Goal: Task Accomplishment & Management: Use online tool/utility

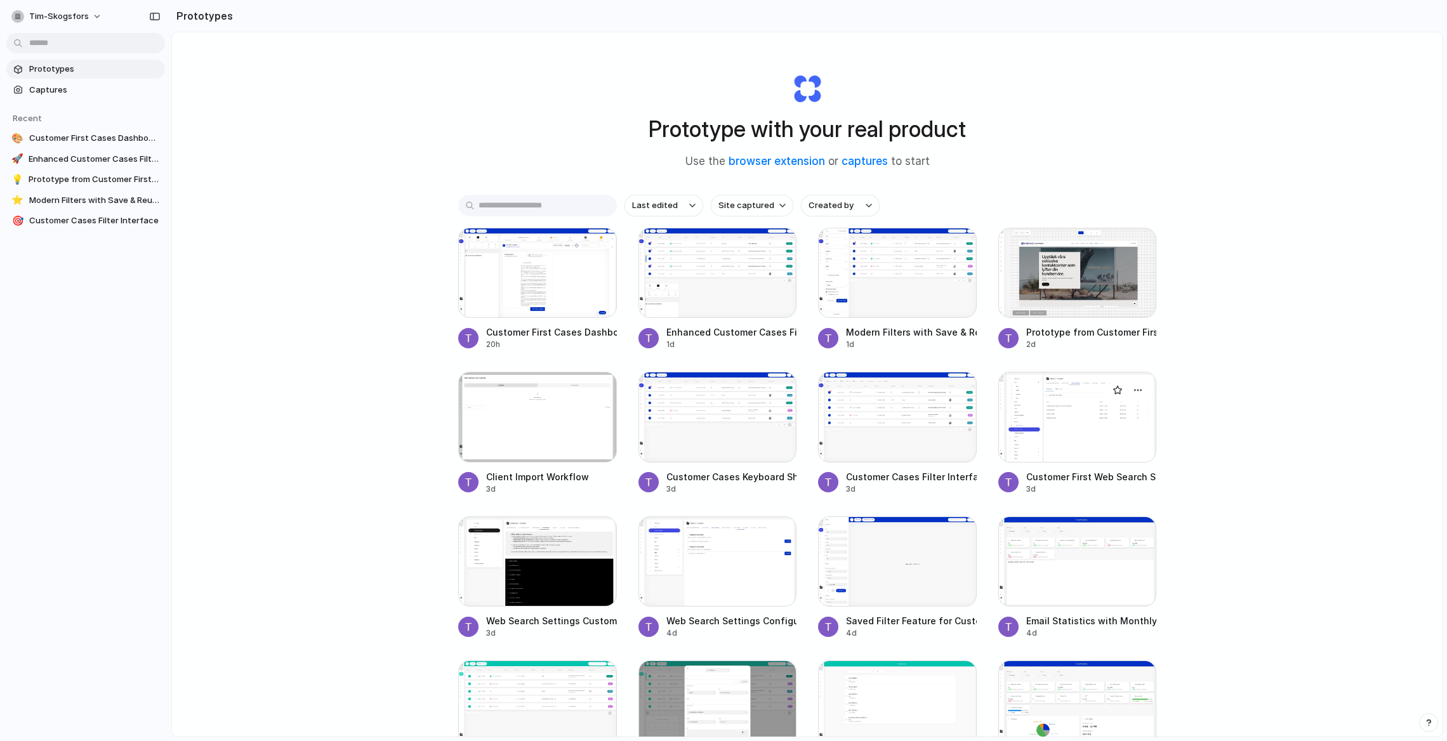
click at [1038, 415] on div at bounding box center [1077, 417] width 159 height 90
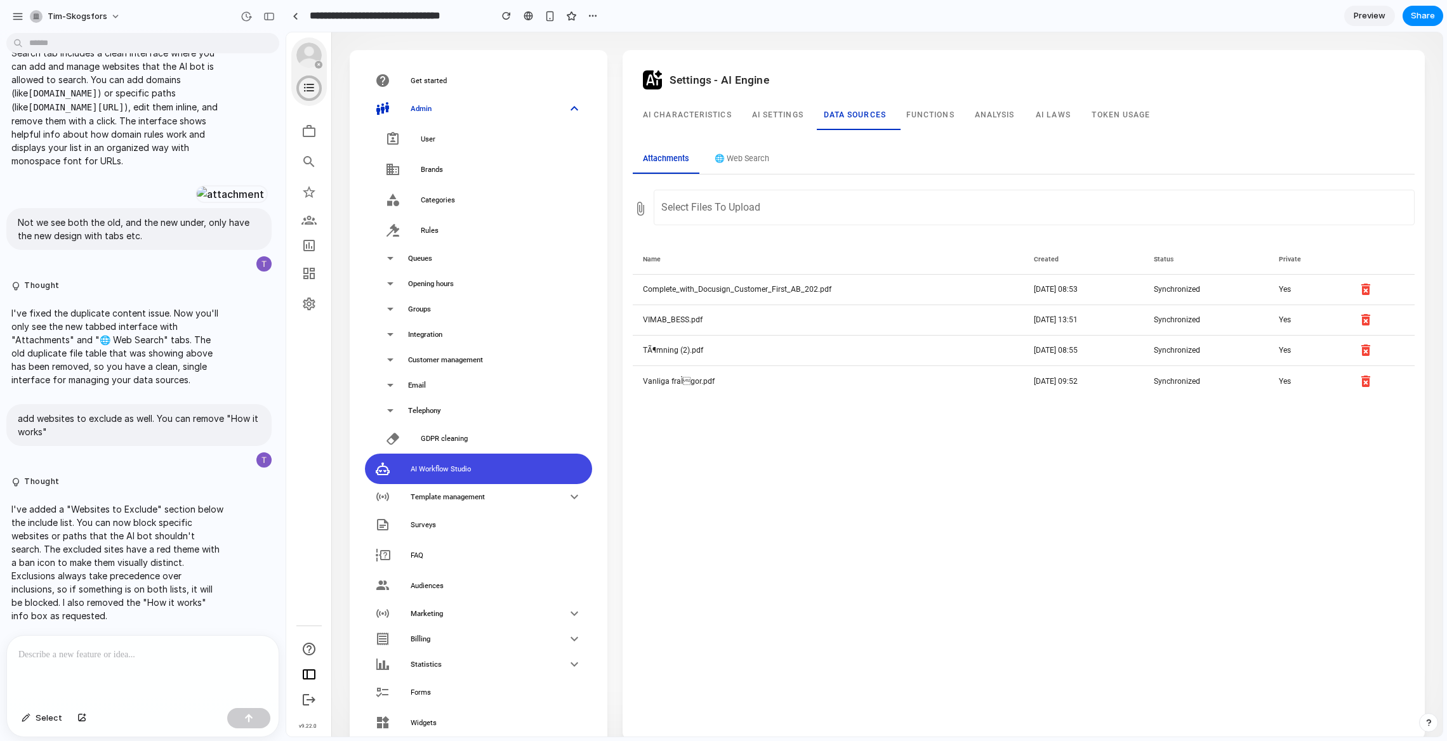
click at [736, 156] on button "🌐 Web Search" at bounding box center [742, 159] width 75 height 29
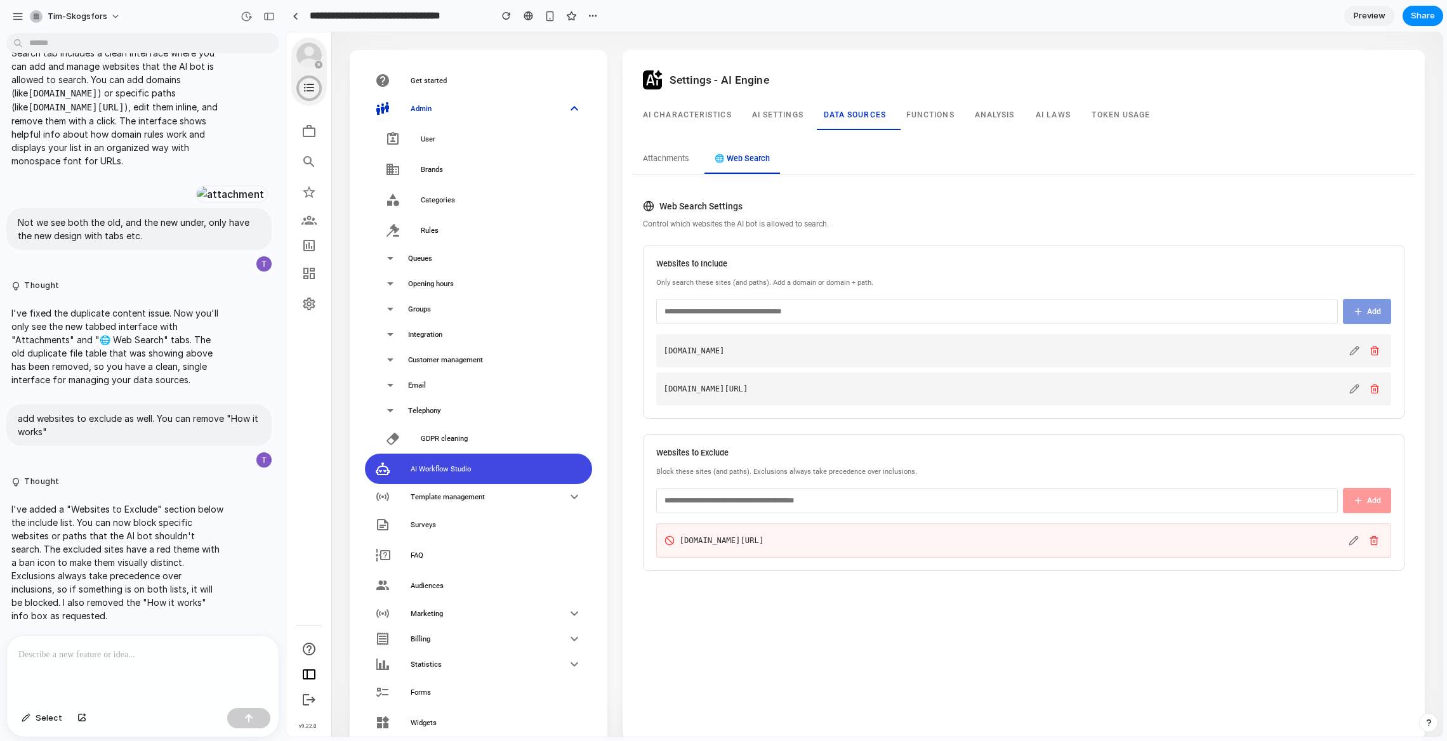
click at [121, 668] on div at bounding box center [143, 669] width 272 height 67
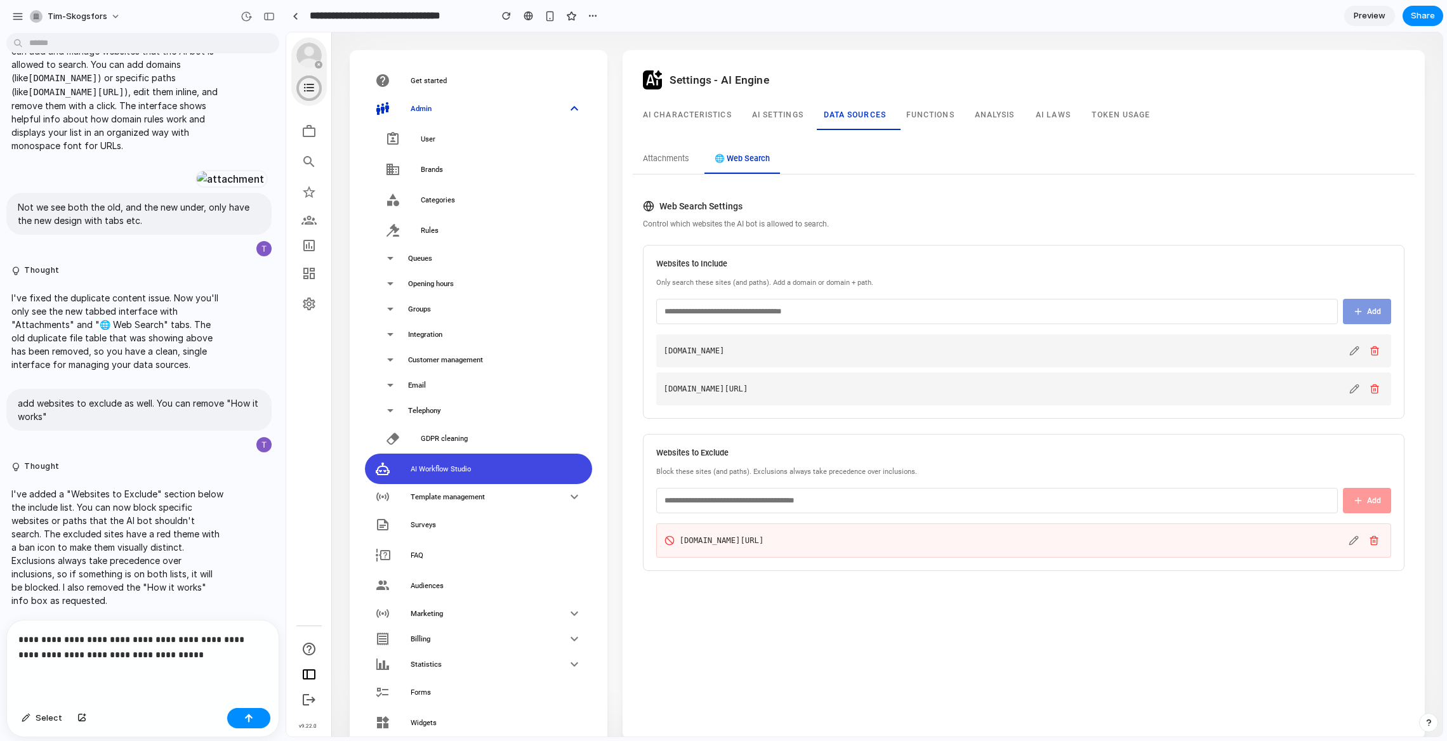
click at [105, 642] on p "**********" at bounding box center [142, 647] width 249 height 30
click at [202, 656] on p "**********" at bounding box center [142, 647] width 249 height 30
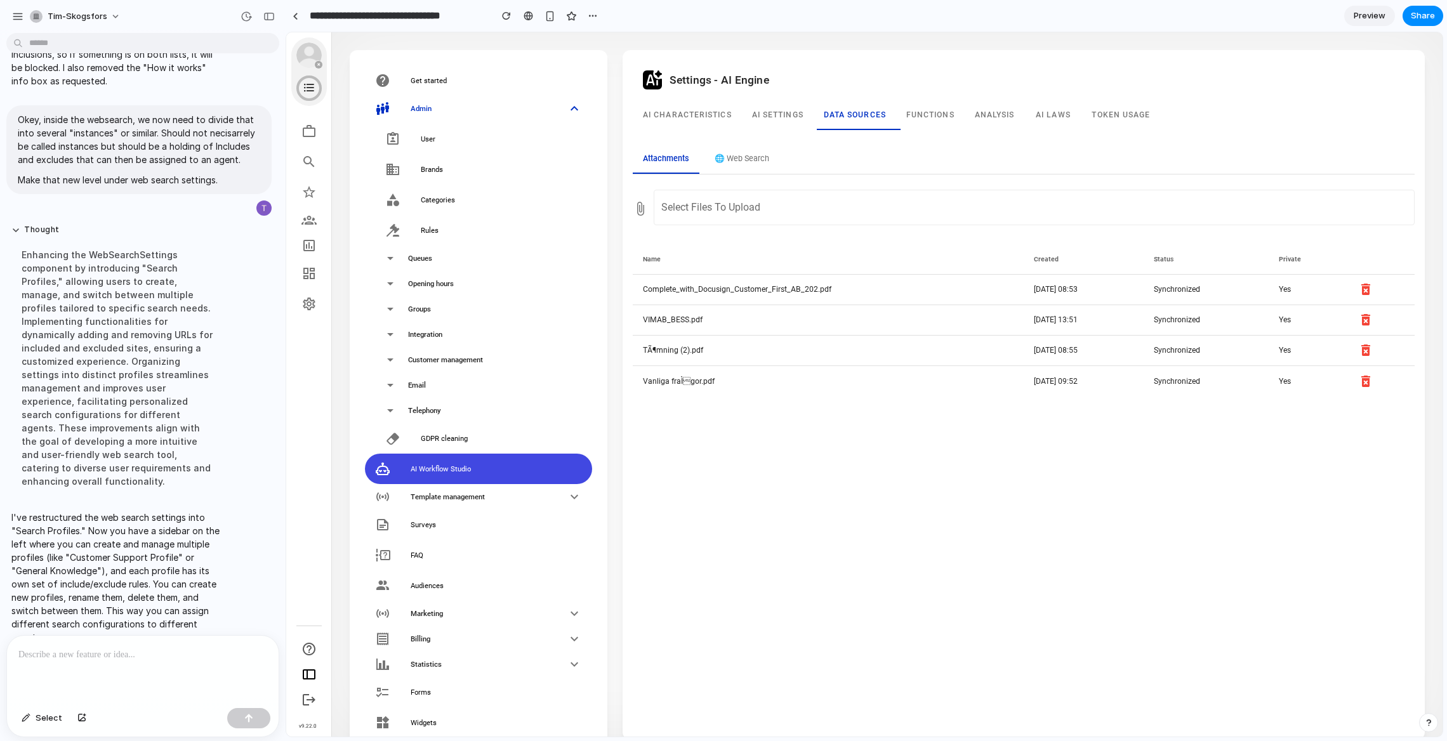
scroll to position [1454, 0]
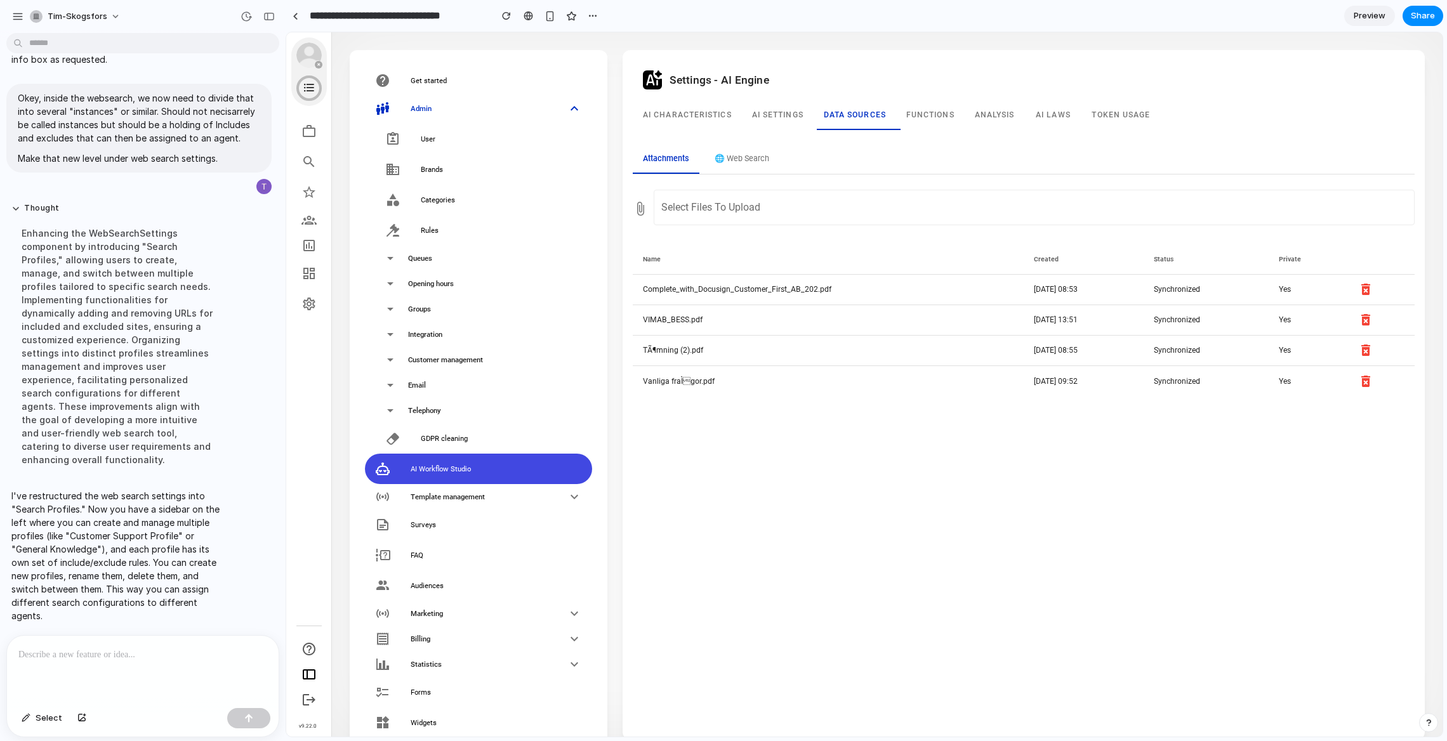
click at [767, 162] on button "🌐 Web Search" at bounding box center [742, 159] width 75 height 29
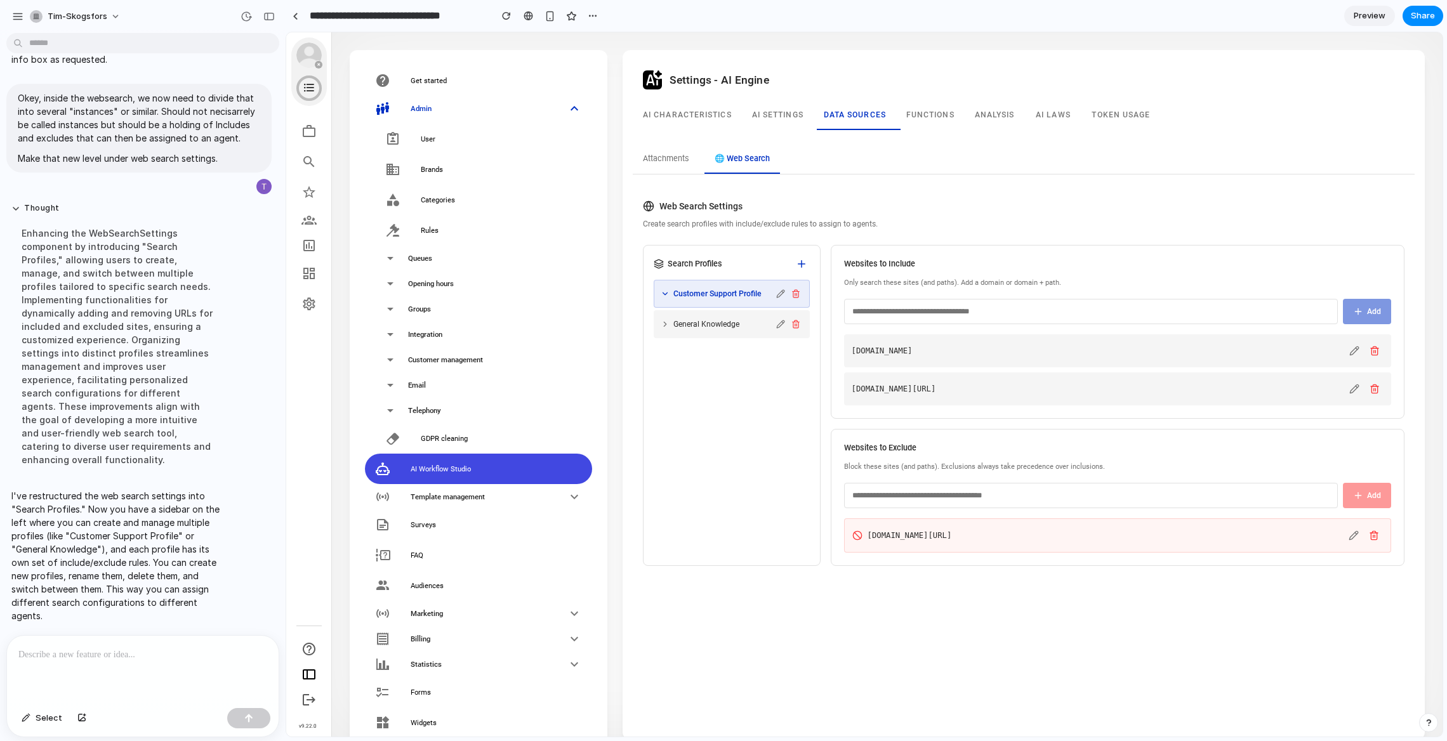
click at [713, 315] on div "General Knowledge" at bounding box center [732, 324] width 156 height 28
click at [719, 325] on span "General Knowledge" at bounding box center [706, 324] width 66 height 11
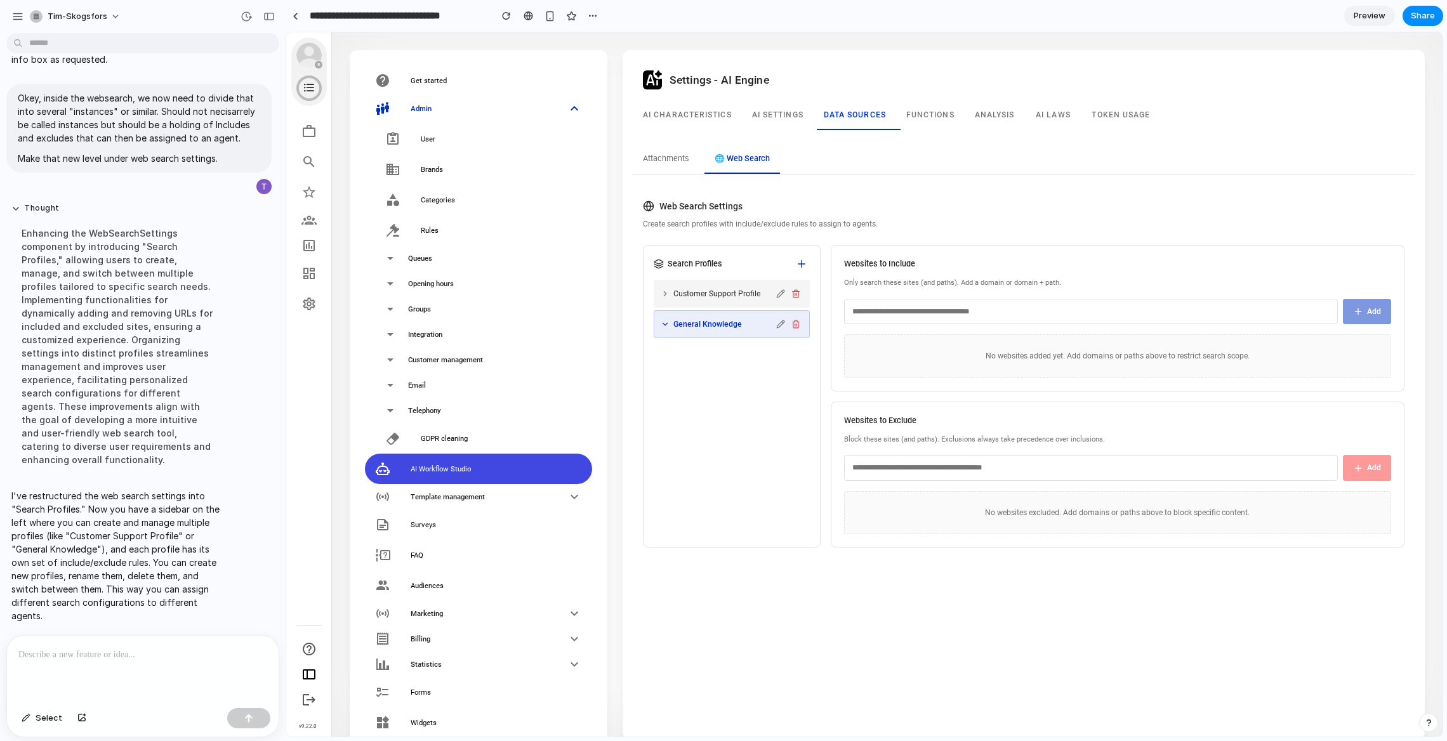
click at [694, 304] on div "Customer Support Profile" at bounding box center [732, 294] width 156 height 28
click at [682, 298] on span "Customer Support Profile" at bounding box center [716, 293] width 87 height 11
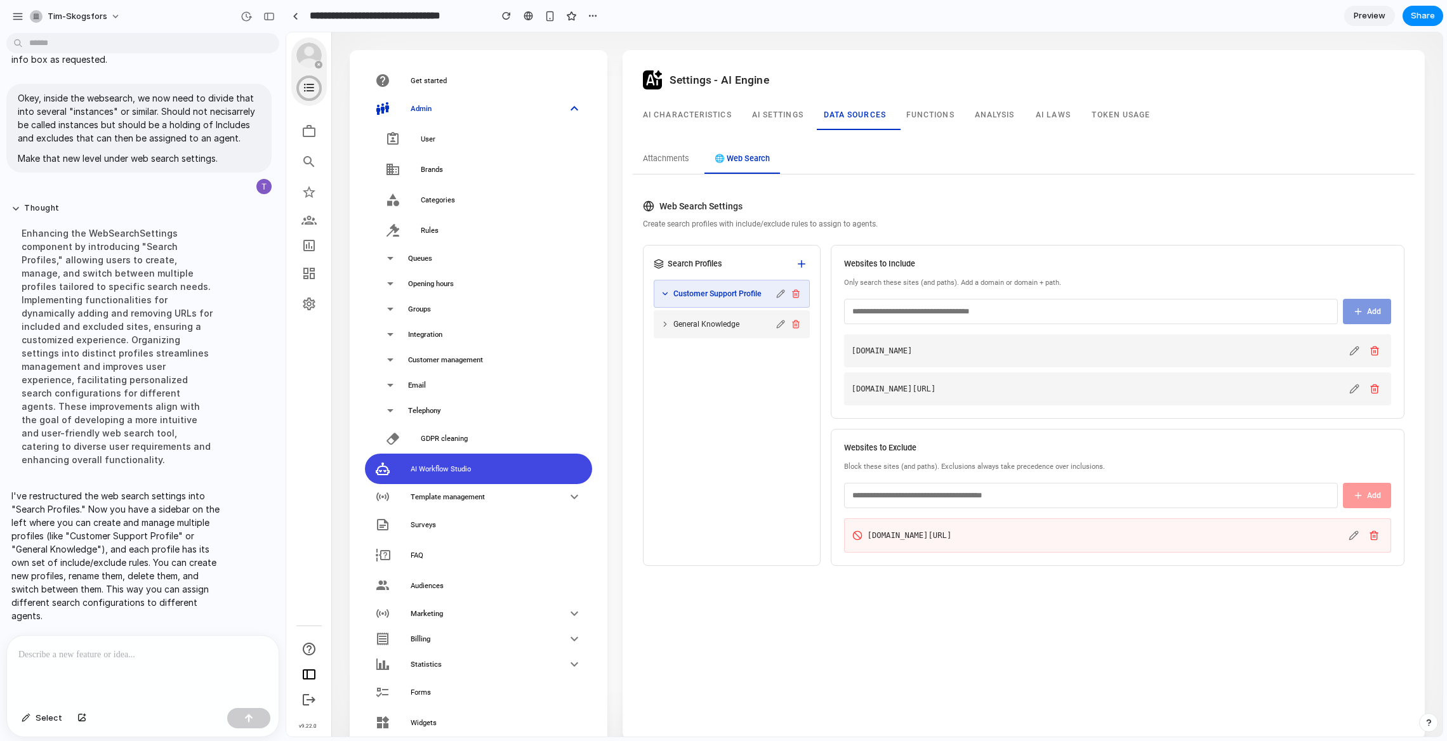
click at [682, 319] on span "General Knowledge" at bounding box center [706, 324] width 66 height 11
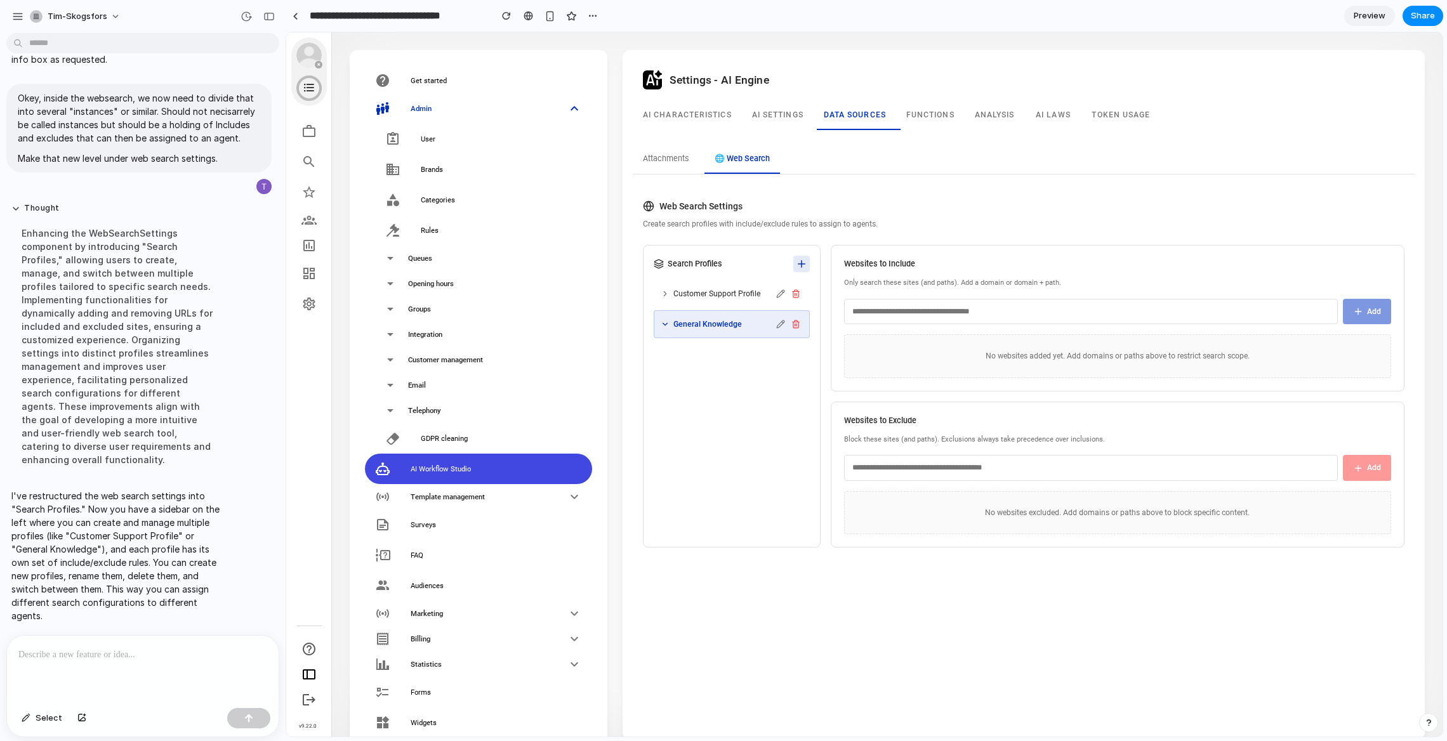
click at [807, 262] on button at bounding box center [801, 264] width 17 height 17
click at [771, 318] on button "Cancel" at bounding box center [770, 316] width 77 height 20
click at [726, 303] on div "Customer Support Profile" at bounding box center [732, 294] width 156 height 28
click at [672, 302] on div "Customer Support Profile" at bounding box center [732, 294] width 156 height 28
click at [650, 295] on div "Search Profiles Customer Support Profile General Knowledge" at bounding box center [732, 396] width 178 height 303
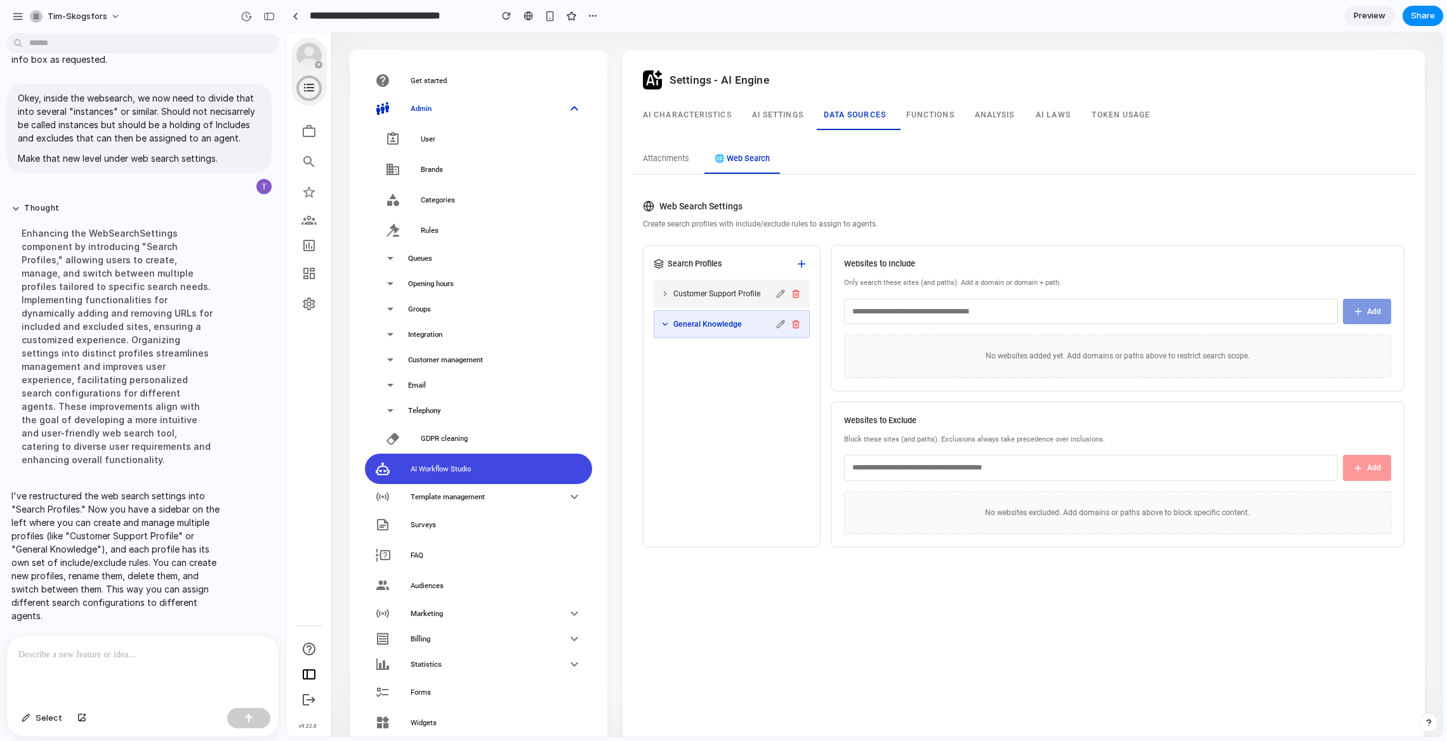
click at [664, 295] on icon at bounding box center [665, 293] width 9 height 9
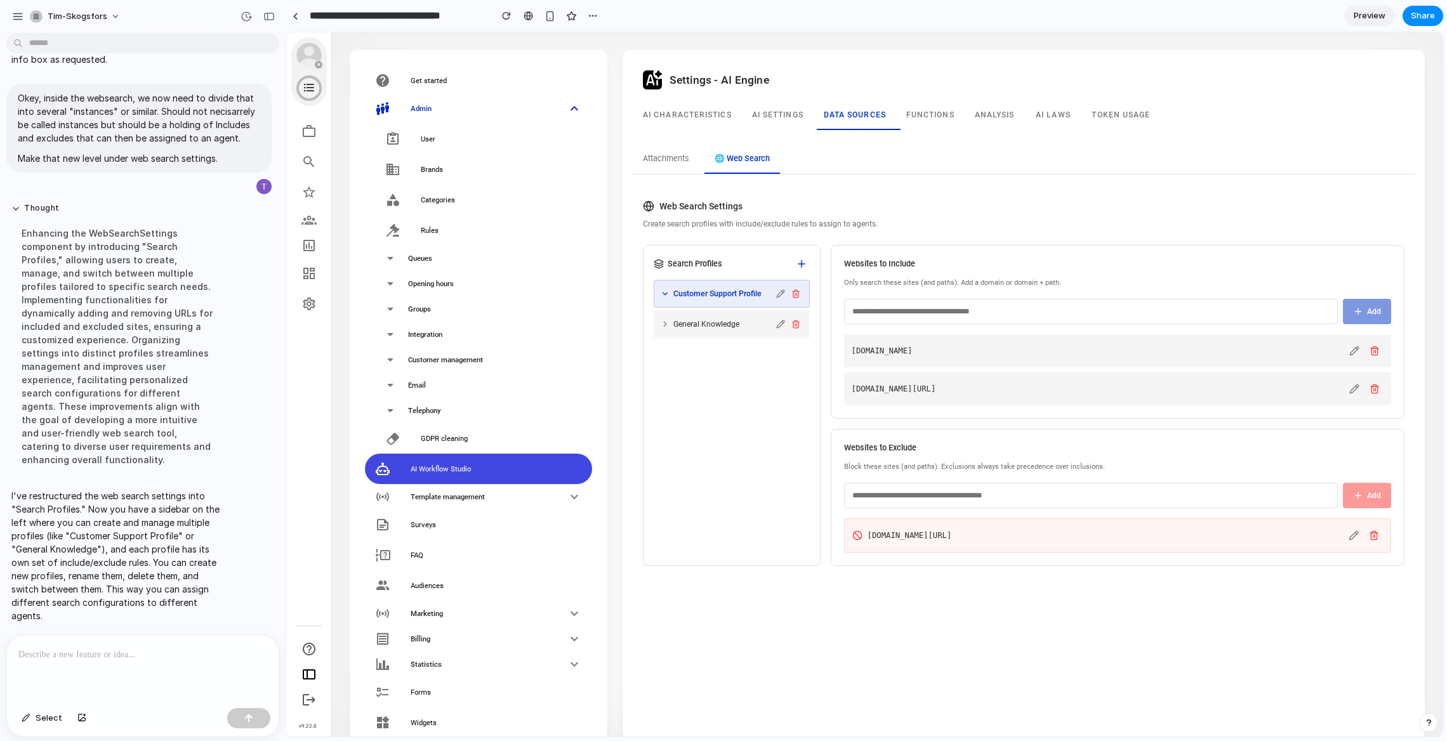
click at [668, 319] on div "General Knowledge" at bounding box center [717, 324] width 113 height 11
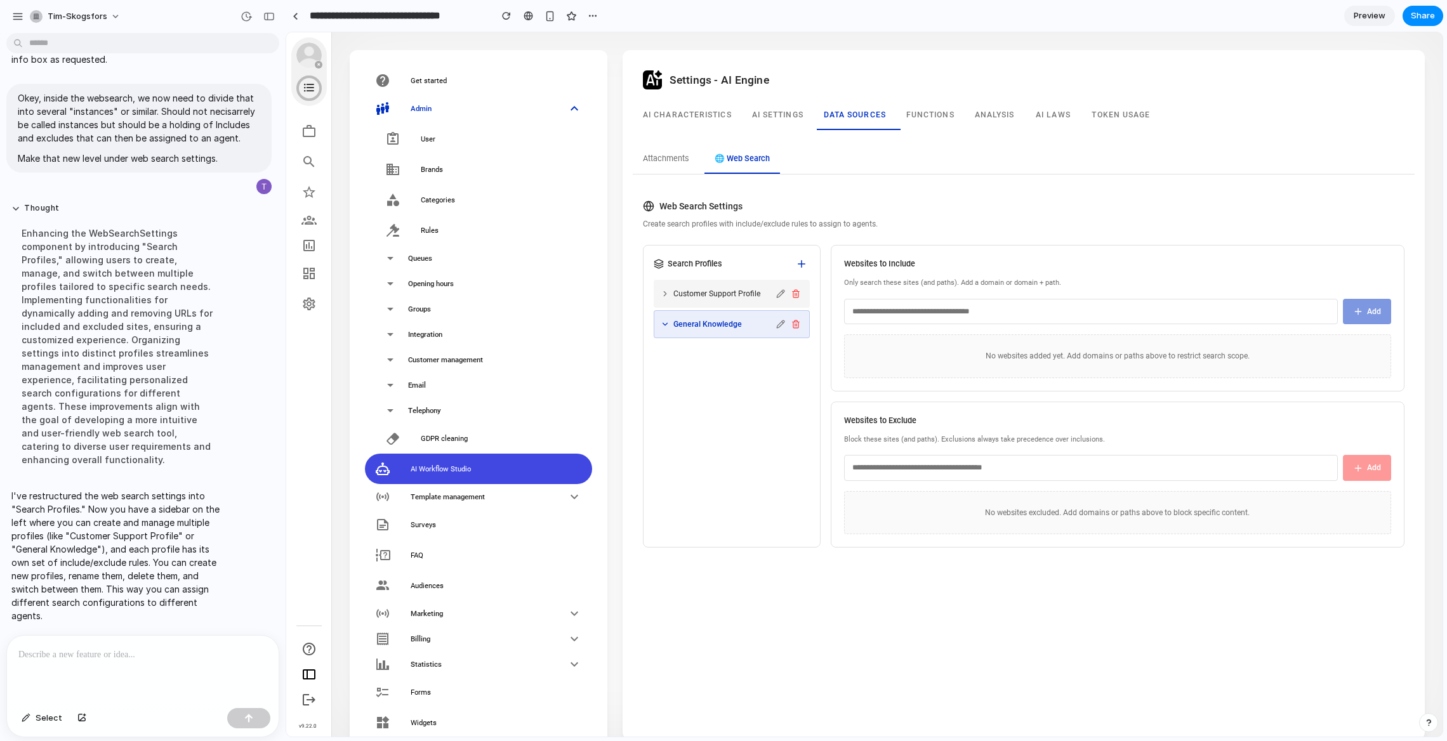
click at [667, 303] on div "Customer Support Profile" at bounding box center [732, 294] width 156 height 28
click at [742, 432] on div "Search Profiles Customer Support Profile General Knowledge" at bounding box center [732, 396] width 178 height 303
click at [728, 300] on div "Customer Support Profile" at bounding box center [732, 294] width 156 height 28
click at [960, 308] on input "text" at bounding box center [1091, 311] width 494 height 25
type input "****"
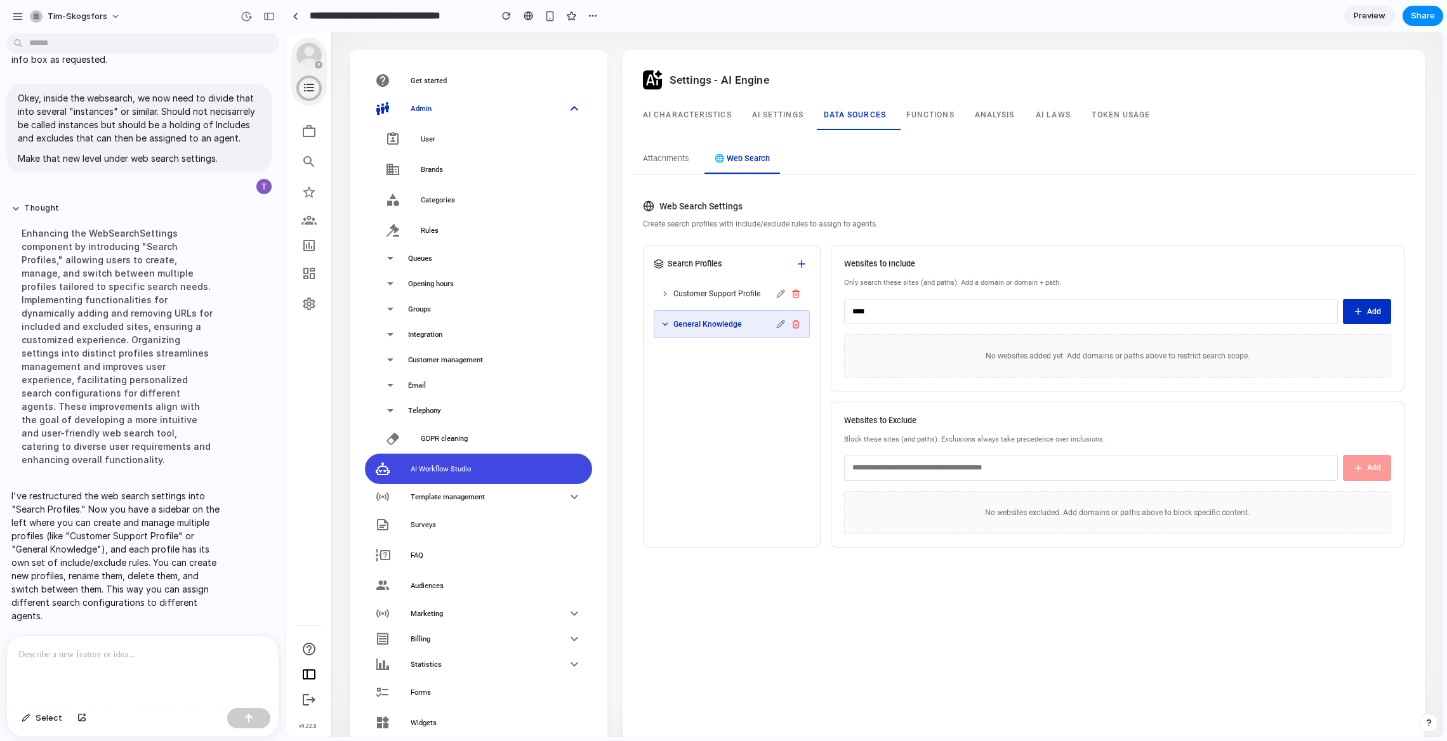
click at [1371, 312] on span "Add" at bounding box center [1374, 311] width 14 height 11
click at [1376, 354] on button at bounding box center [1375, 351] width 18 height 18
click at [681, 293] on span "Customer Support Profile" at bounding box center [716, 293] width 87 height 11
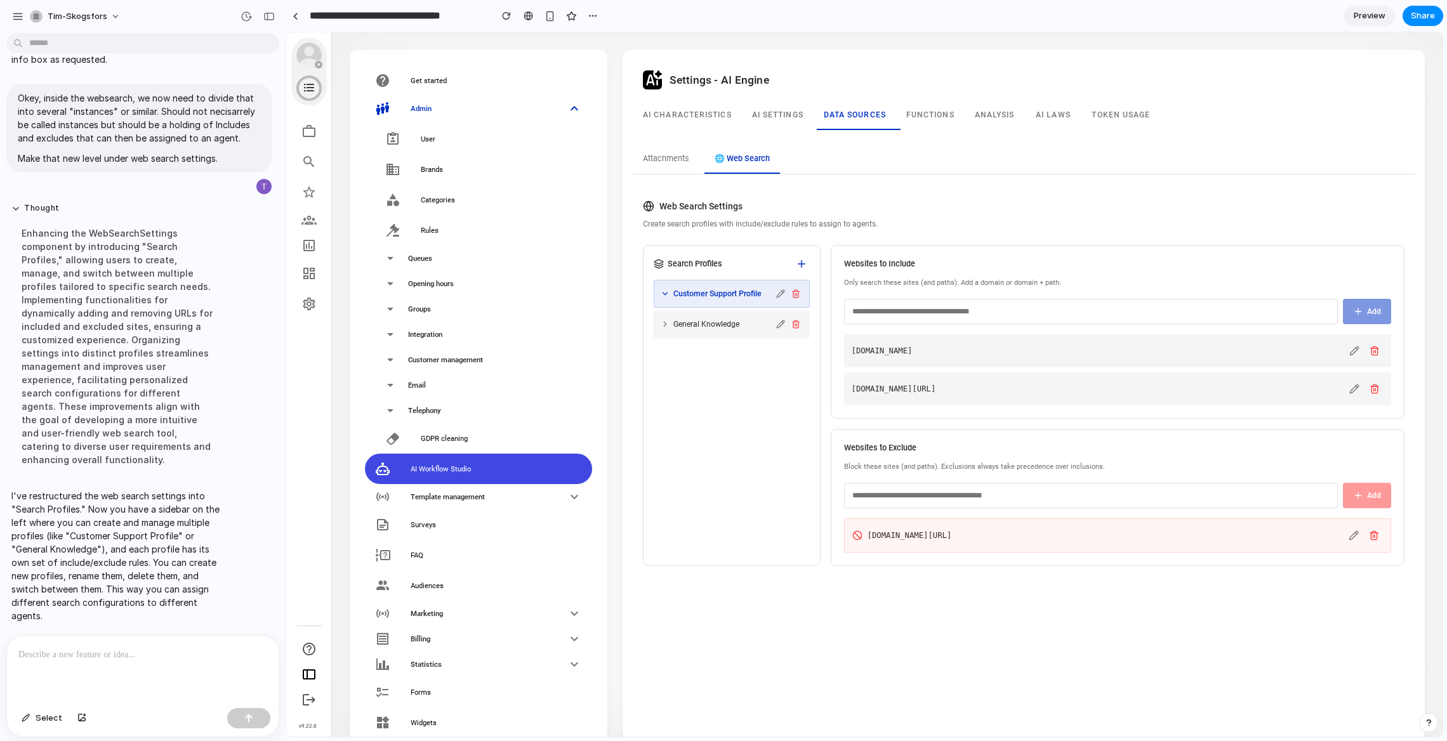
click at [668, 319] on div "General Knowledge" at bounding box center [717, 324] width 113 height 11
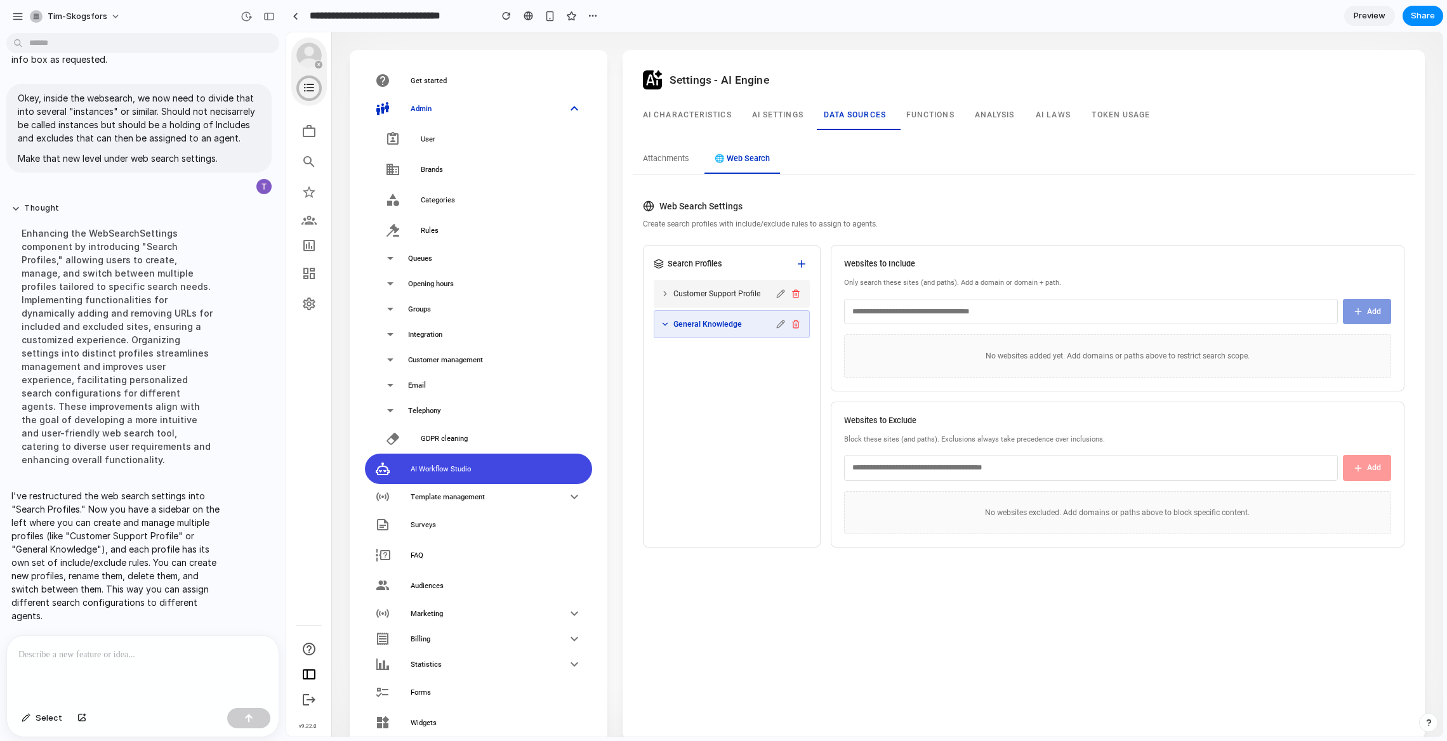
click at [667, 292] on icon at bounding box center [665, 293] width 9 height 9
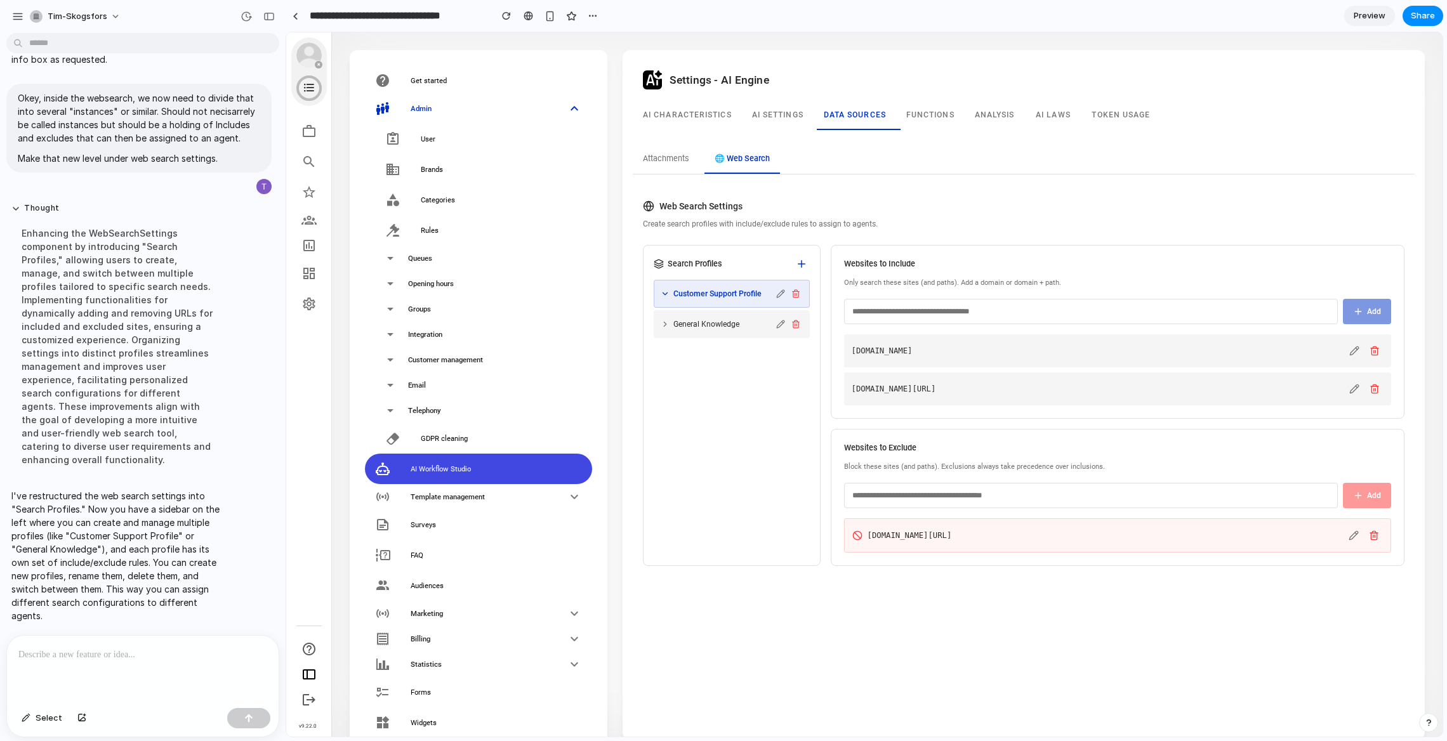
click at [667, 327] on icon at bounding box center [665, 324] width 9 height 9
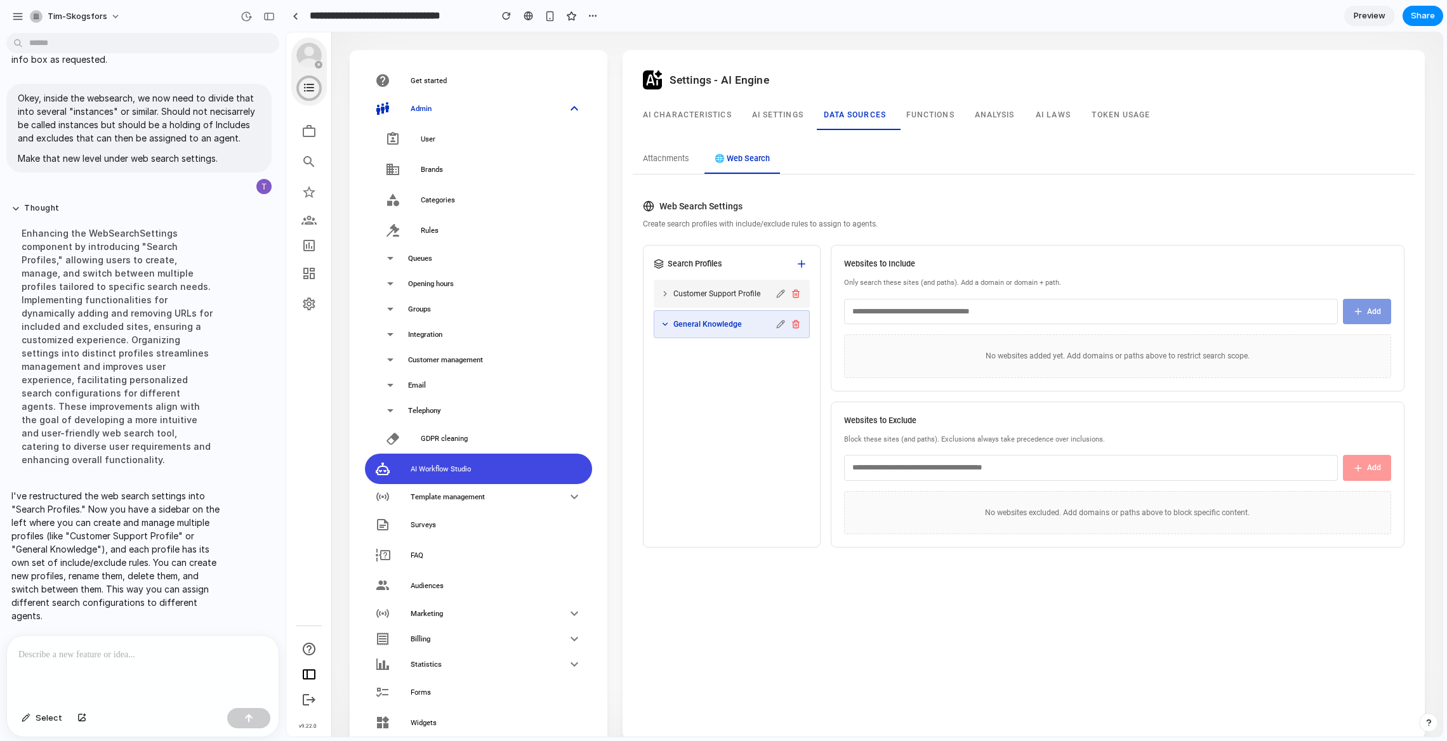
click at [670, 288] on div "Customer Support Profile" at bounding box center [717, 293] width 113 height 11
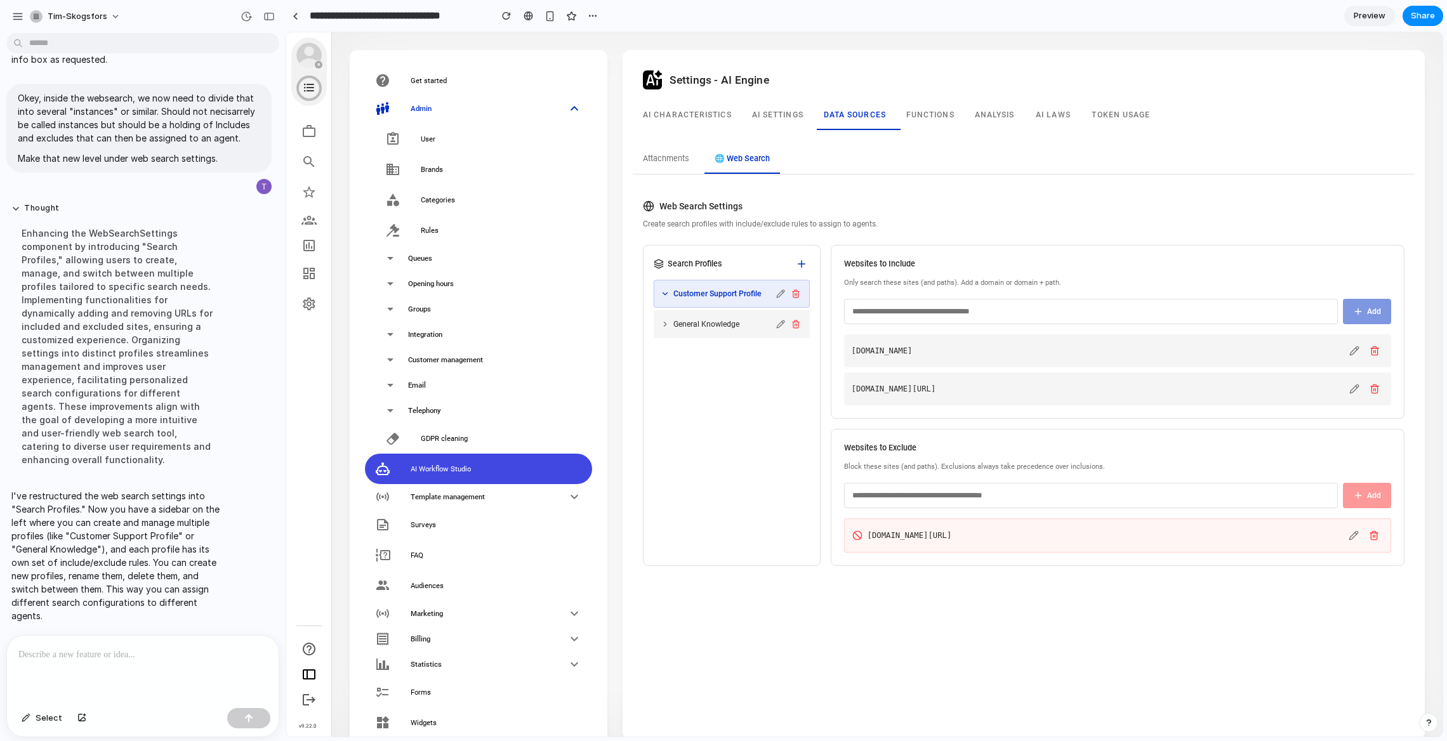
click at [670, 319] on div "General Knowledge" at bounding box center [717, 324] width 113 height 11
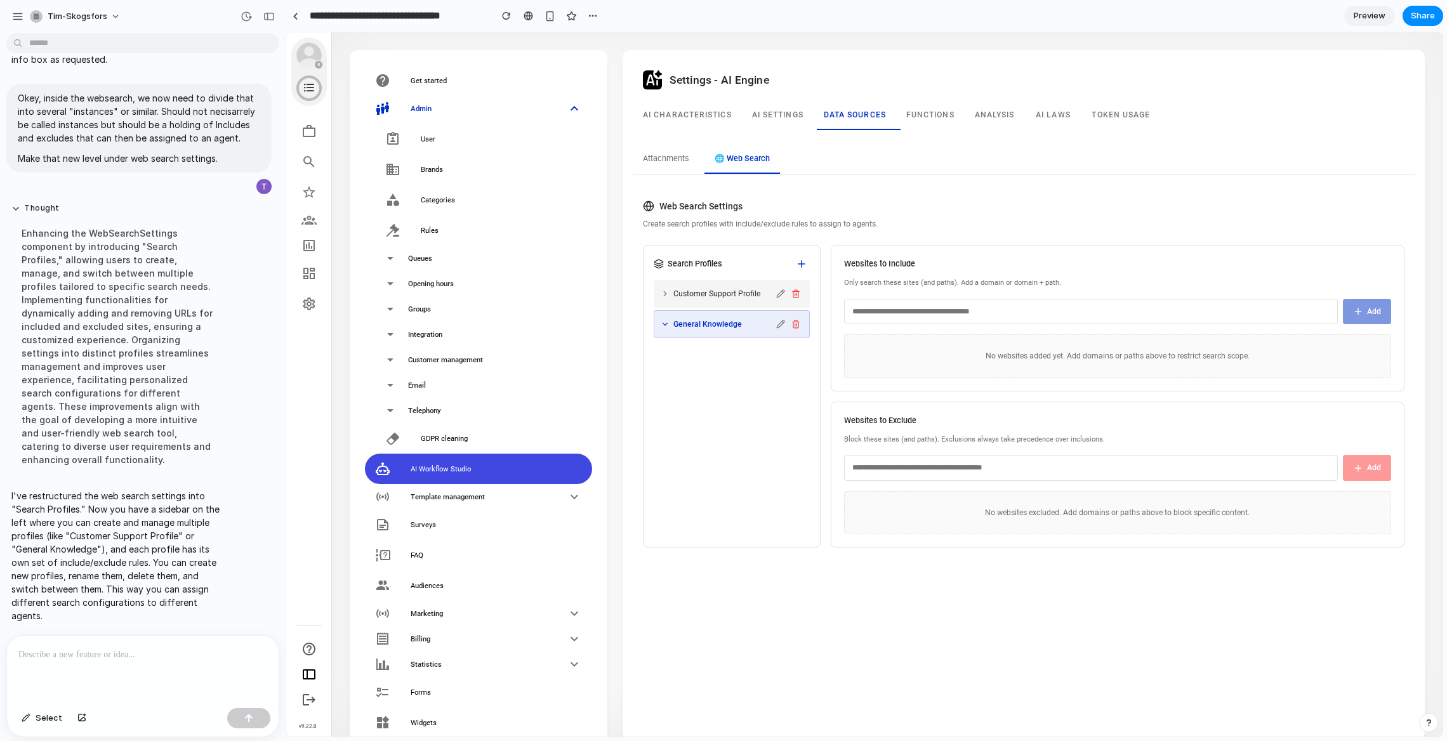
click at [703, 303] on div "Customer Support Profile" at bounding box center [732, 294] width 156 height 28
click at [663, 322] on icon at bounding box center [665, 324] width 9 height 9
click at [665, 288] on div "Customer Support Profile" at bounding box center [717, 293] width 113 height 11
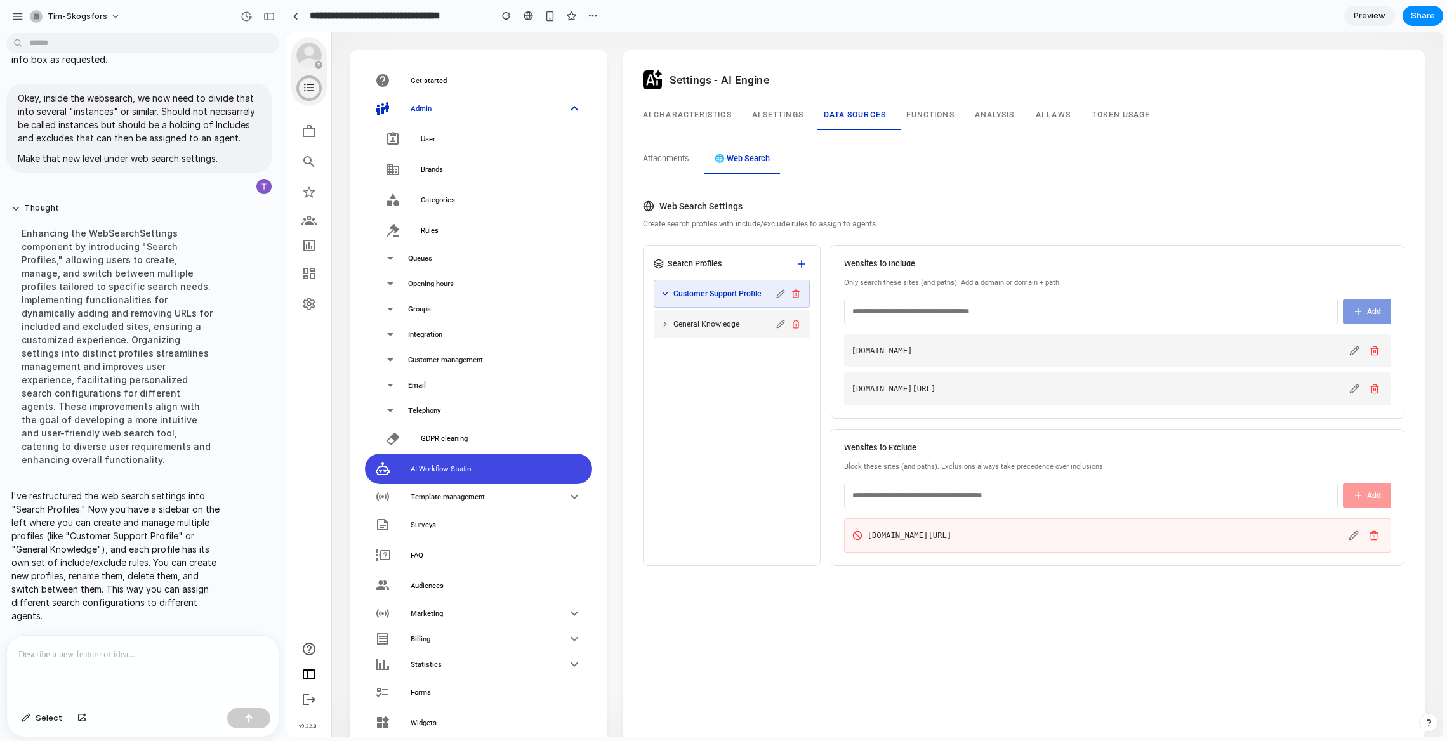
click at [693, 324] on span "General Knowledge" at bounding box center [706, 324] width 66 height 11
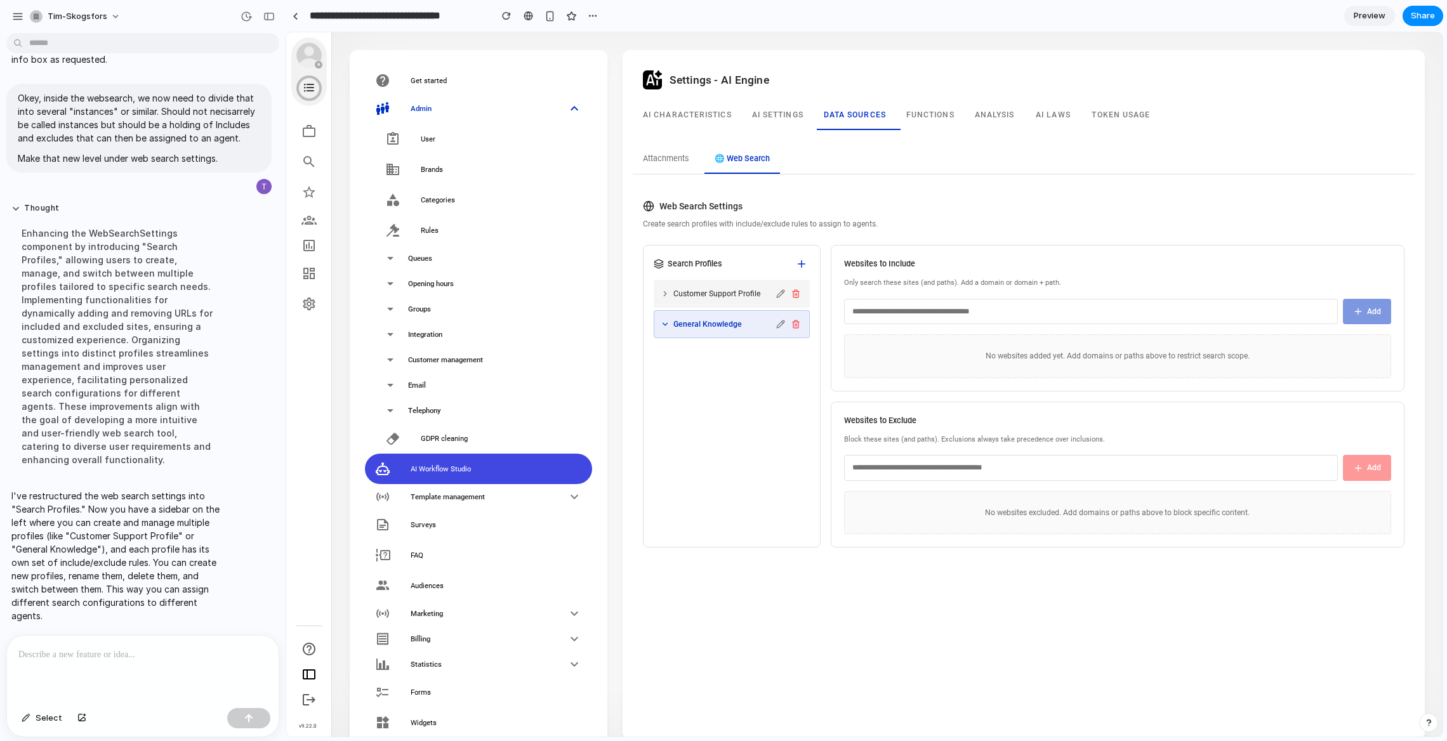
click at [690, 302] on div "Customer Support Profile" at bounding box center [732, 294] width 156 height 28
click at [691, 288] on span "Customer Support Profile" at bounding box center [716, 293] width 87 height 11
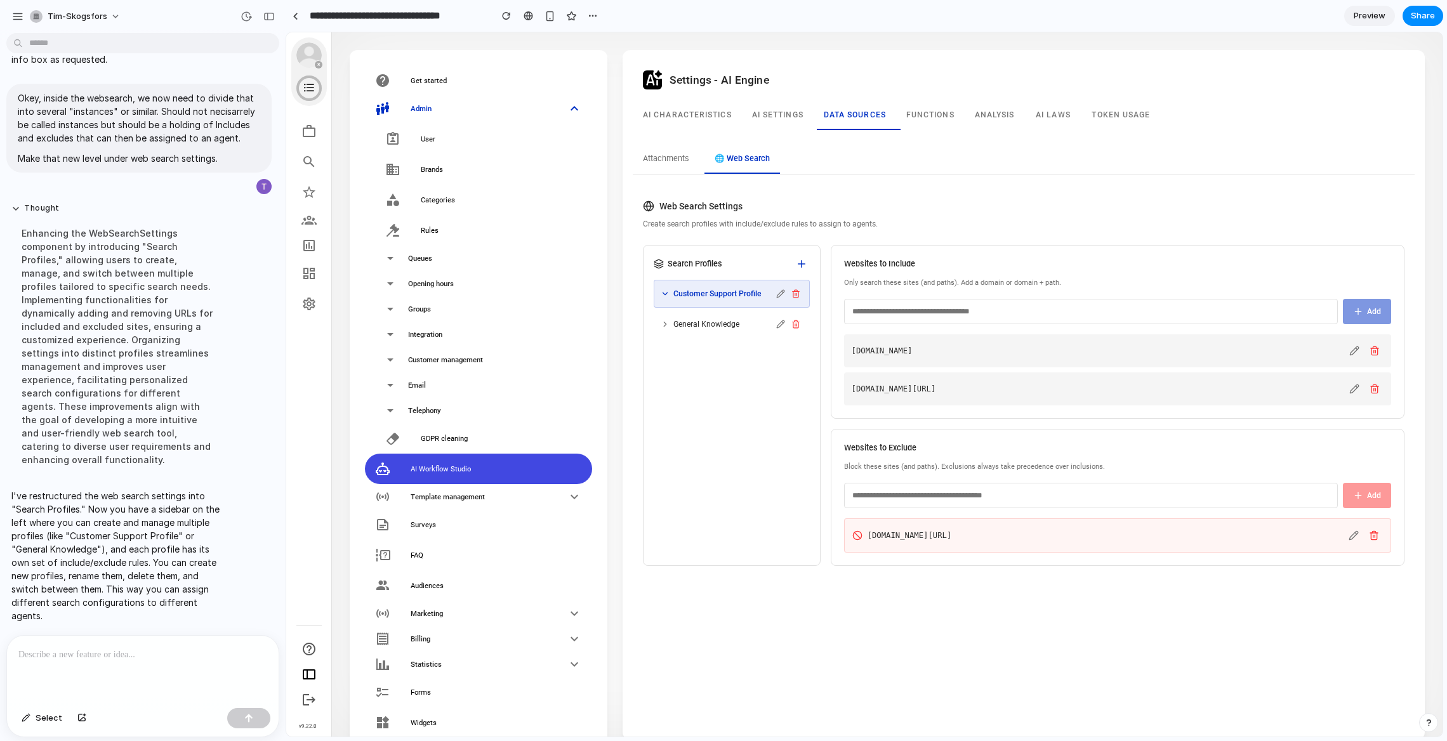
click at [957, 314] on input "text" at bounding box center [1091, 311] width 494 height 25
click at [720, 586] on div "Attachments 🌐 Web Search Web Search Settings Create search profiles with includ…" at bounding box center [1024, 360] width 813 height 461
click at [133, 666] on div at bounding box center [143, 669] width 272 height 67
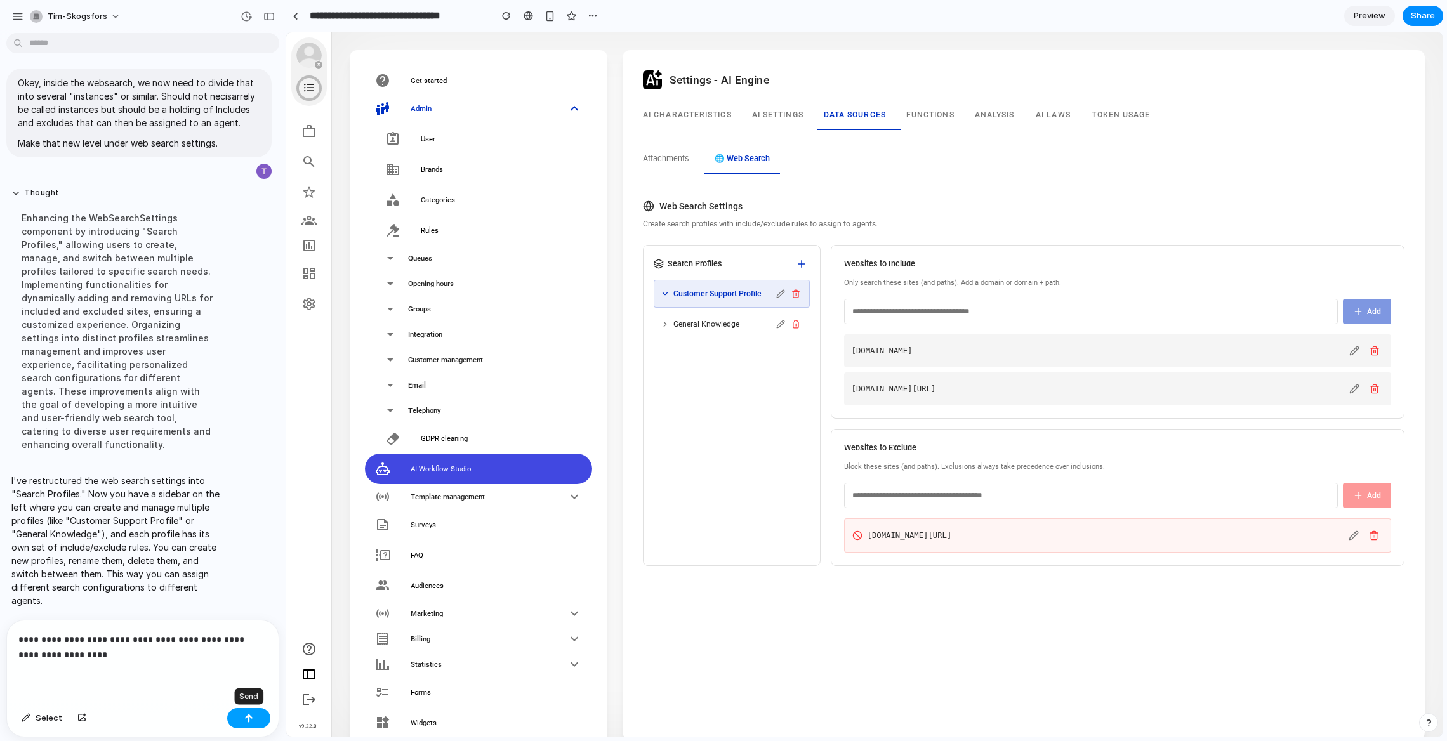
click at [249, 716] on div "button" at bounding box center [248, 718] width 9 height 9
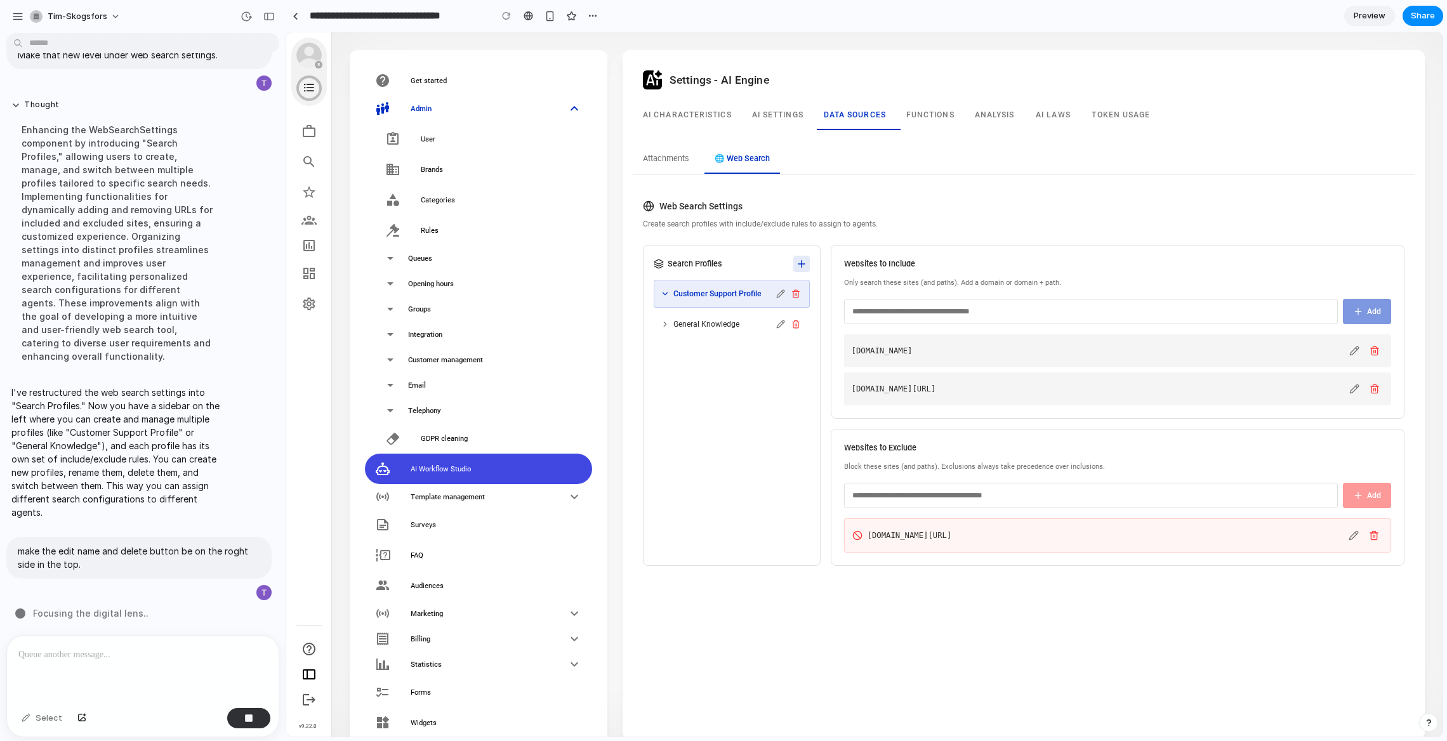
click at [799, 261] on icon at bounding box center [801, 263] width 11 height 11
type input "****"
click at [717, 318] on button "Create" at bounding box center [692, 316] width 76 height 20
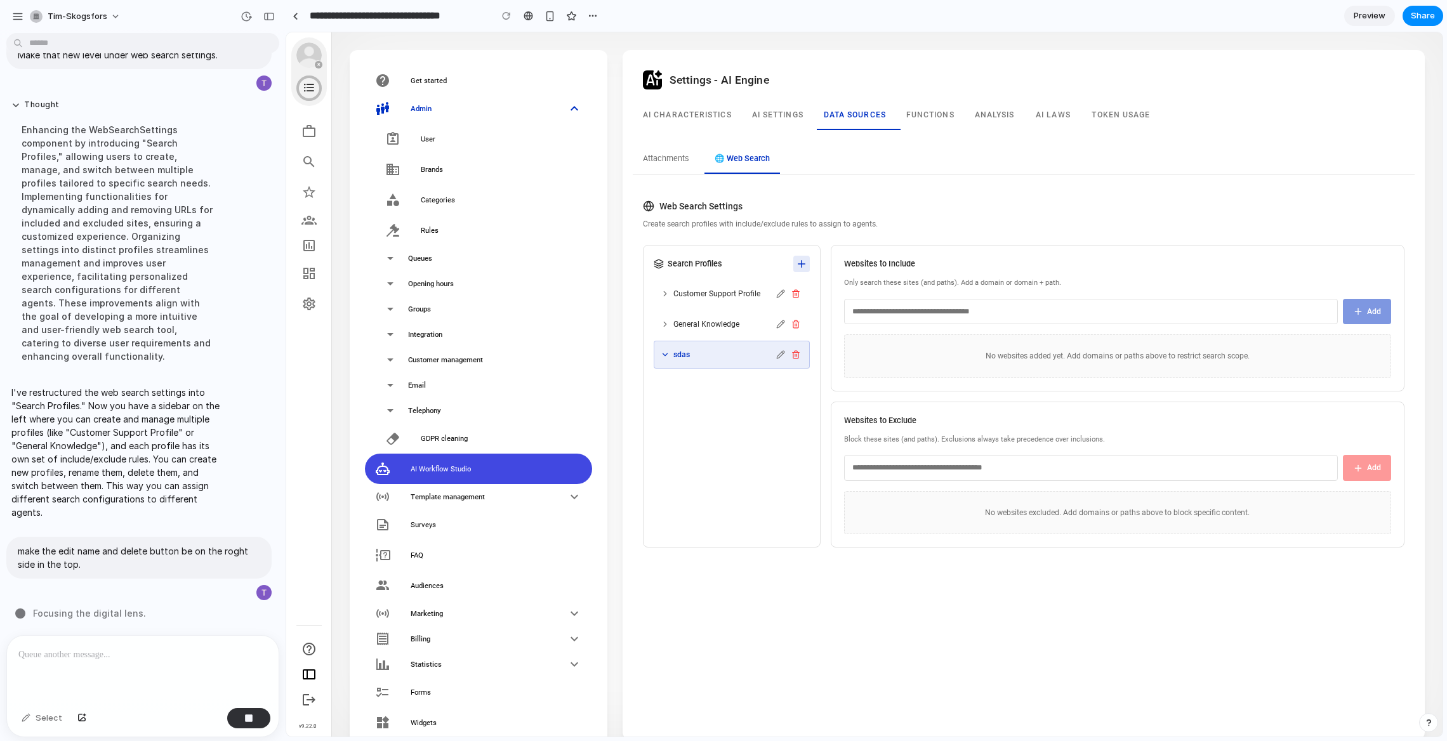
click at [796, 267] on icon at bounding box center [801, 263] width 11 height 11
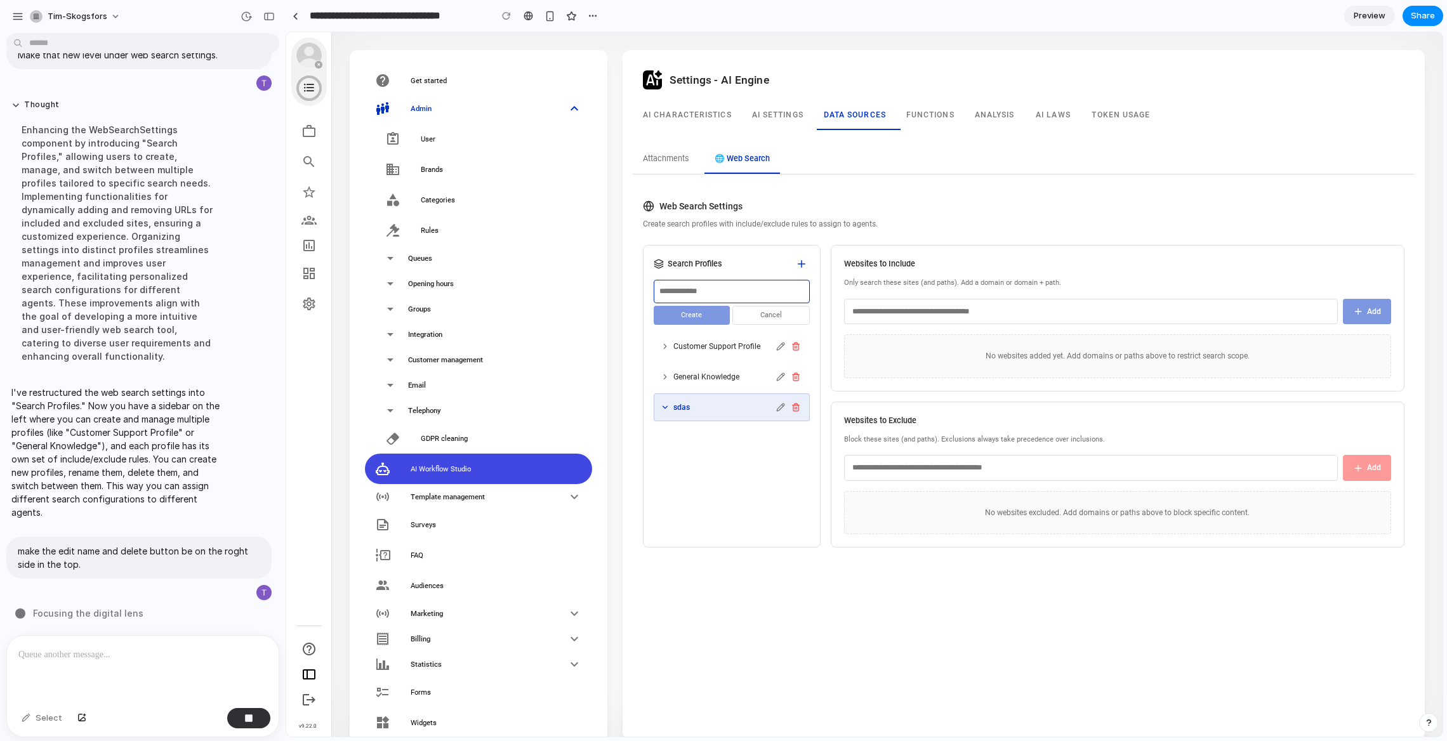
click at [760, 322] on button "Cancel" at bounding box center [770, 316] width 77 height 20
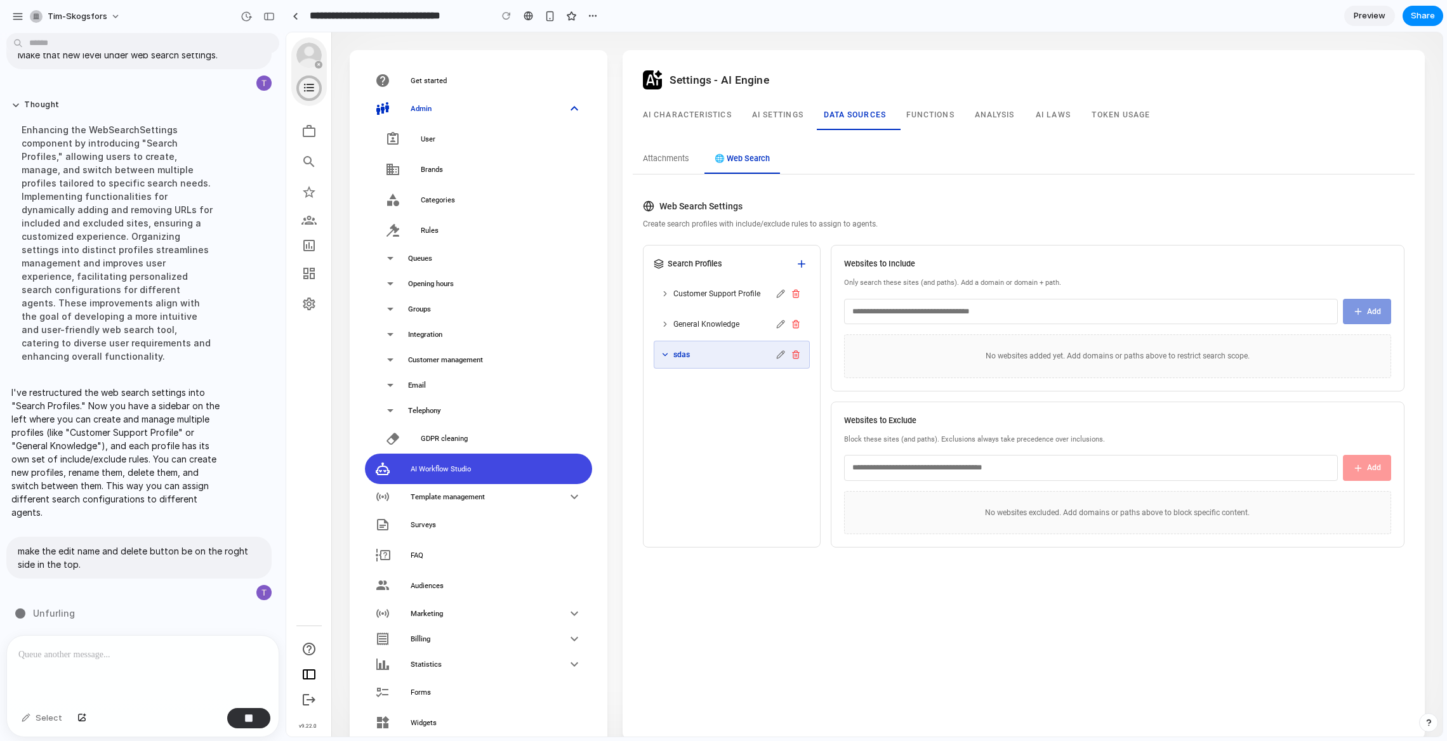
click at [899, 322] on input "text" at bounding box center [1091, 311] width 494 height 25
click at [799, 265] on icon at bounding box center [801, 263] width 11 height 11
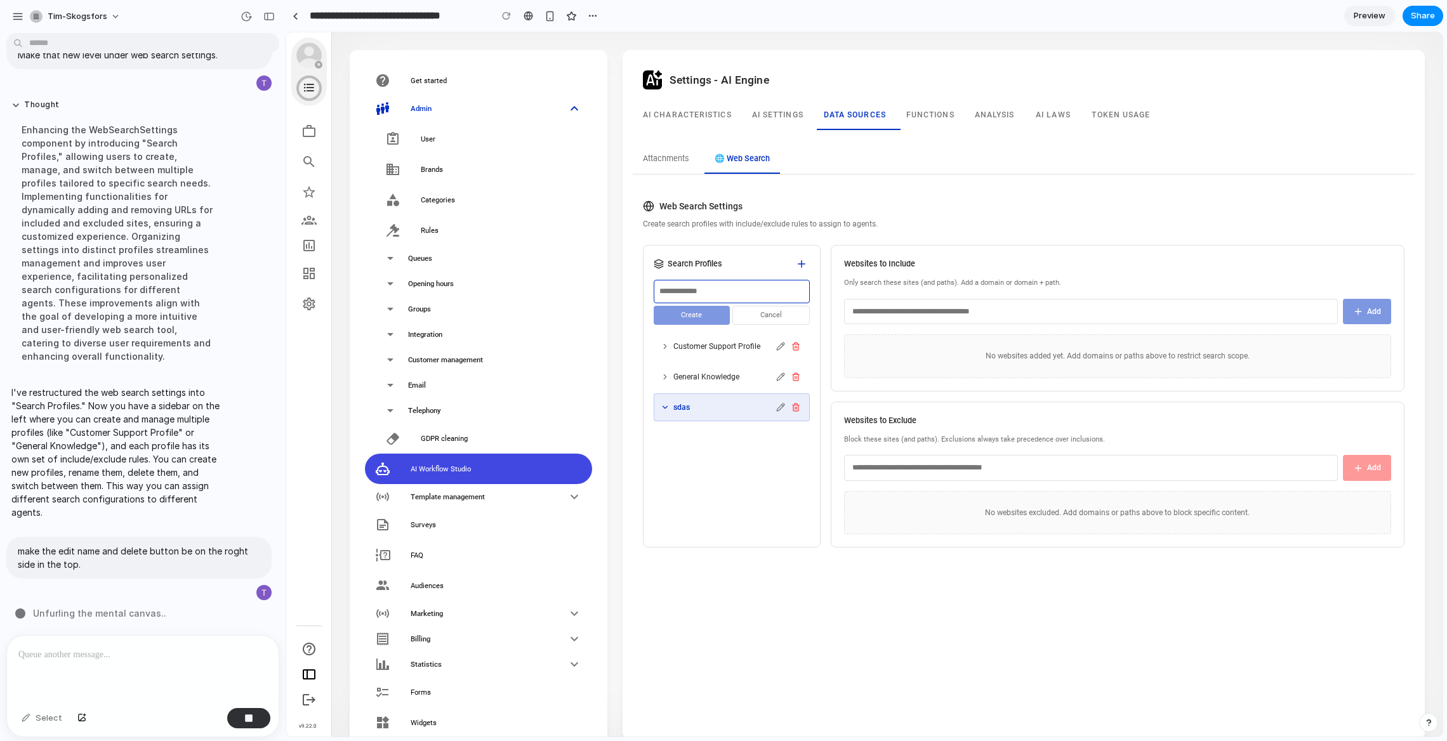
click at [775, 315] on button "Cancel" at bounding box center [770, 316] width 77 height 20
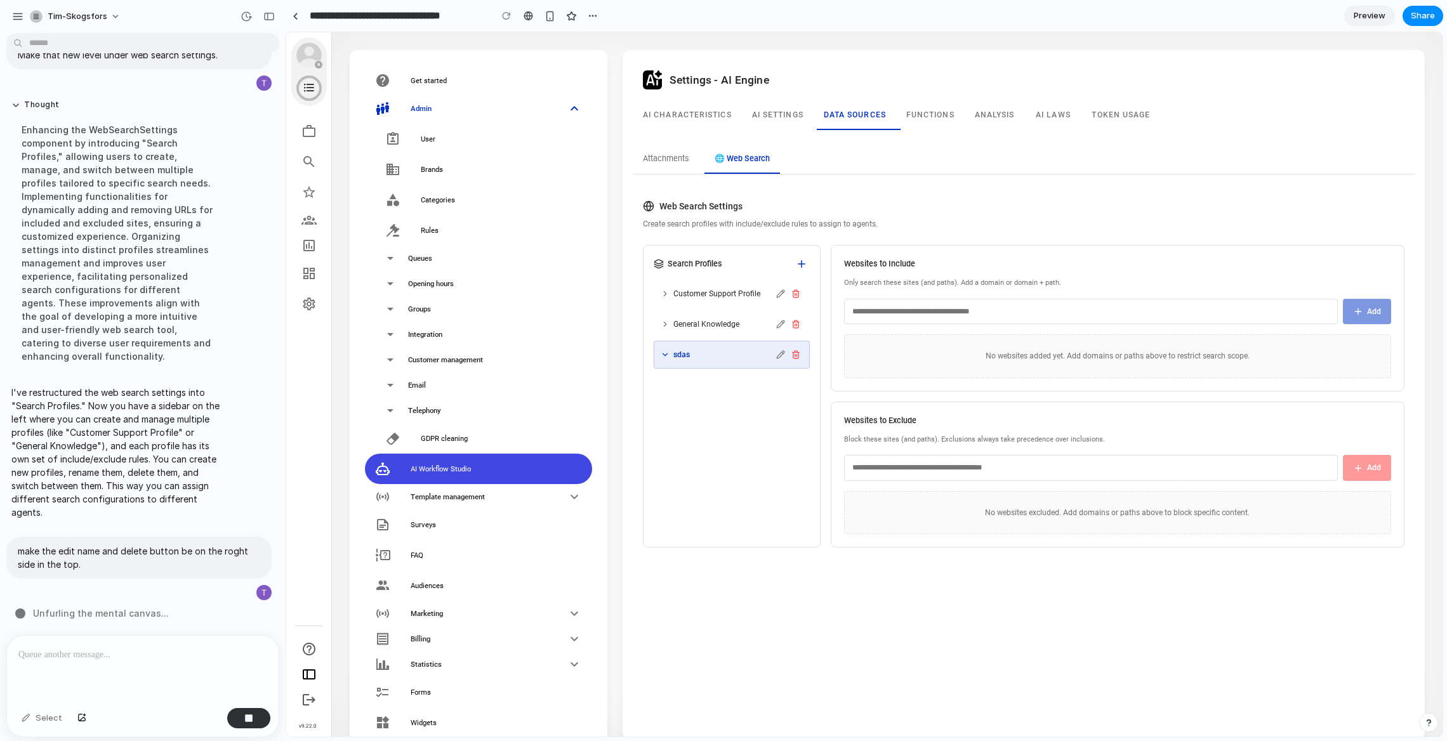
click at [83, 668] on div at bounding box center [143, 669] width 272 height 67
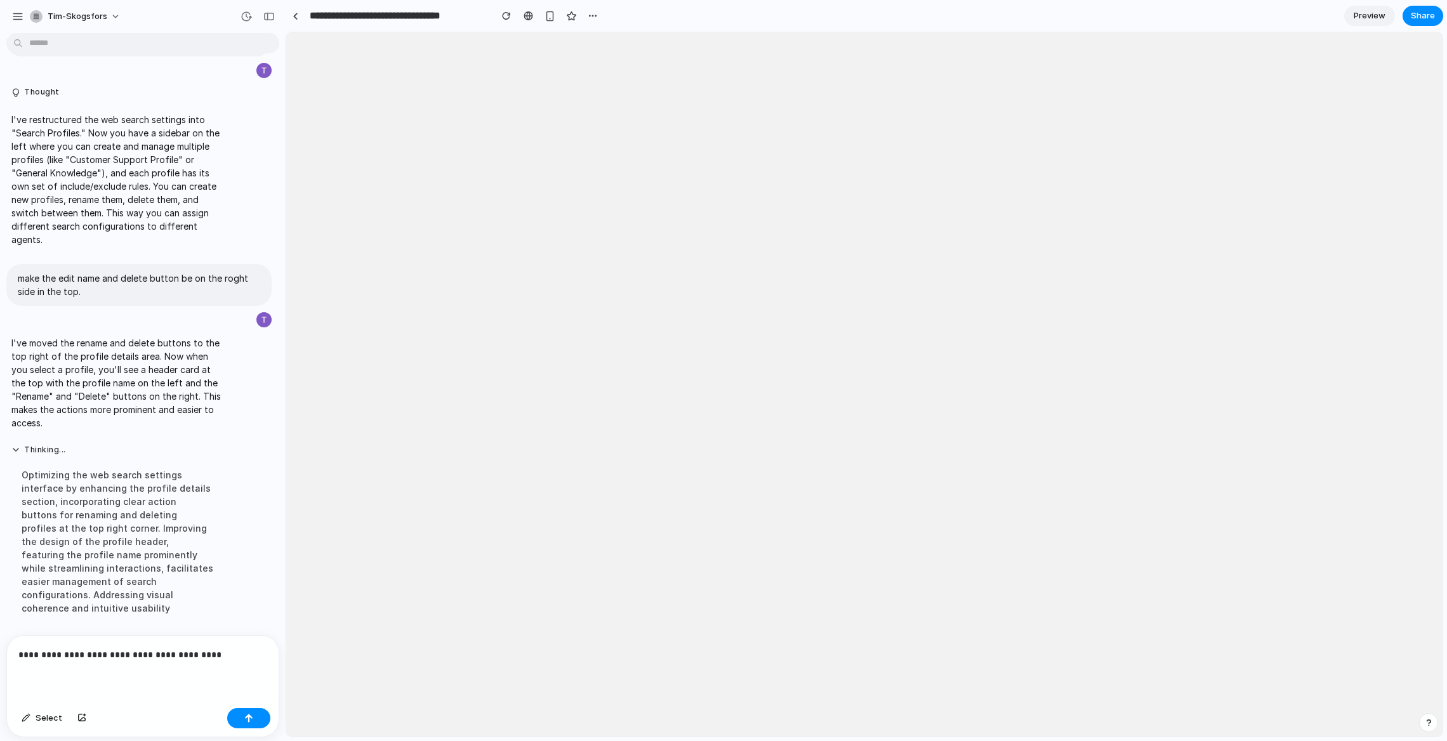
scroll to position [0, 0]
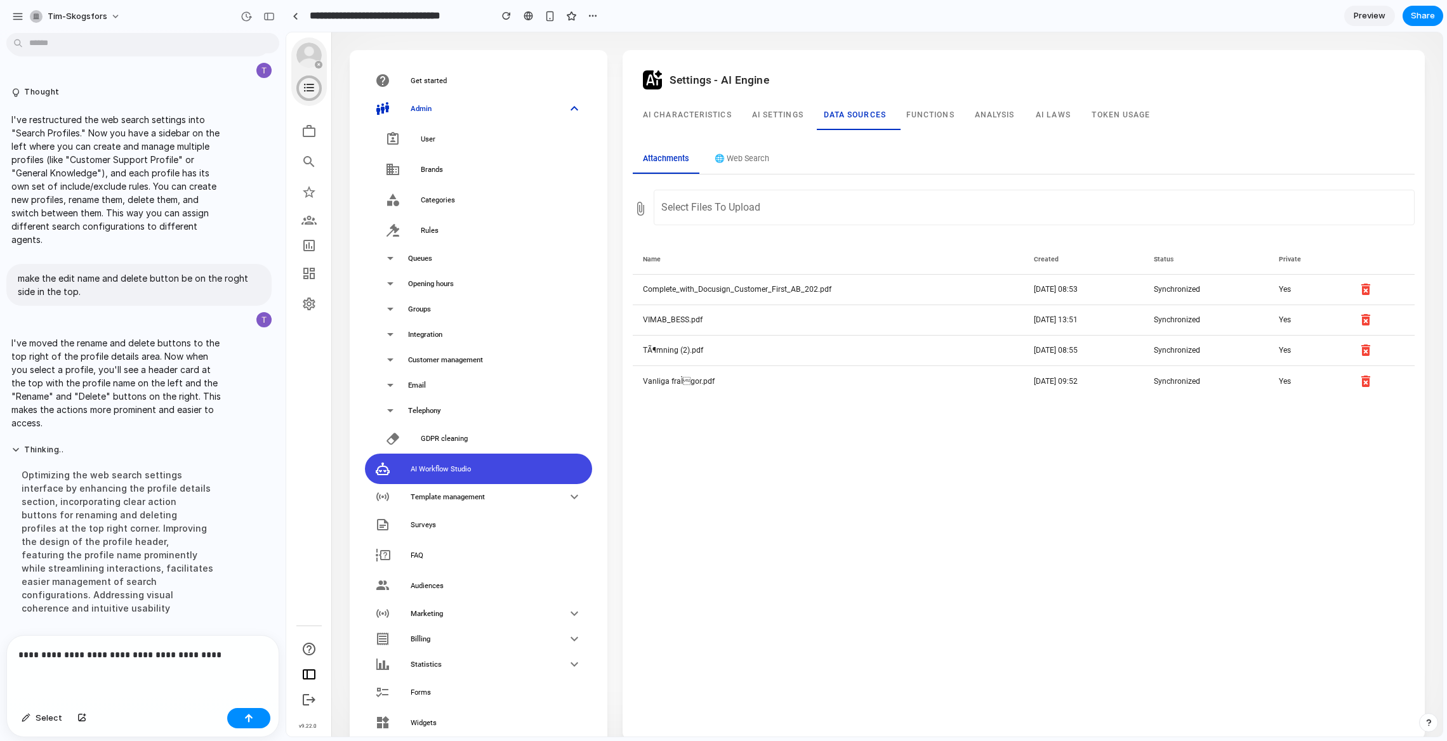
click at [746, 146] on button "🌐 Web Search" at bounding box center [742, 159] width 75 height 29
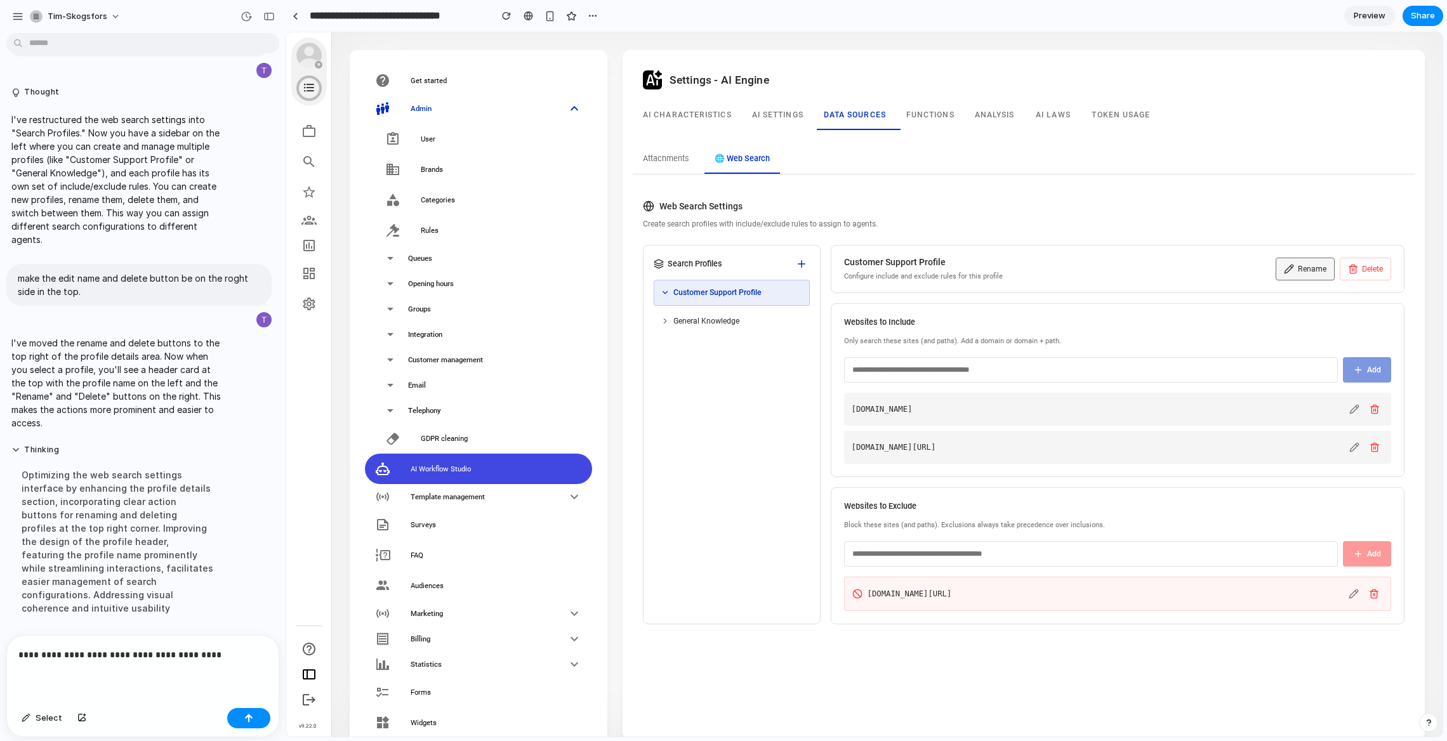
click at [1313, 274] on button "Rename" at bounding box center [1305, 269] width 59 height 23
click at [234, 660] on p "**********" at bounding box center [142, 654] width 249 height 15
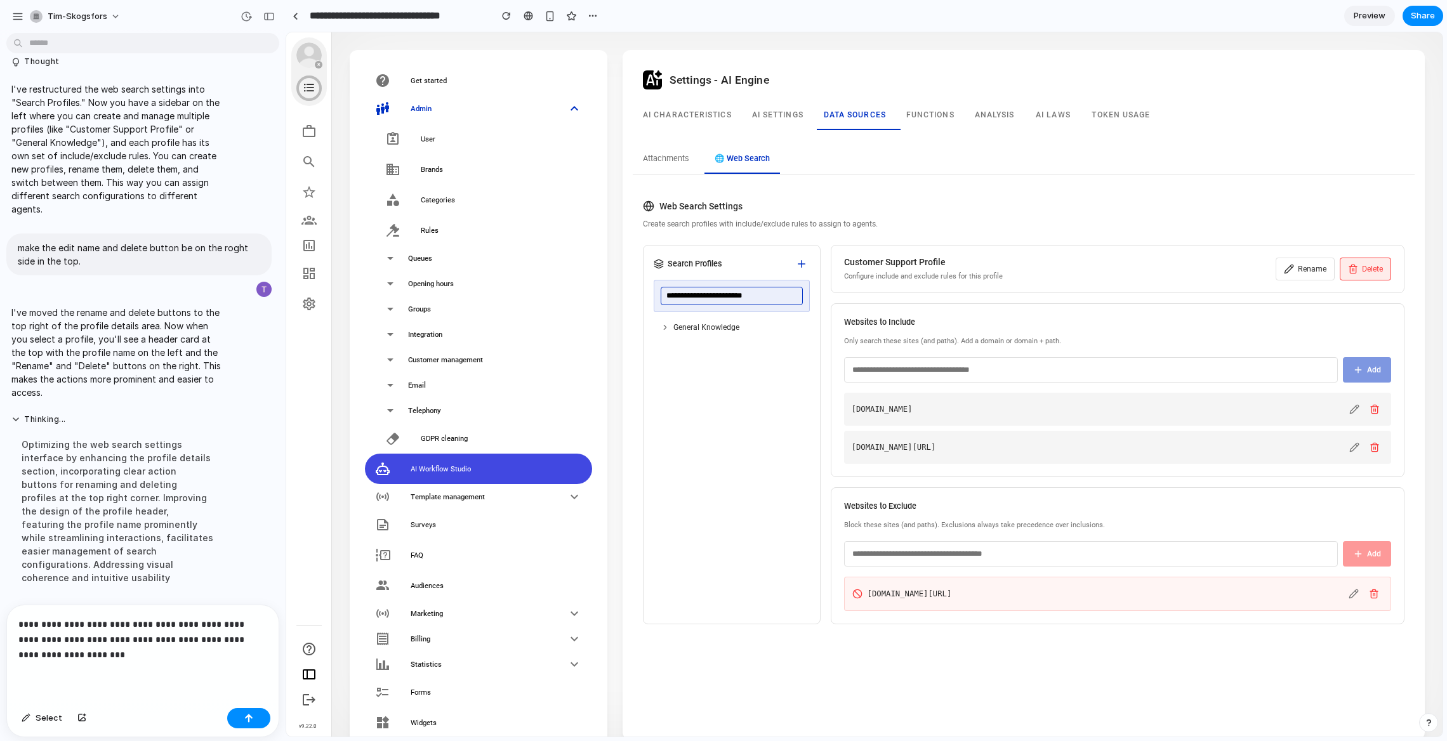
click at [1365, 267] on button "Delete" at bounding box center [1365, 269] width 51 height 23
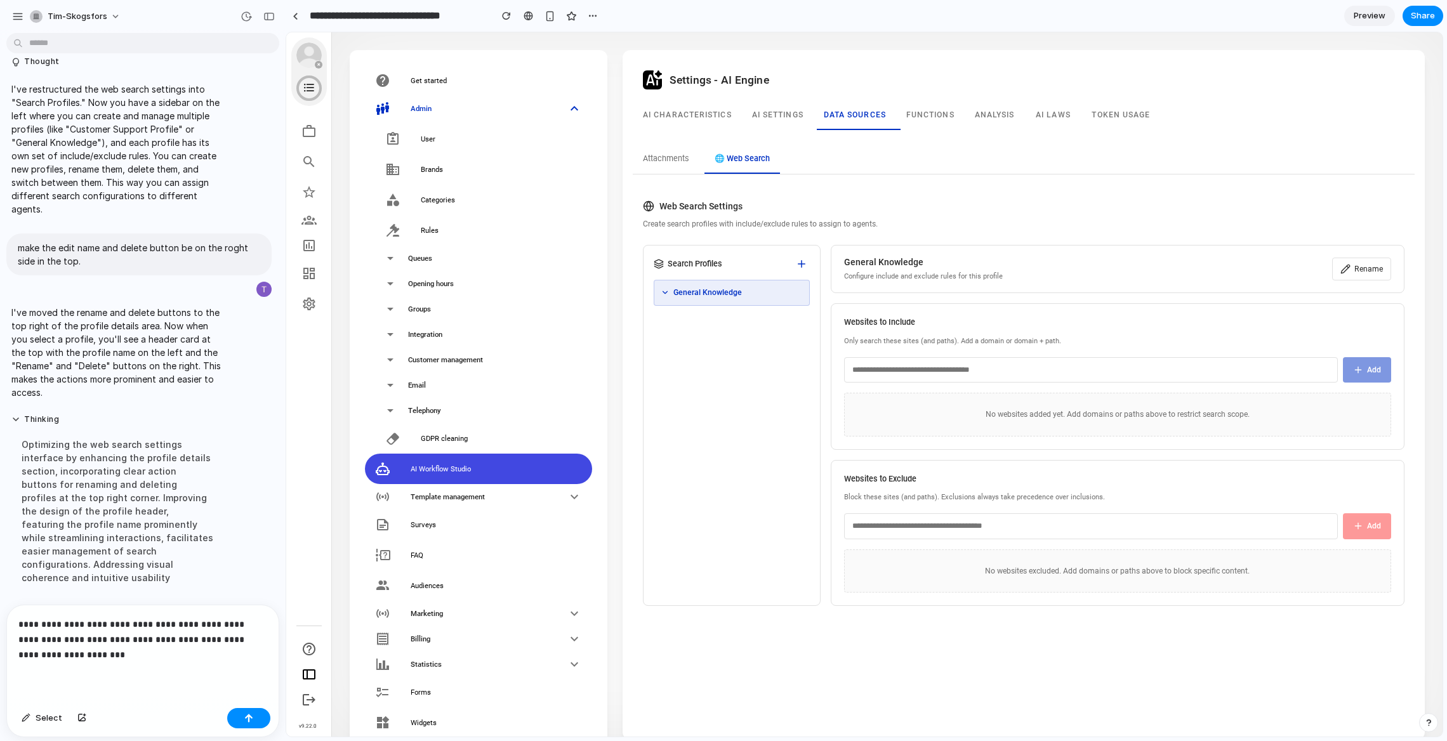
click at [207, 660] on p "**********" at bounding box center [142, 640] width 249 height 46
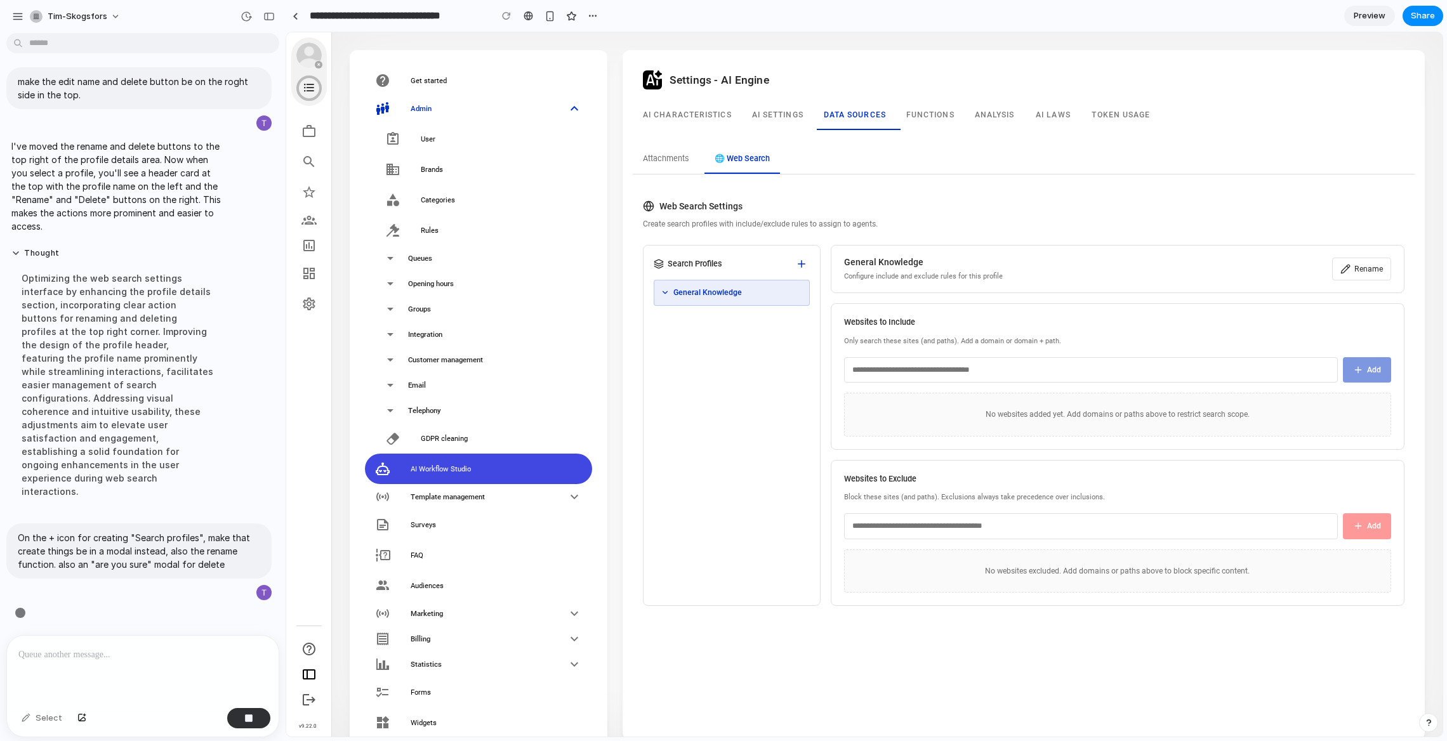
scroll to position [1726, 0]
click at [1429, 16] on span "Share" at bounding box center [1423, 16] width 24 height 13
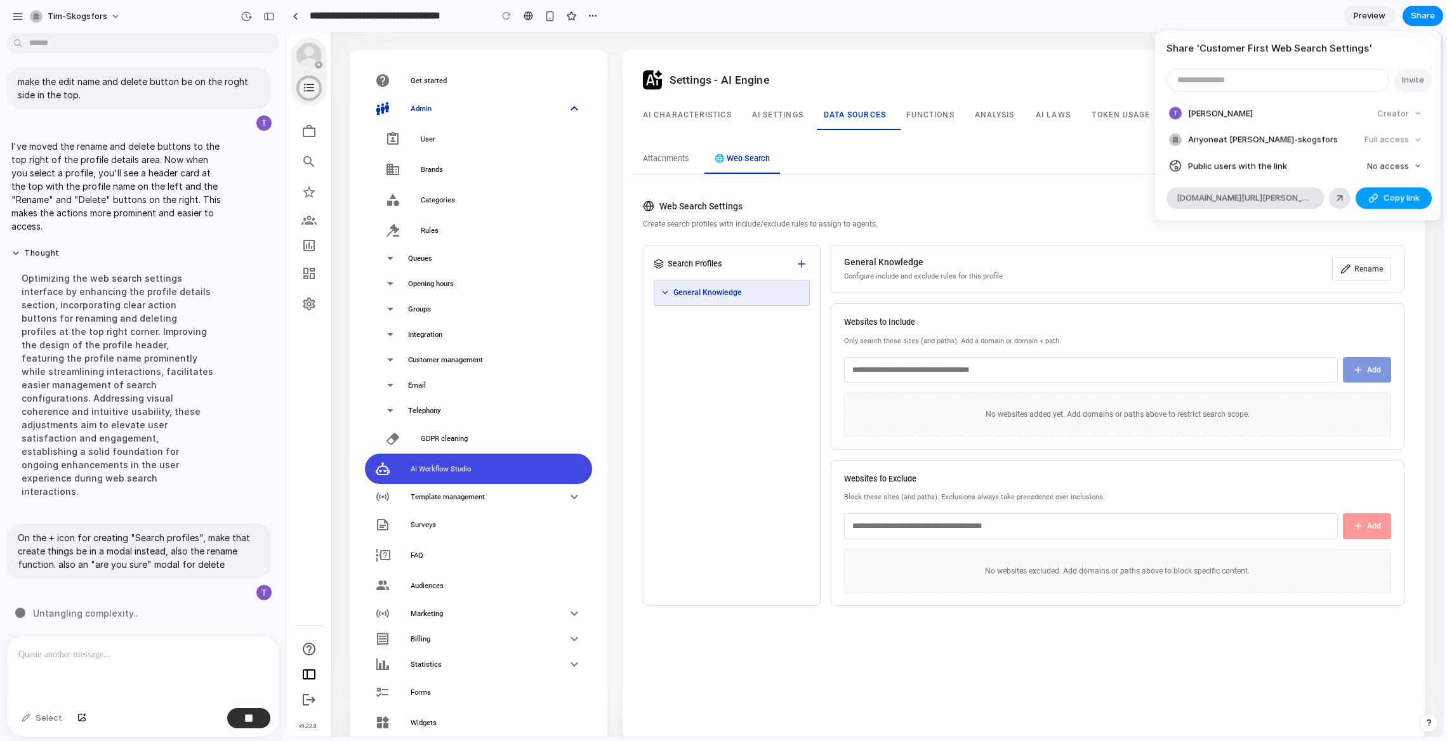
click at [1400, 195] on span "Copy link" at bounding box center [1402, 198] width 36 height 13
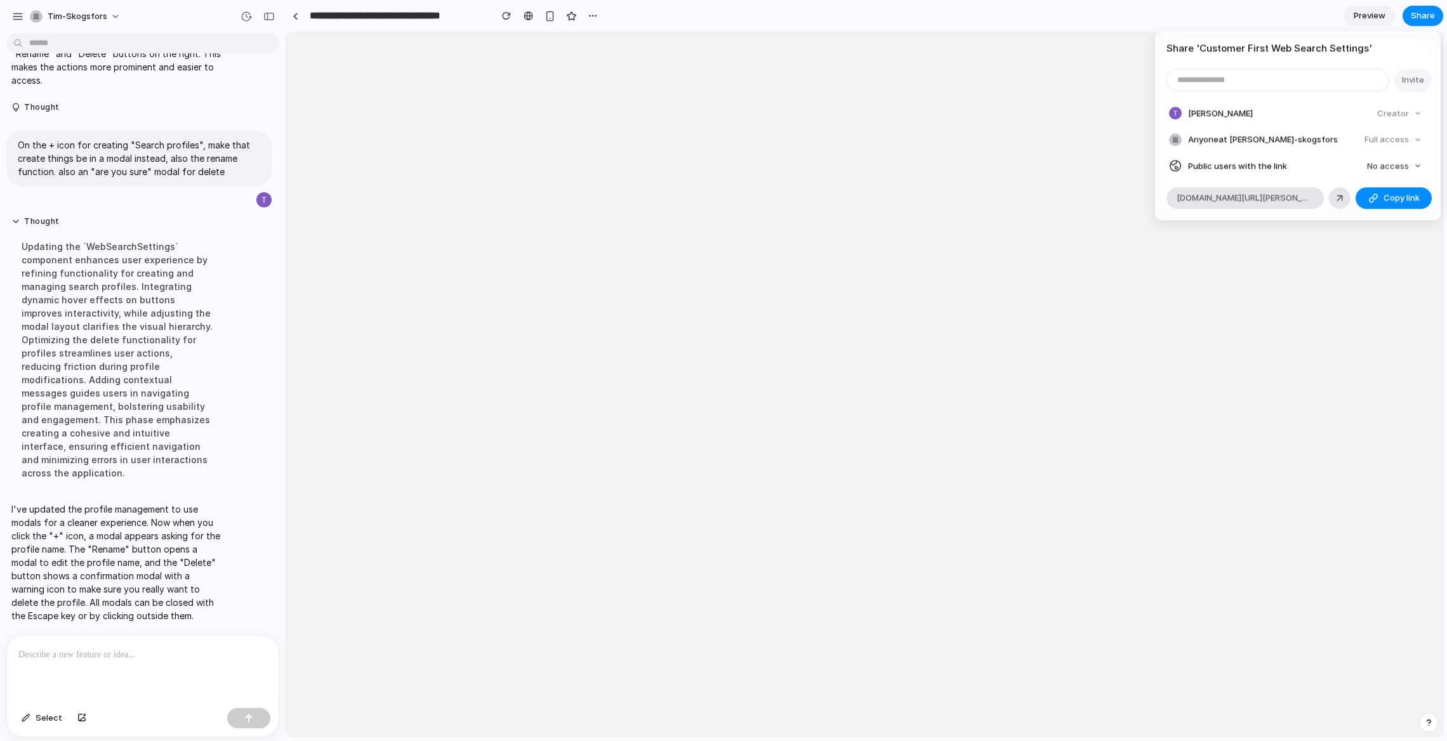
scroll to position [0, 0]
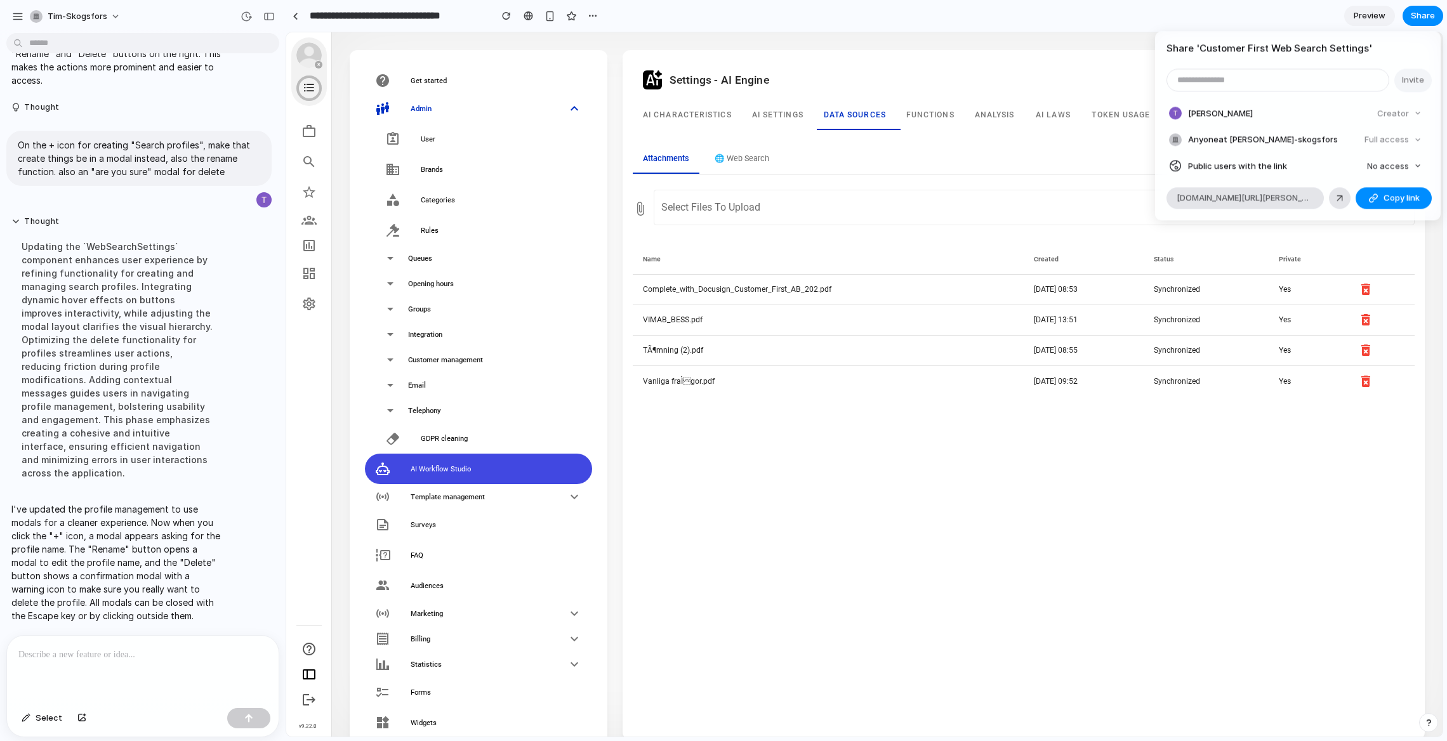
click at [757, 161] on div "Share ' Customer First Web Search Settings ' Invite [PERSON_NAME] Creator Anyon…" at bounding box center [723, 370] width 1447 height 741
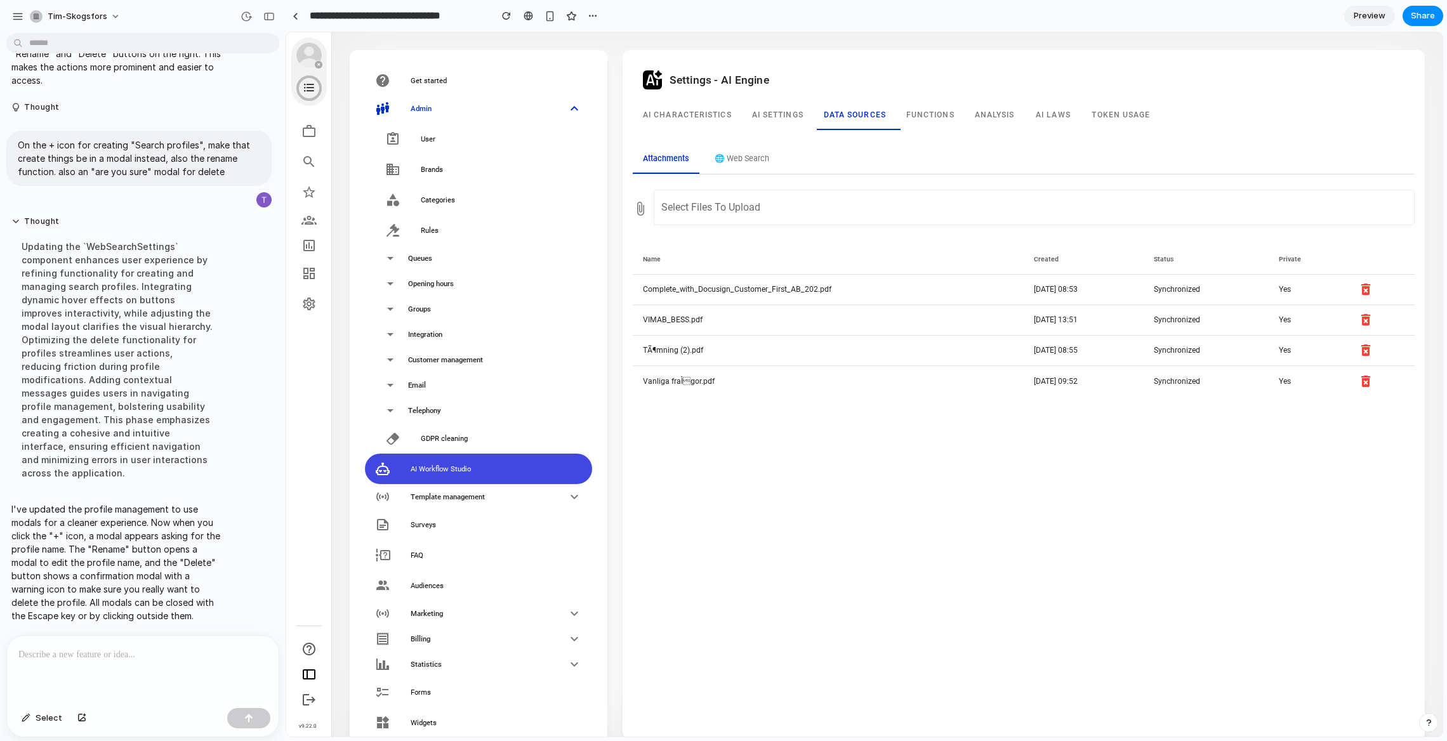
click at [732, 164] on button "🌐 Web Search" at bounding box center [742, 159] width 75 height 29
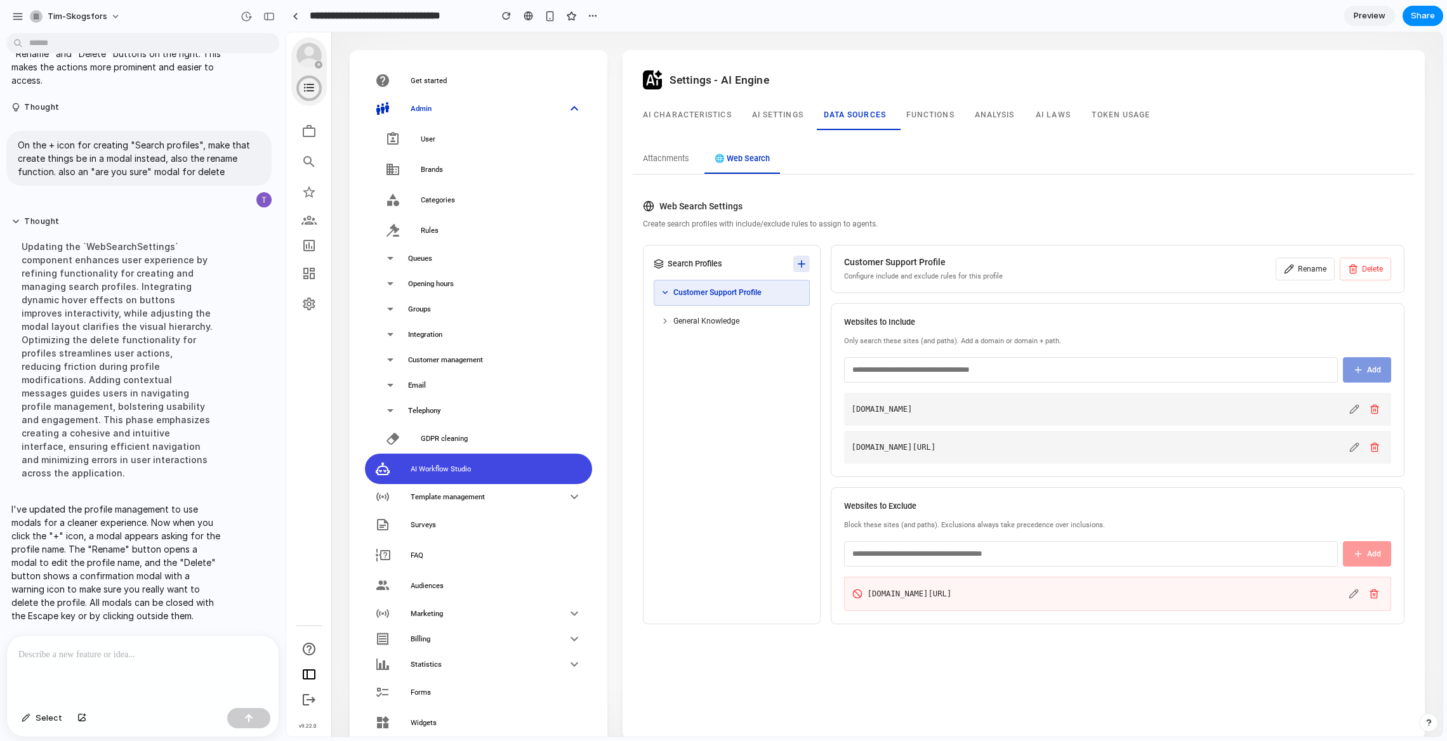
click at [796, 260] on icon at bounding box center [801, 263] width 11 height 11
click at [1305, 275] on button "Rename" at bounding box center [1305, 269] width 59 height 23
click at [762, 315] on div "General Knowledge" at bounding box center [732, 320] width 142 height 11
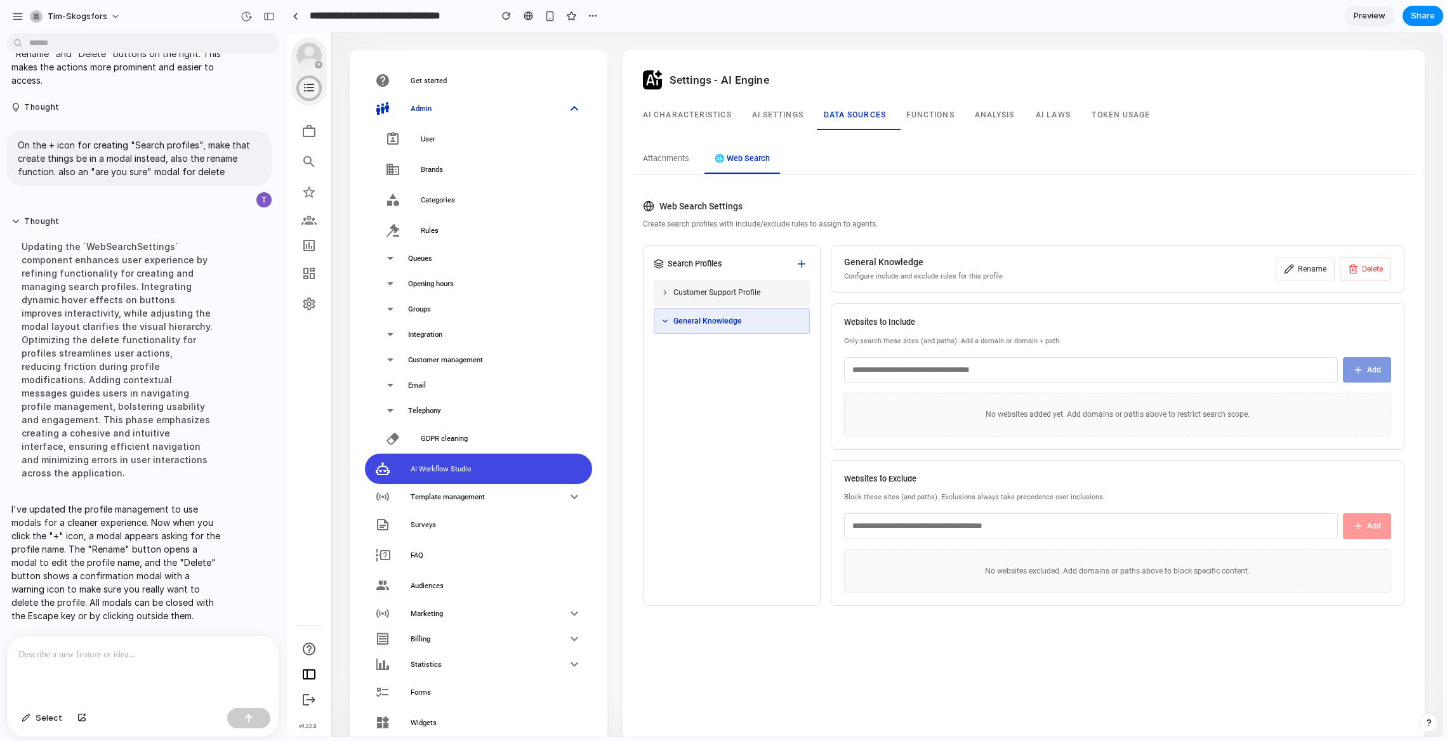
click at [767, 289] on div "Customer Support Profile" at bounding box center [732, 292] width 142 height 11
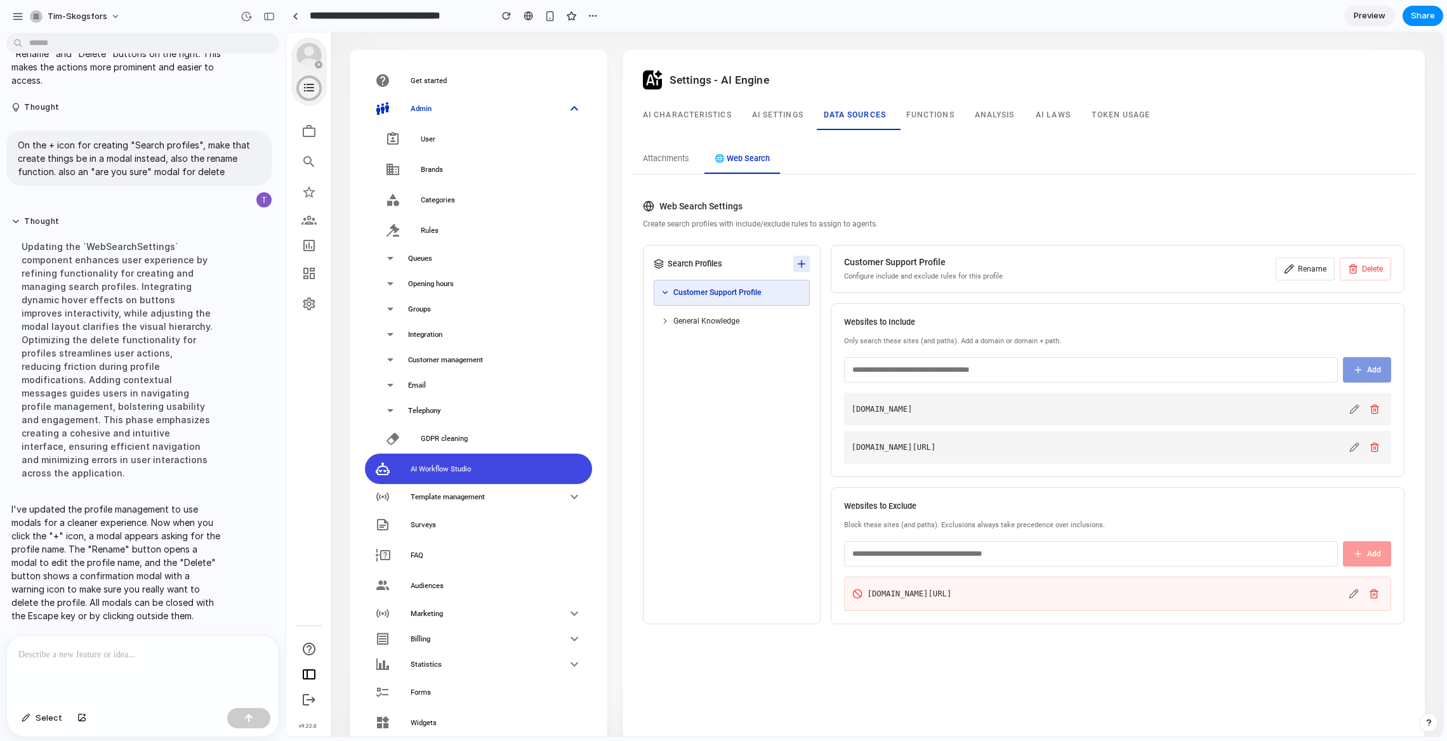
click at [803, 270] on button at bounding box center [801, 264] width 17 height 17
click at [1296, 383] on div "Websites to Include Only search these sites (and paths). Add a domain or domain…" at bounding box center [1118, 390] width 574 height 174
click at [1295, 378] on input "text" at bounding box center [1091, 369] width 494 height 25
type input "***"
click at [1370, 366] on span "Add" at bounding box center [1374, 369] width 14 height 11
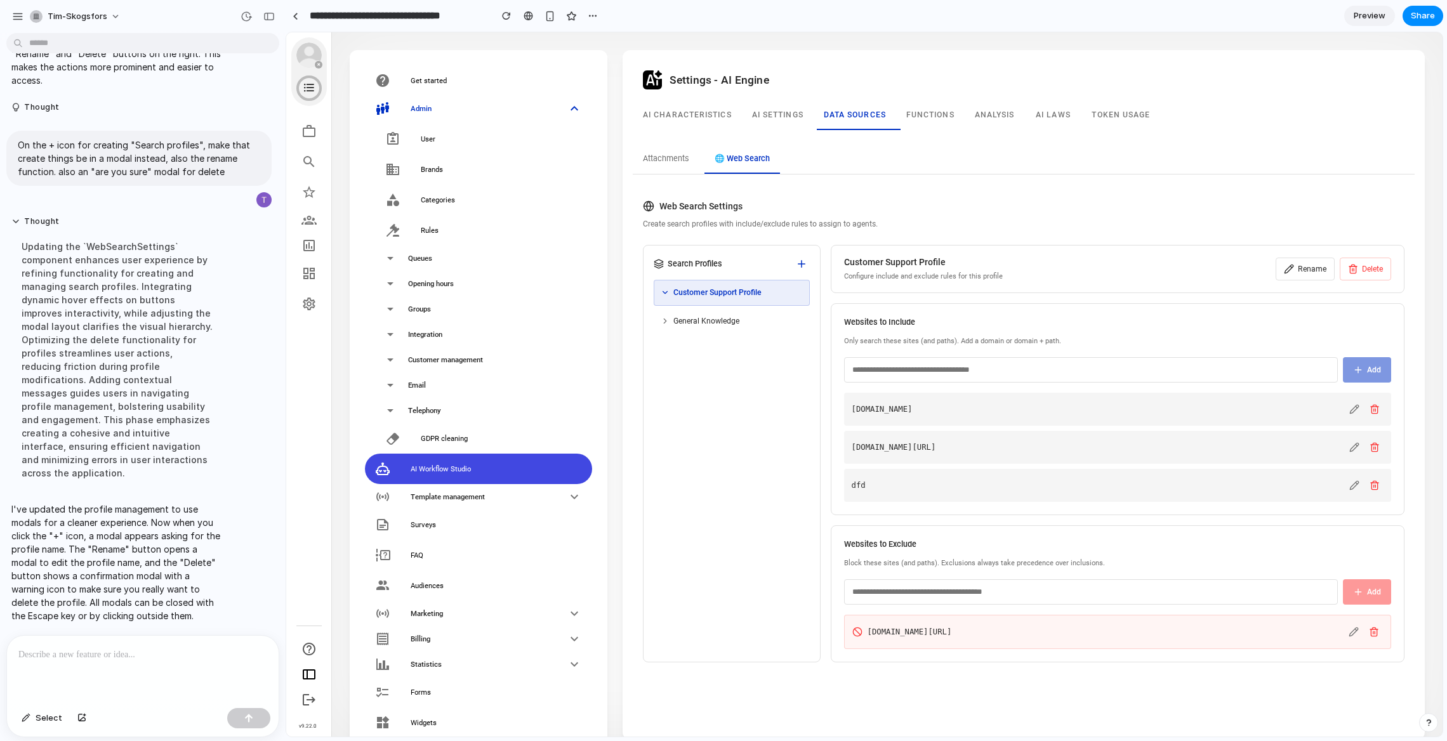
click at [1105, 374] on input "text" at bounding box center [1091, 369] width 494 height 25
click at [1209, 592] on input "text" at bounding box center [1091, 592] width 494 height 25
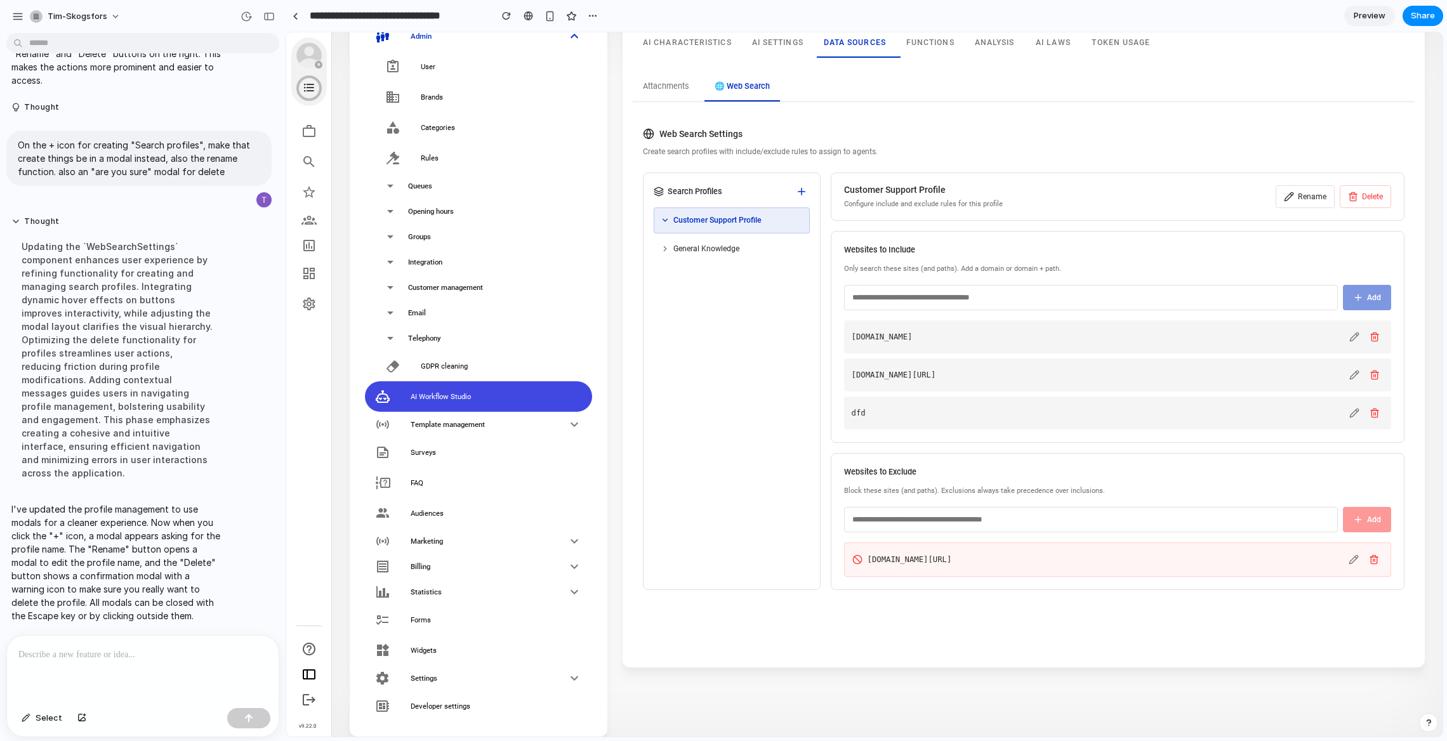
scroll to position [79, 0]
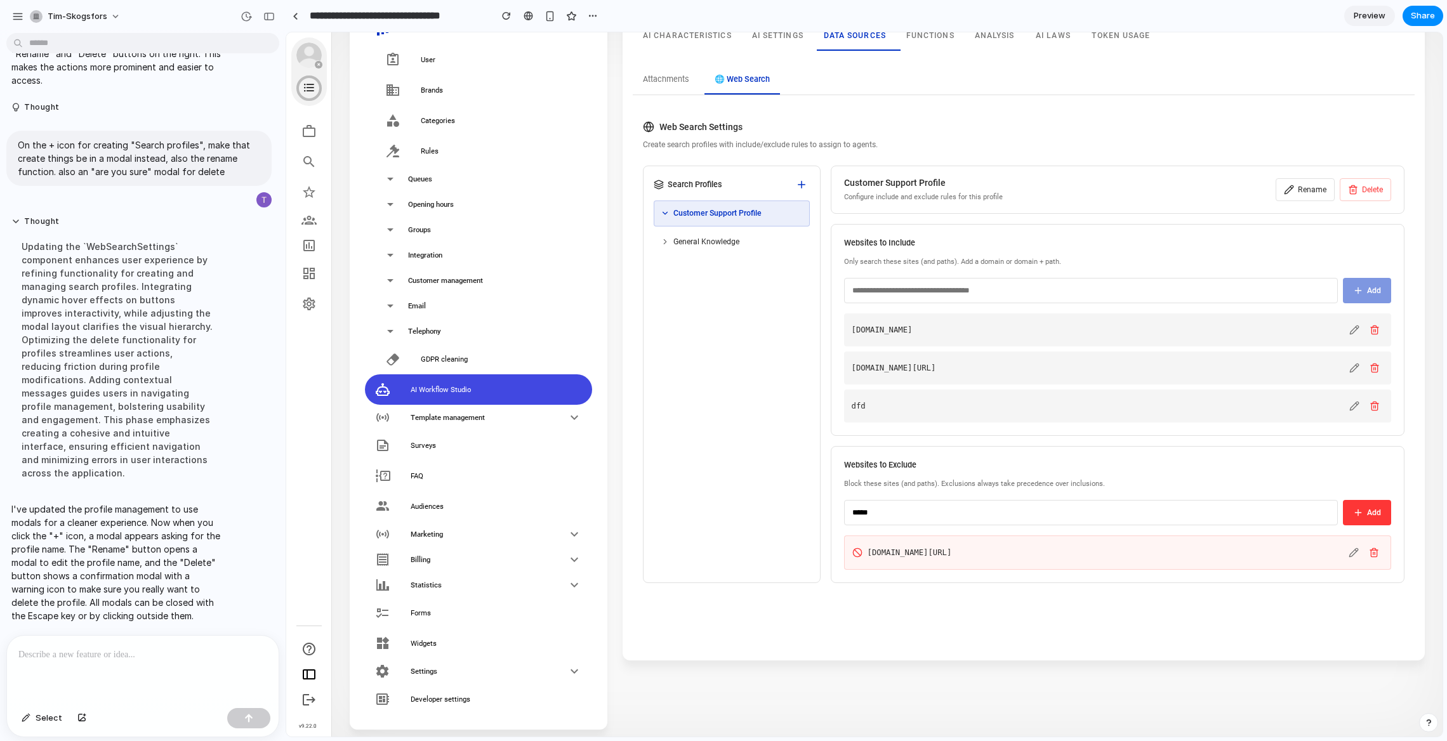
type input "*****"
click at [1362, 513] on button "Add" at bounding box center [1367, 512] width 48 height 25
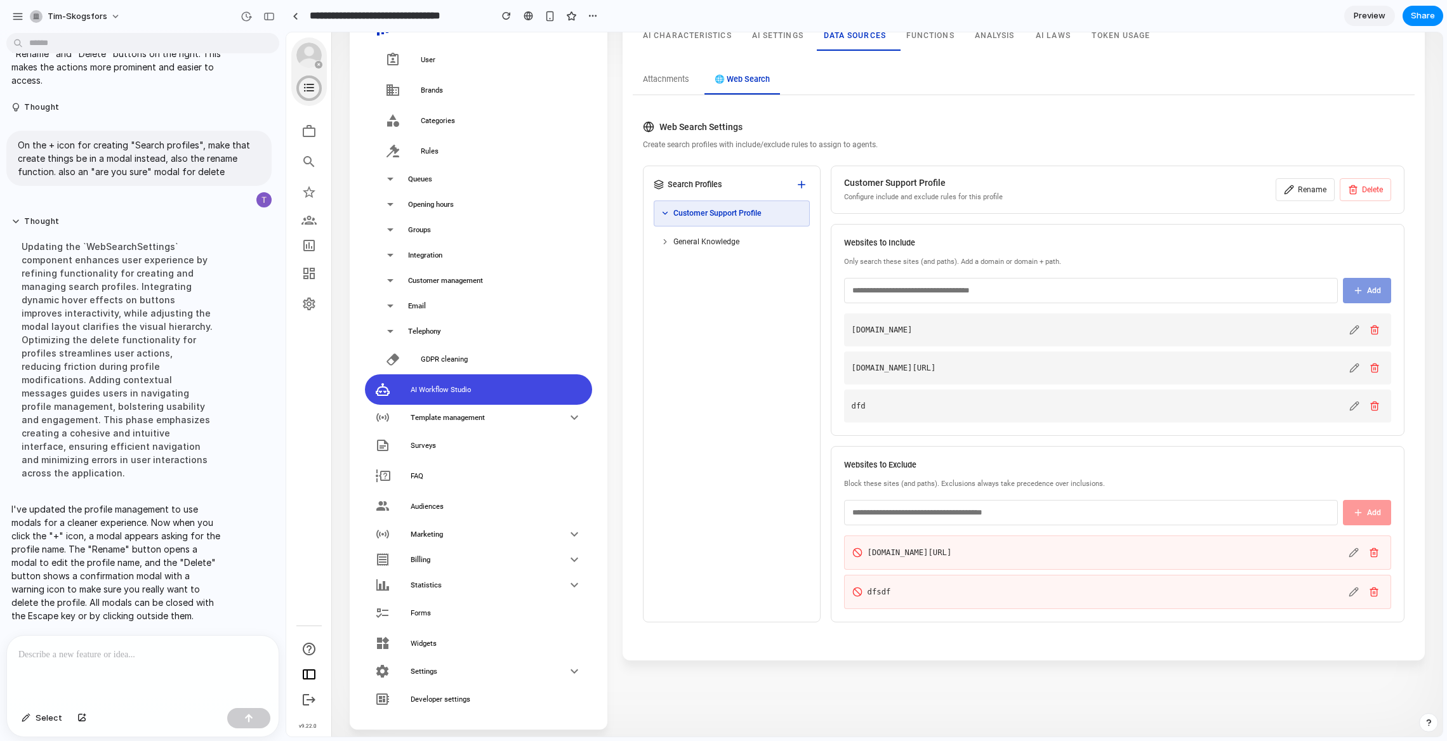
click at [1221, 524] on div "Websites to Exclude Block these sites (and paths). Exclusions always take prece…" at bounding box center [1118, 534] width 574 height 176
click at [1240, 519] on input "*" at bounding box center [1091, 512] width 494 height 25
type input "******"
click at [1367, 511] on span "Add" at bounding box center [1374, 512] width 14 height 11
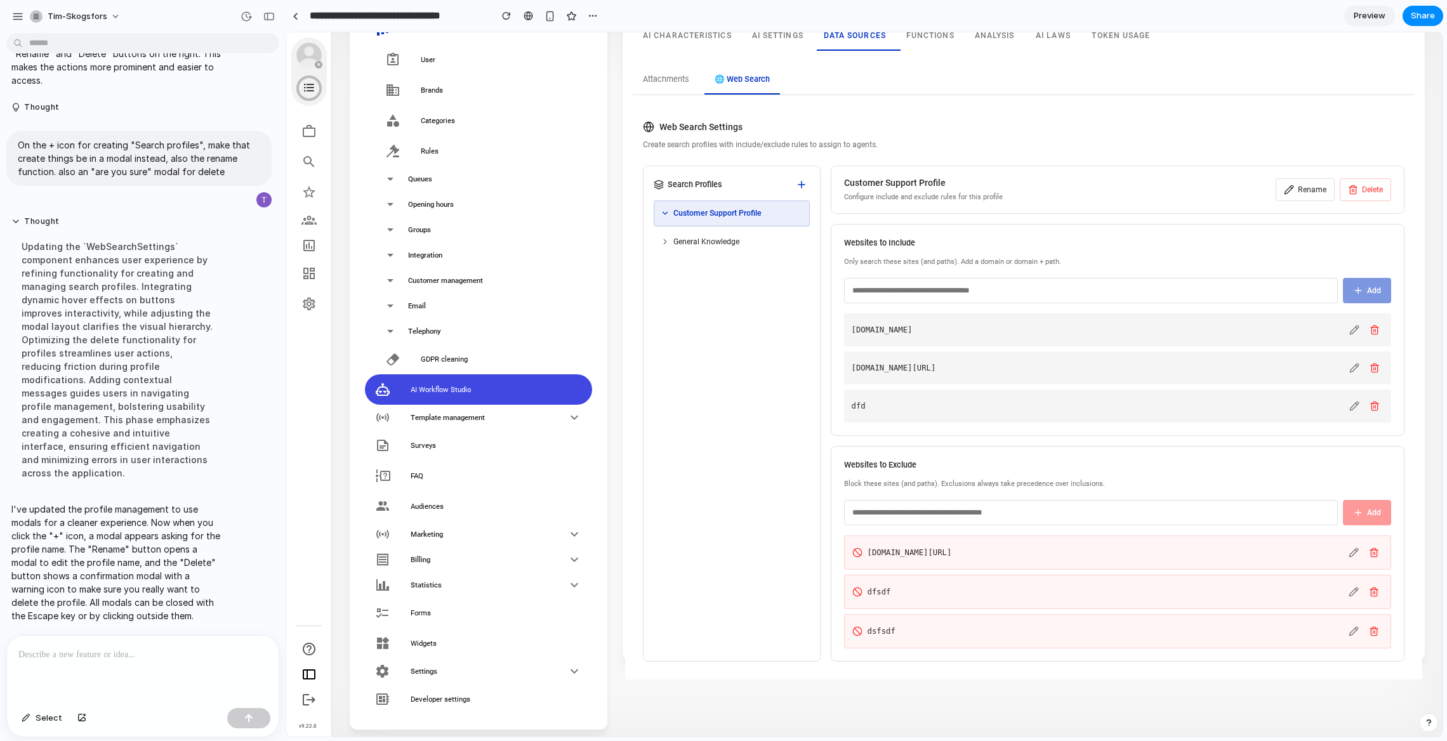
click at [1234, 520] on input "text" at bounding box center [1091, 512] width 494 height 25
type input "*****"
click at [1361, 512] on button "Add" at bounding box center [1367, 512] width 48 height 25
click at [1232, 515] on input "text" at bounding box center [1091, 512] width 494 height 25
type input "*****"
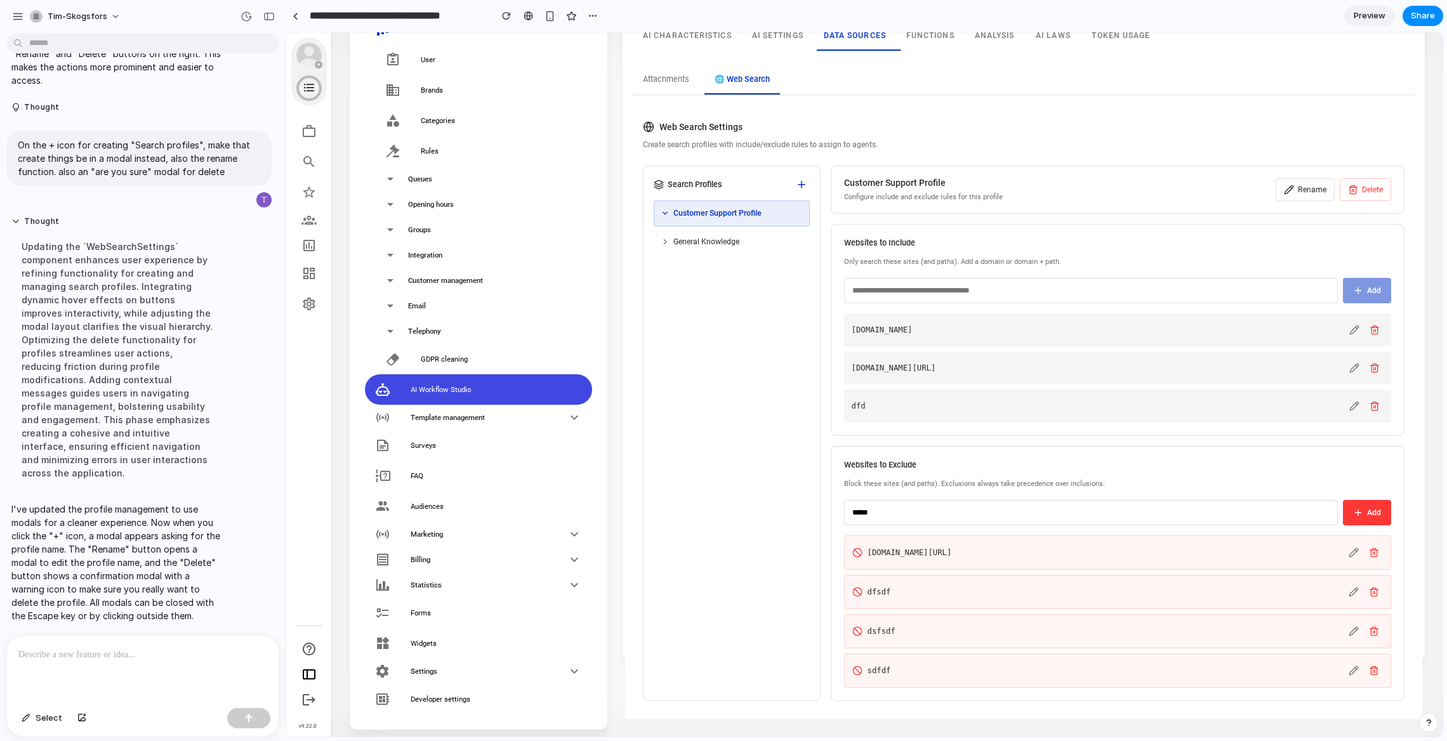
click at [1362, 510] on button "Add" at bounding box center [1367, 512] width 48 height 25
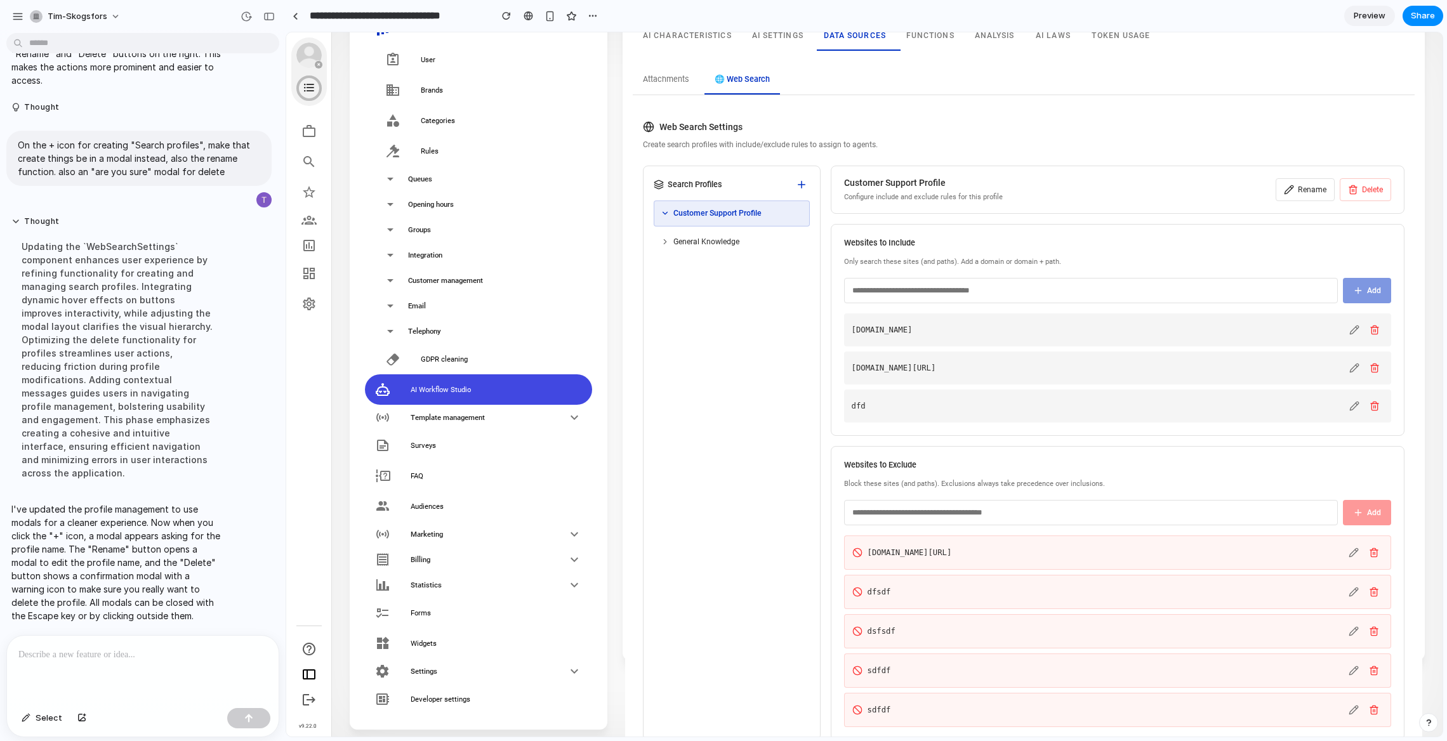
click at [1208, 507] on input "text" at bounding box center [1091, 512] width 494 height 25
type input "*****"
click at [1361, 514] on button "Add" at bounding box center [1367, 512] width 48 height 25
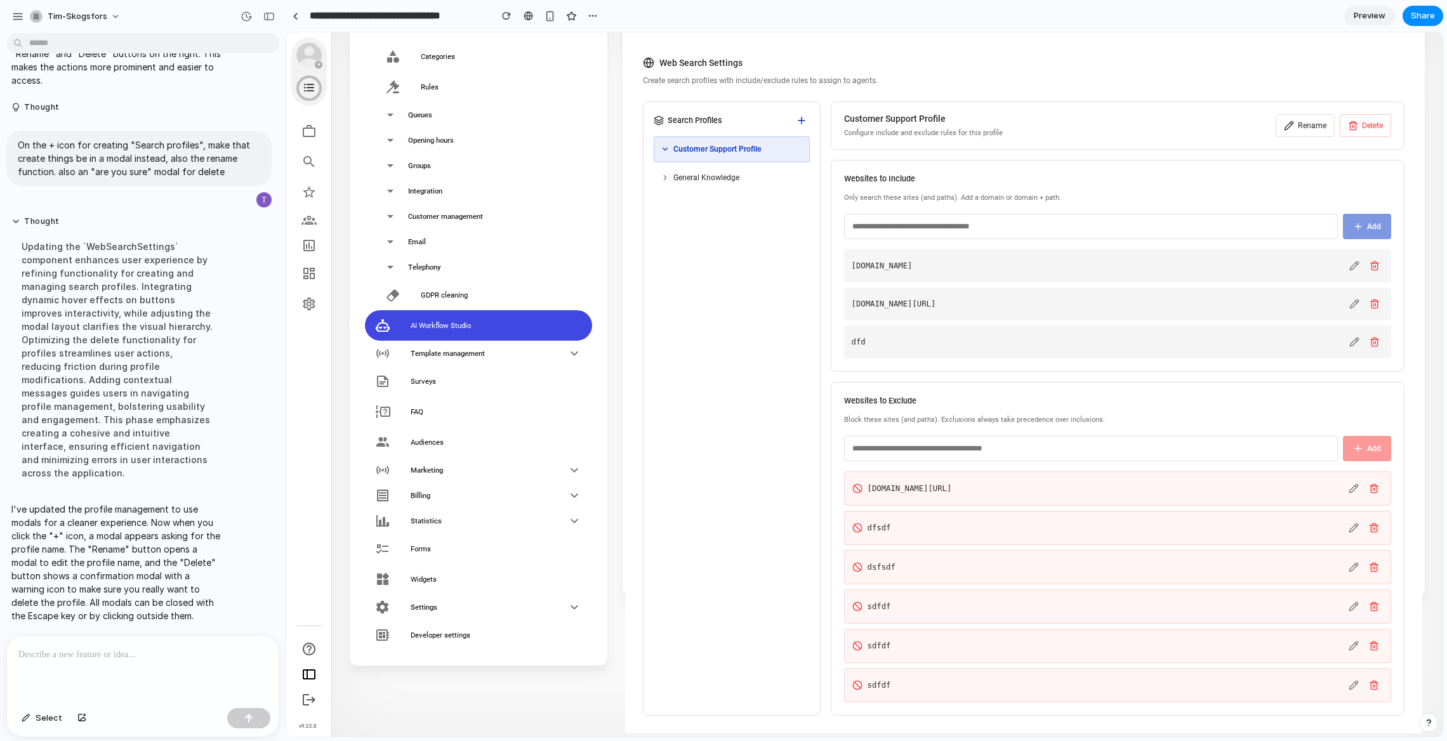
click at [105, 652] on p at bounding box center [142, 654] width 249 height 15
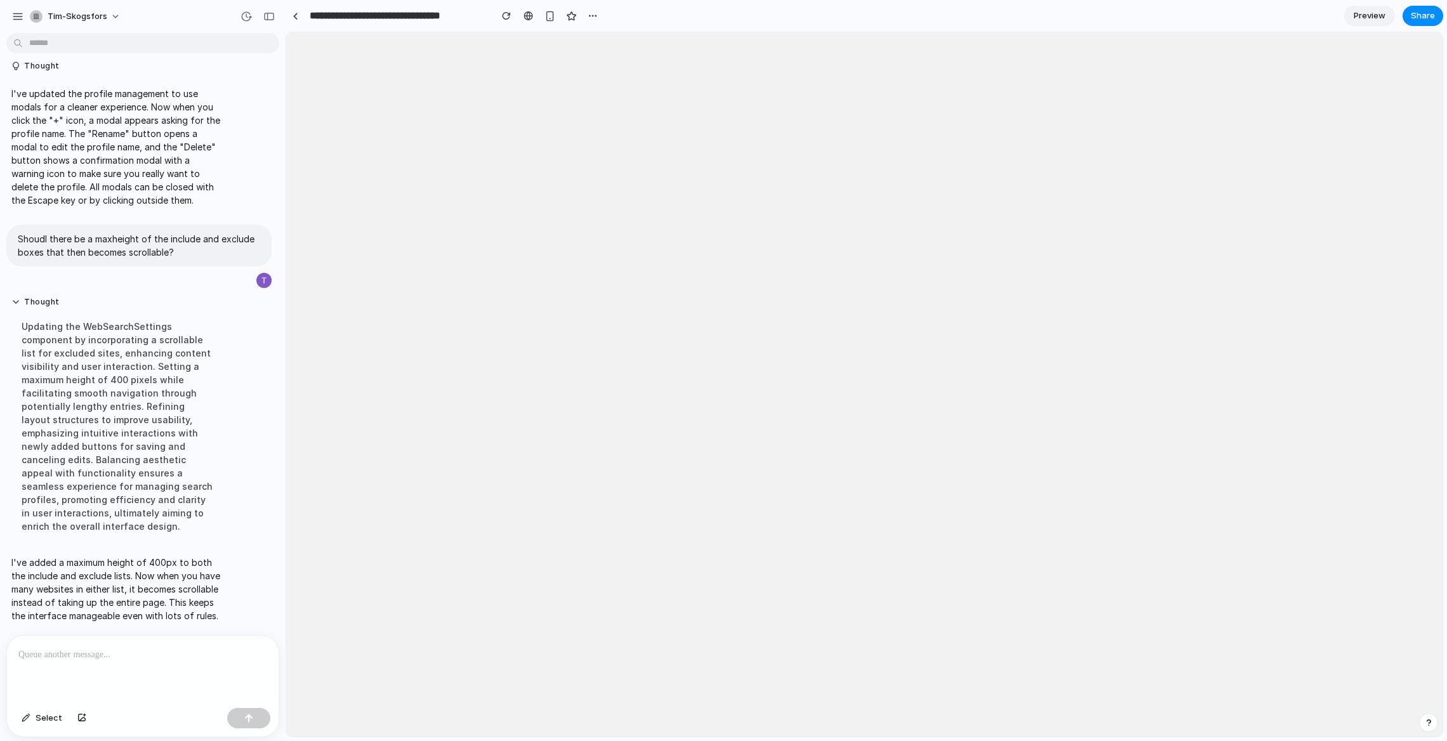
scroll to position [0, 0]
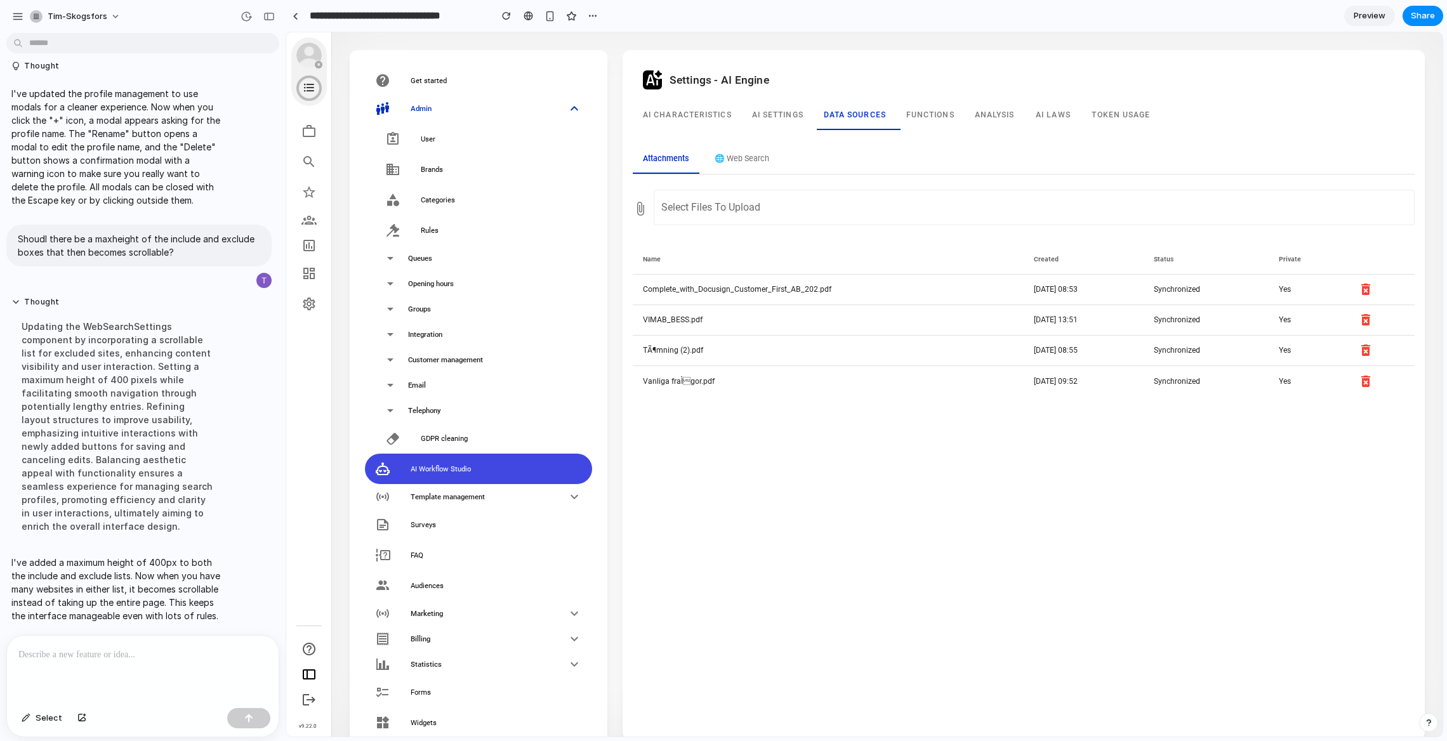
click at [733, 165] on button "🌐 Web Search" at bounding box center [742, 159] width 75 height 29
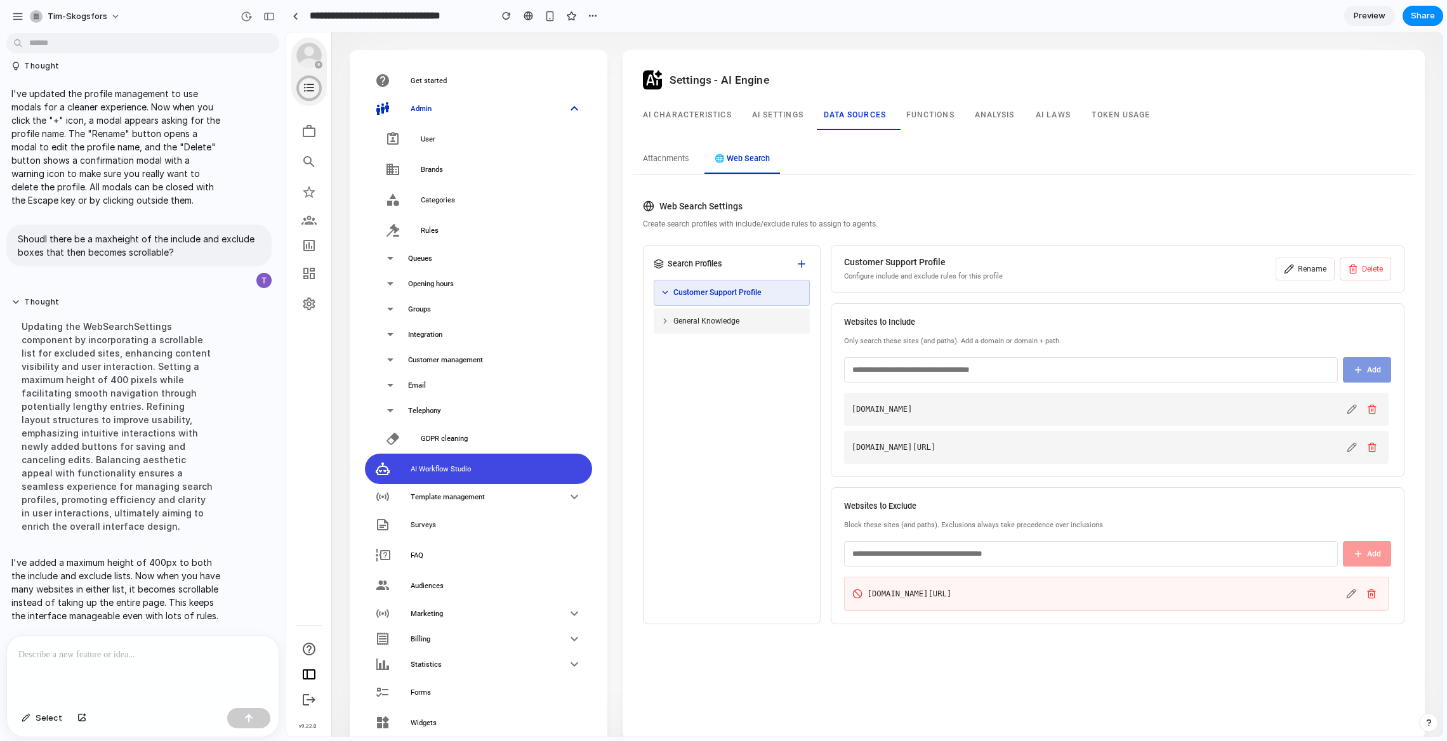
click at [742, 324] on div "General Knowledge" at bounding box center [732, 320] width 142 height 11
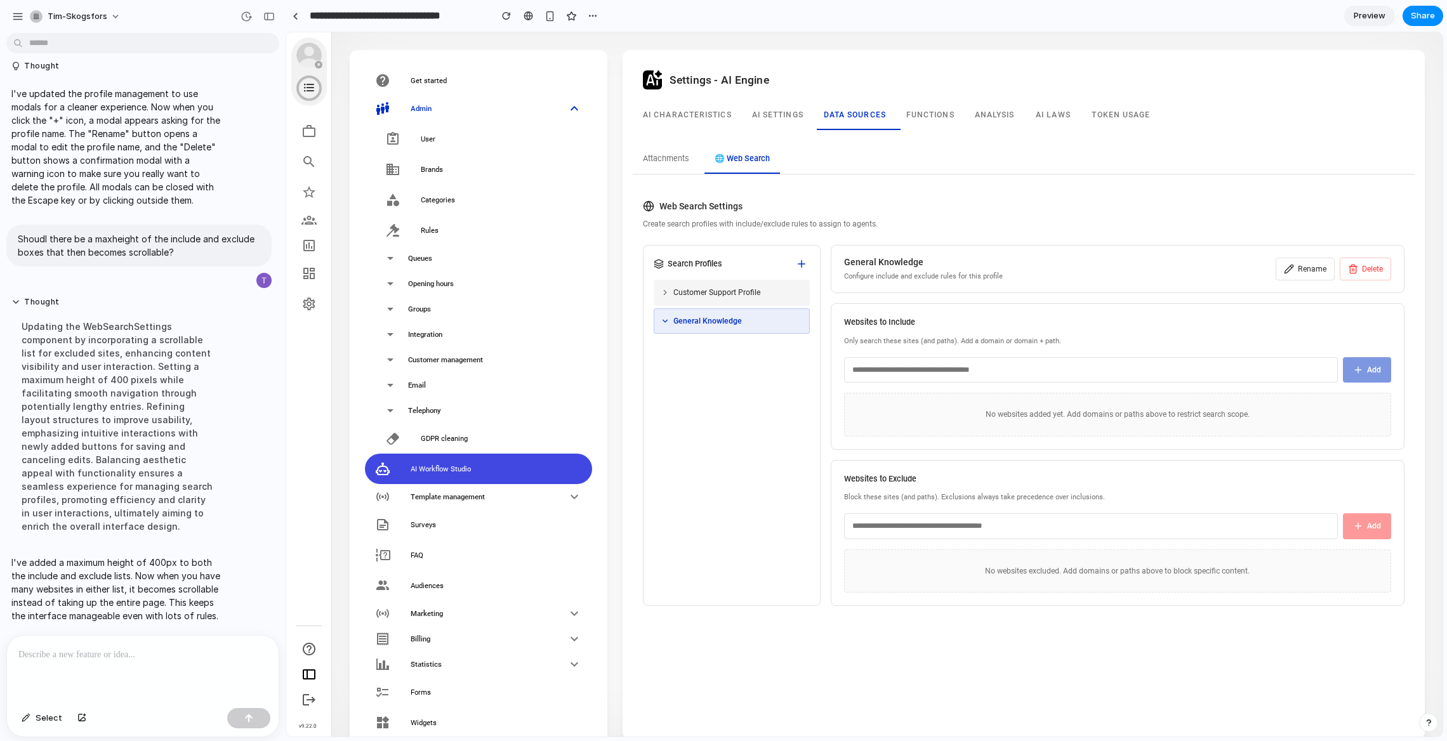
click at [727, 294] on span "Customer Support Profile" at bounding box center [716, 292] width 87 height 11
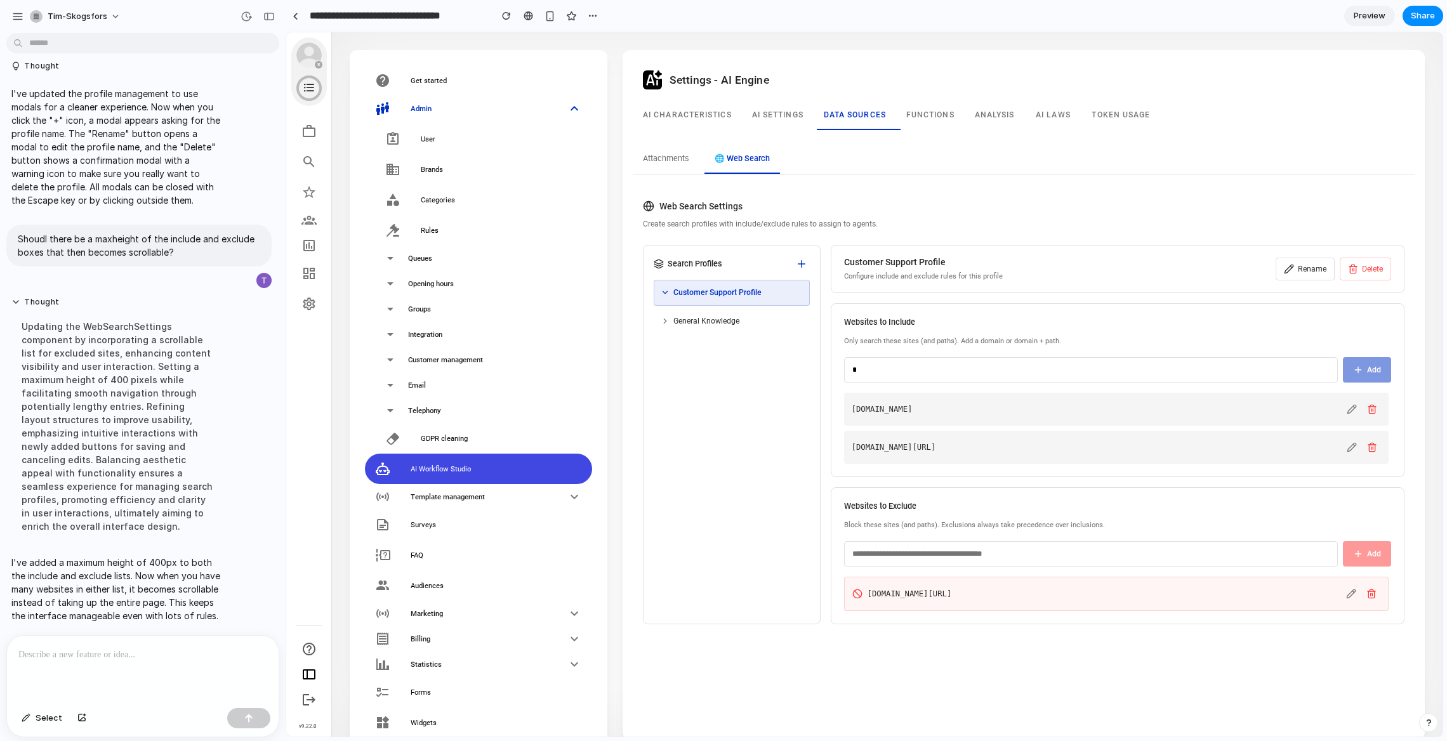
click at [1050, 372] on input "*" at bounding box center [1091, 369] width 494 height 25
type input "*****"
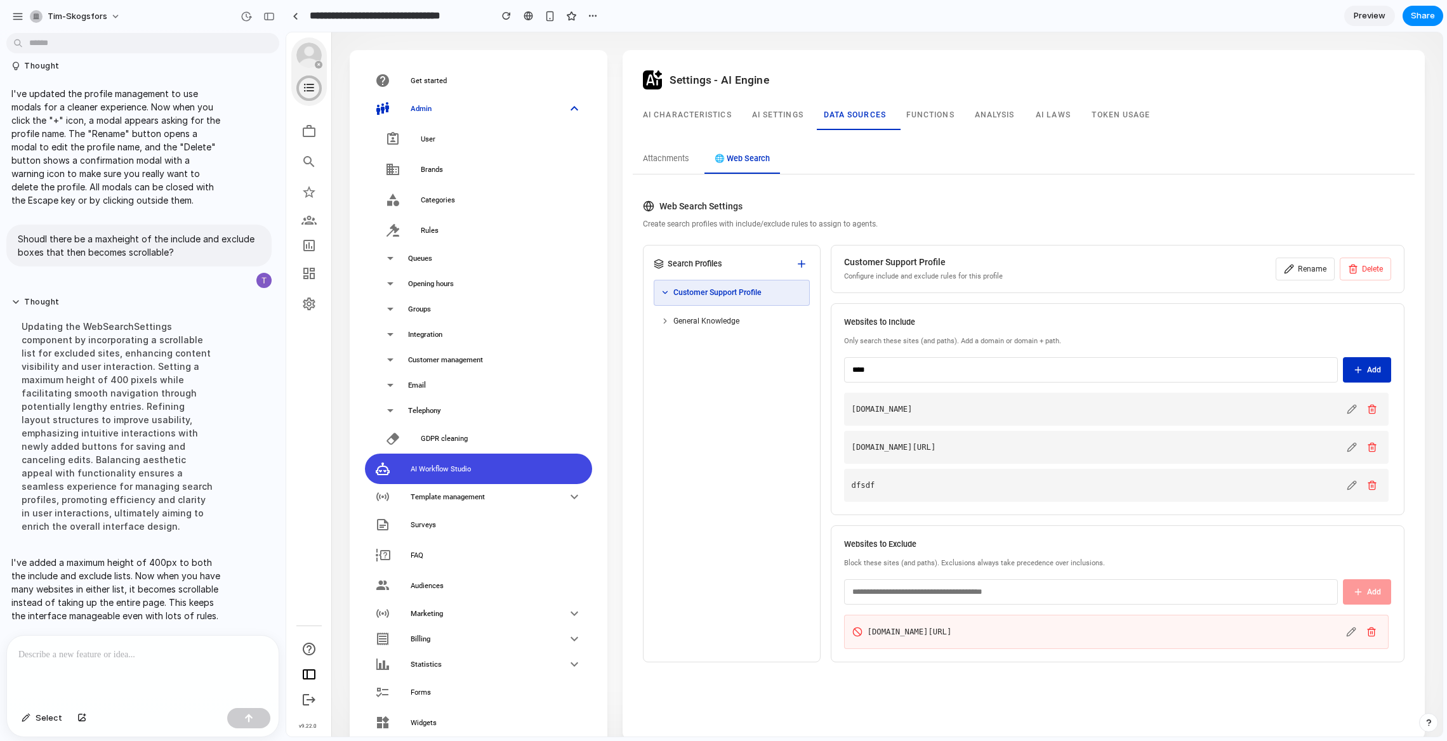
type input "*****"
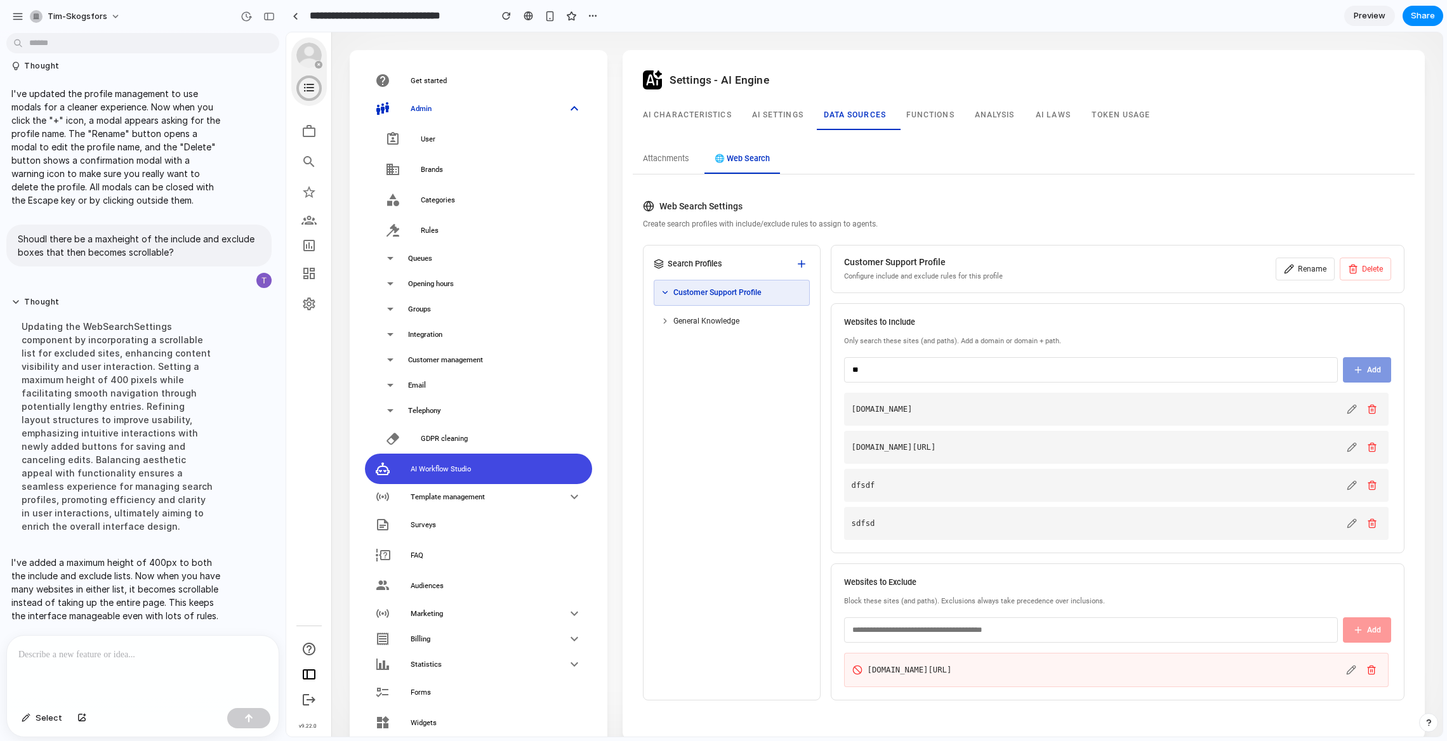
type input "***"
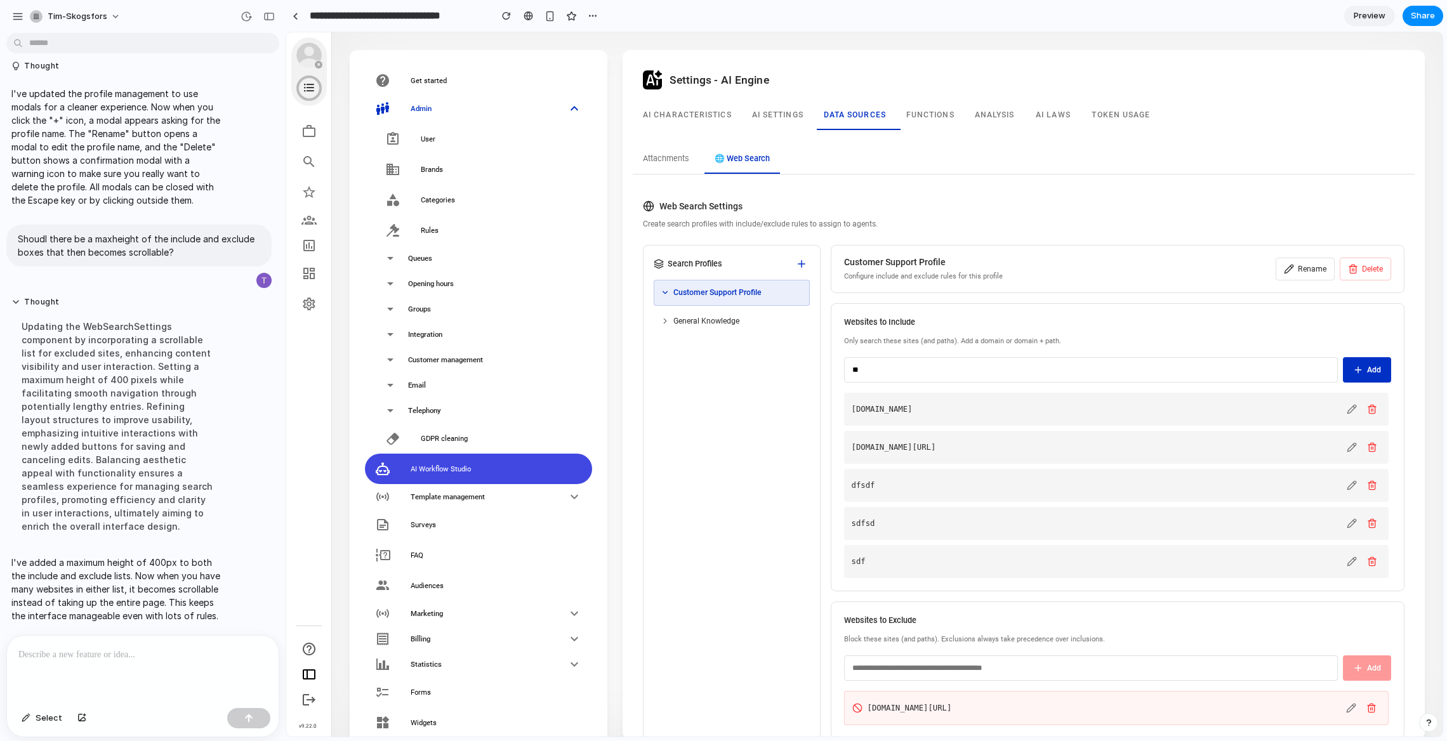
type input "***"
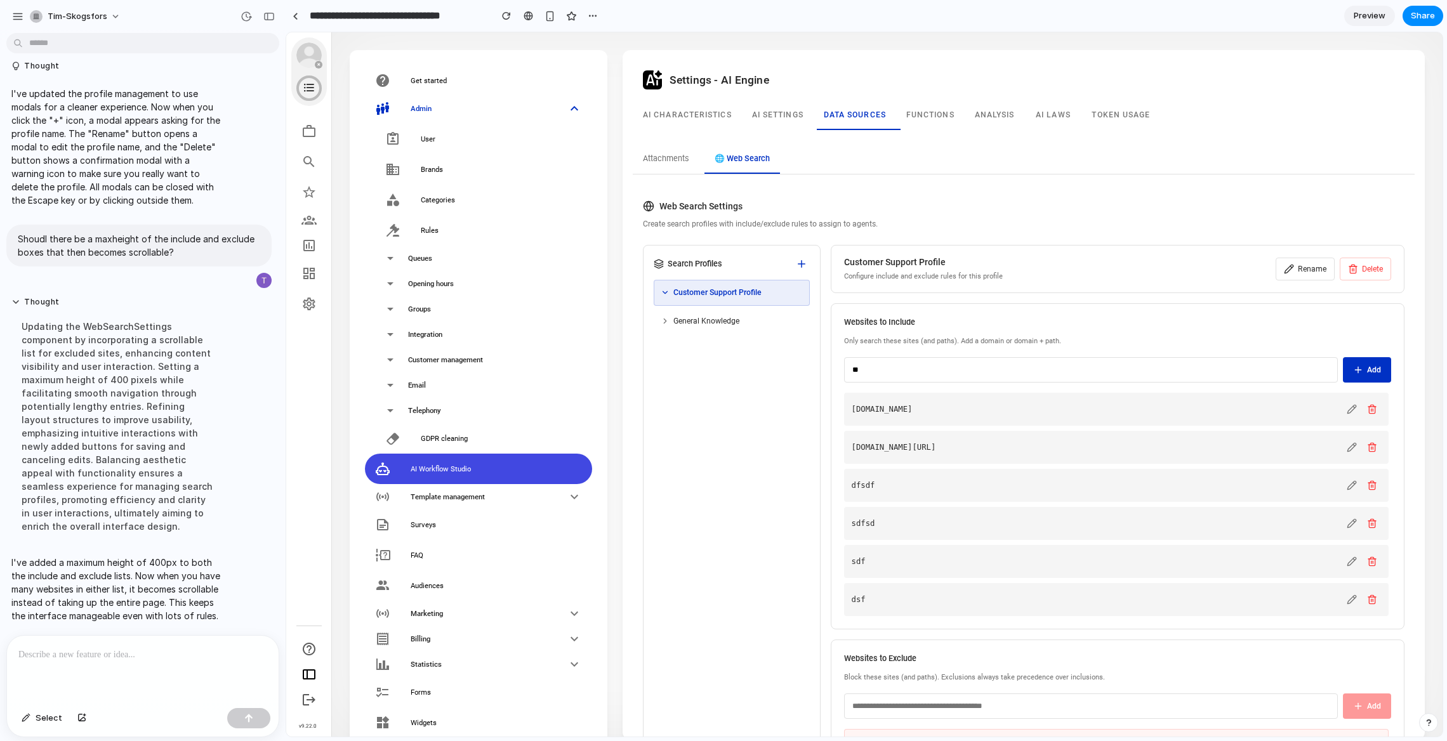
type input "***"
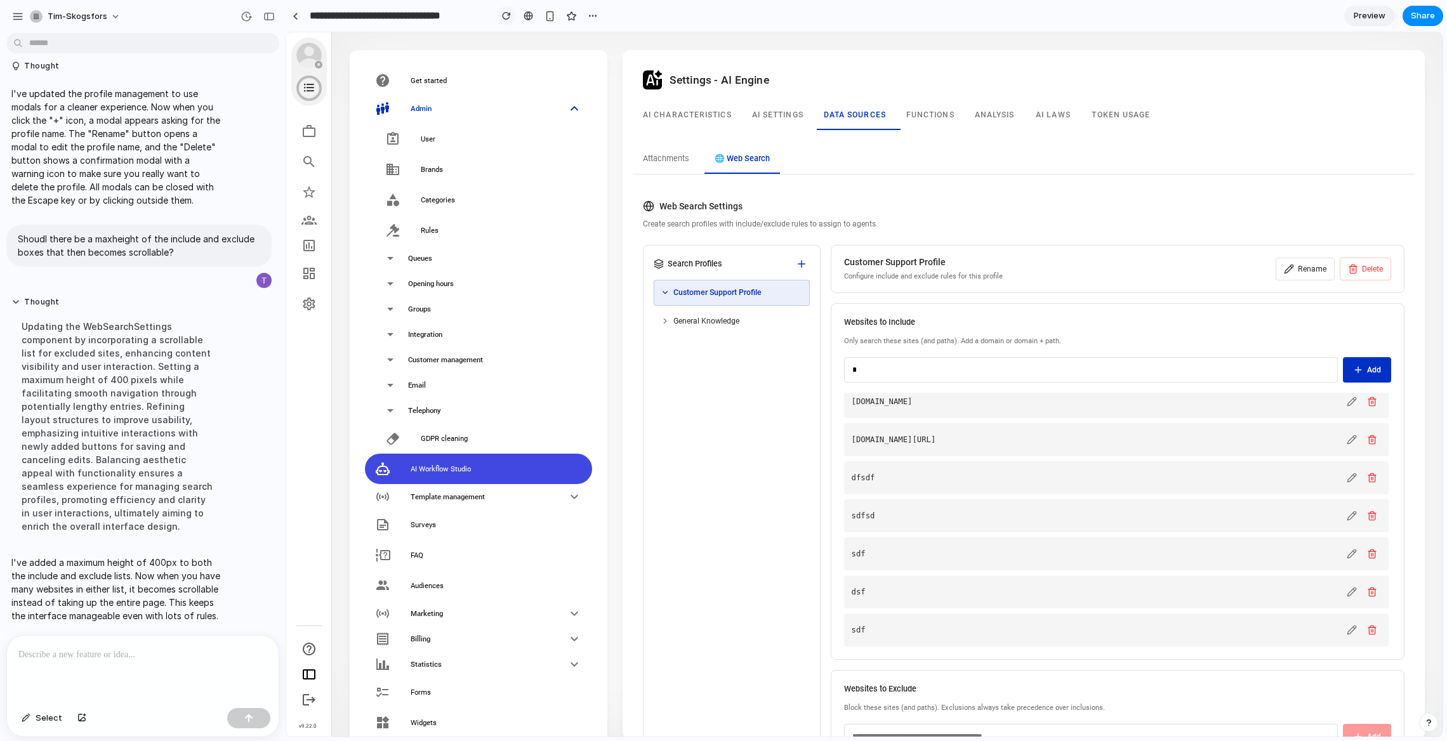
type input "*"
click at [505, 17] on div "button" at bounding box center [506, 15] width 9 height 9
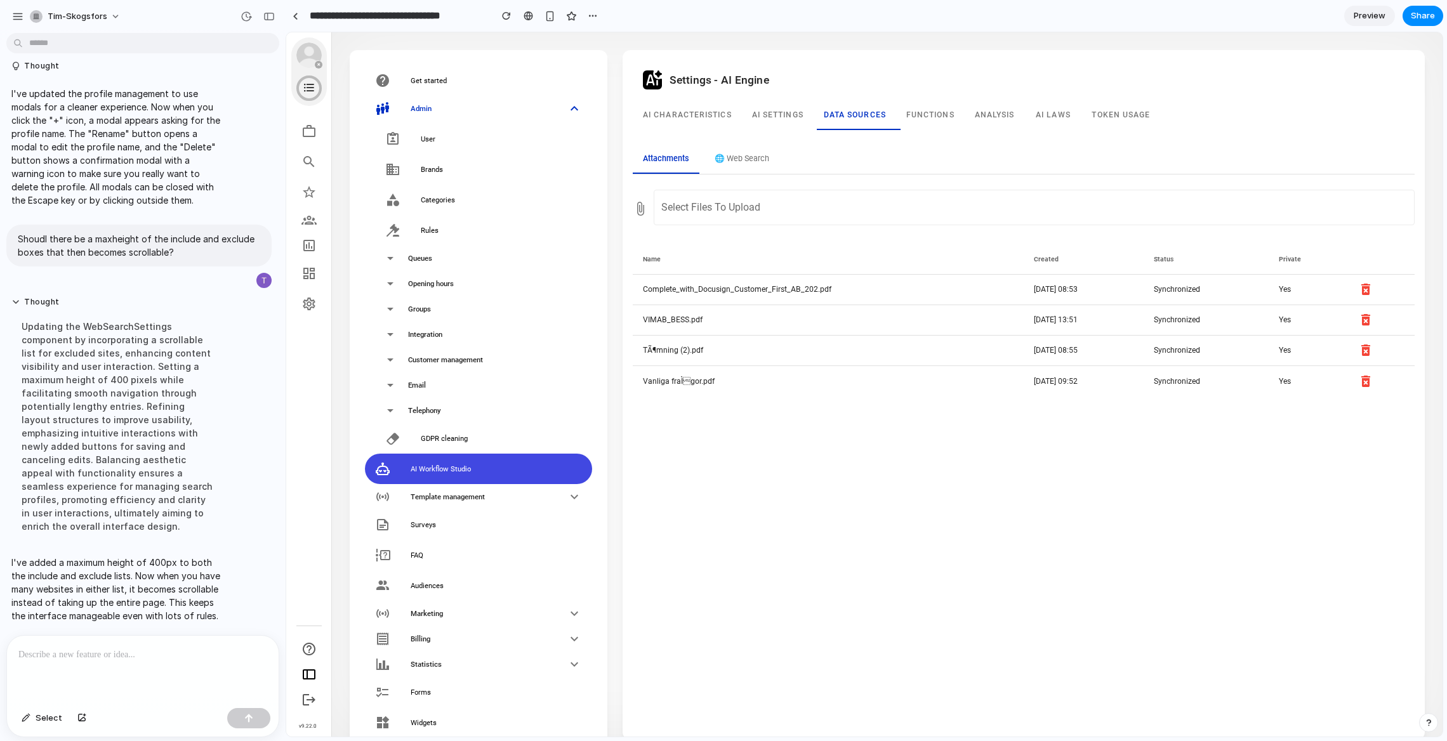
scroll to position [0, 0]
click at [729, 162] on button "🌐 Web Search" at bounding box center [742, 159] width 75 height 29
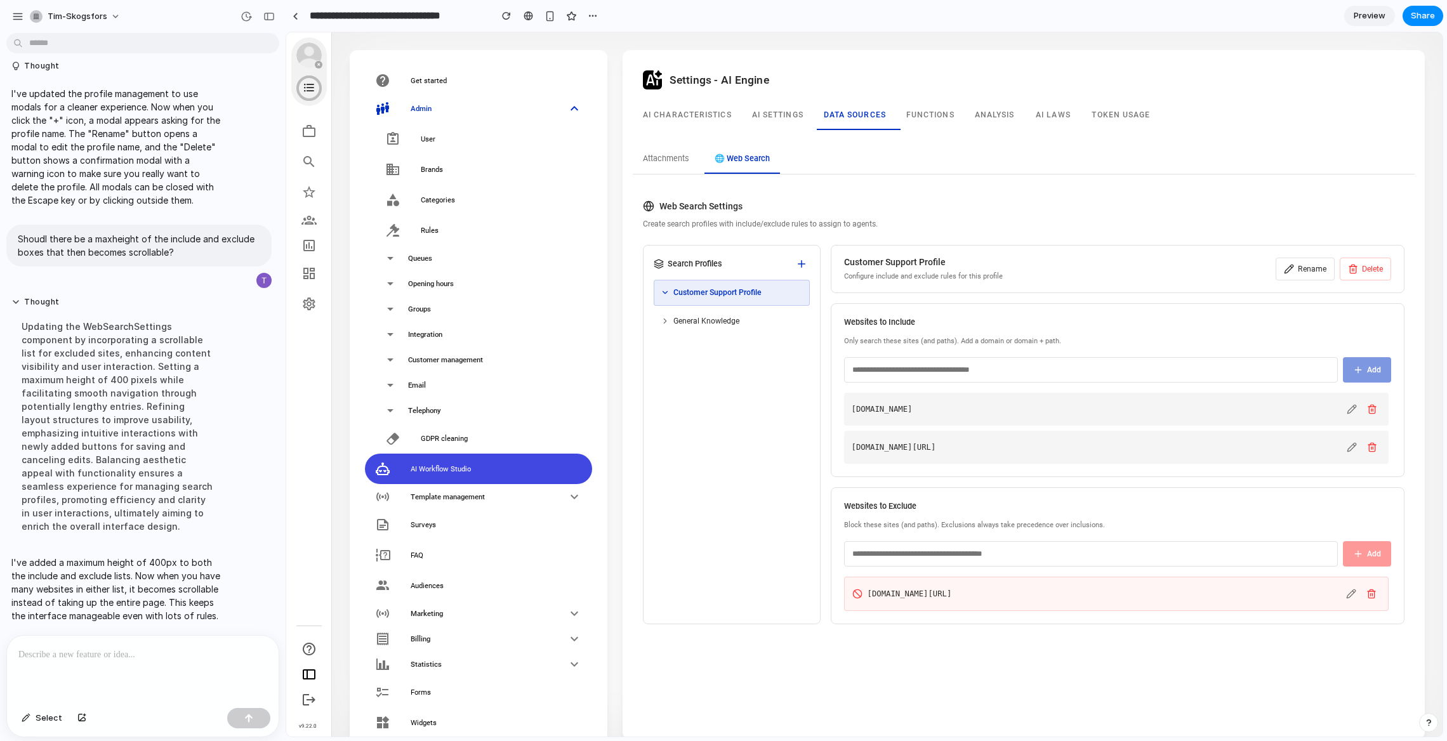
click at [924, 368] on input "text" at bounding box center [1091, 369] width 494 height 25
type input "*****"
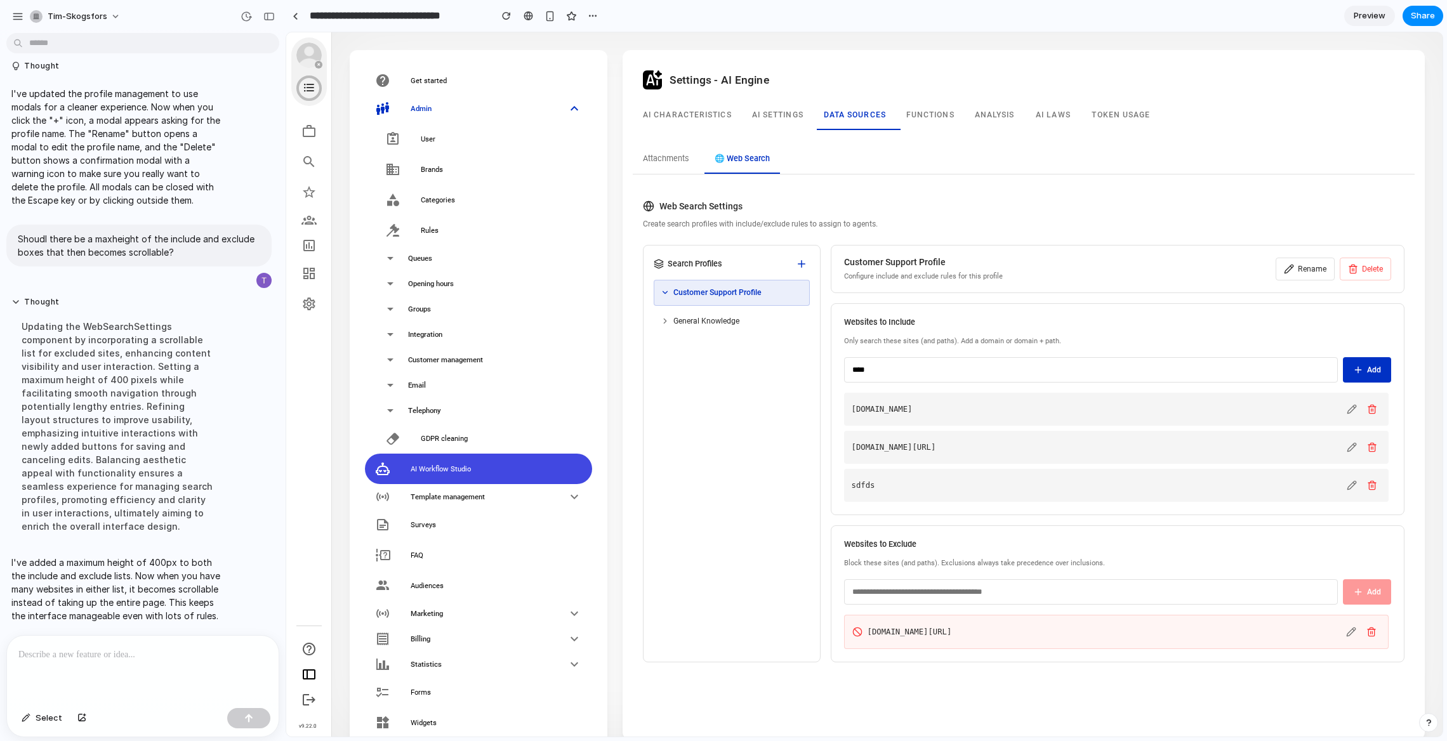
type input "*****"
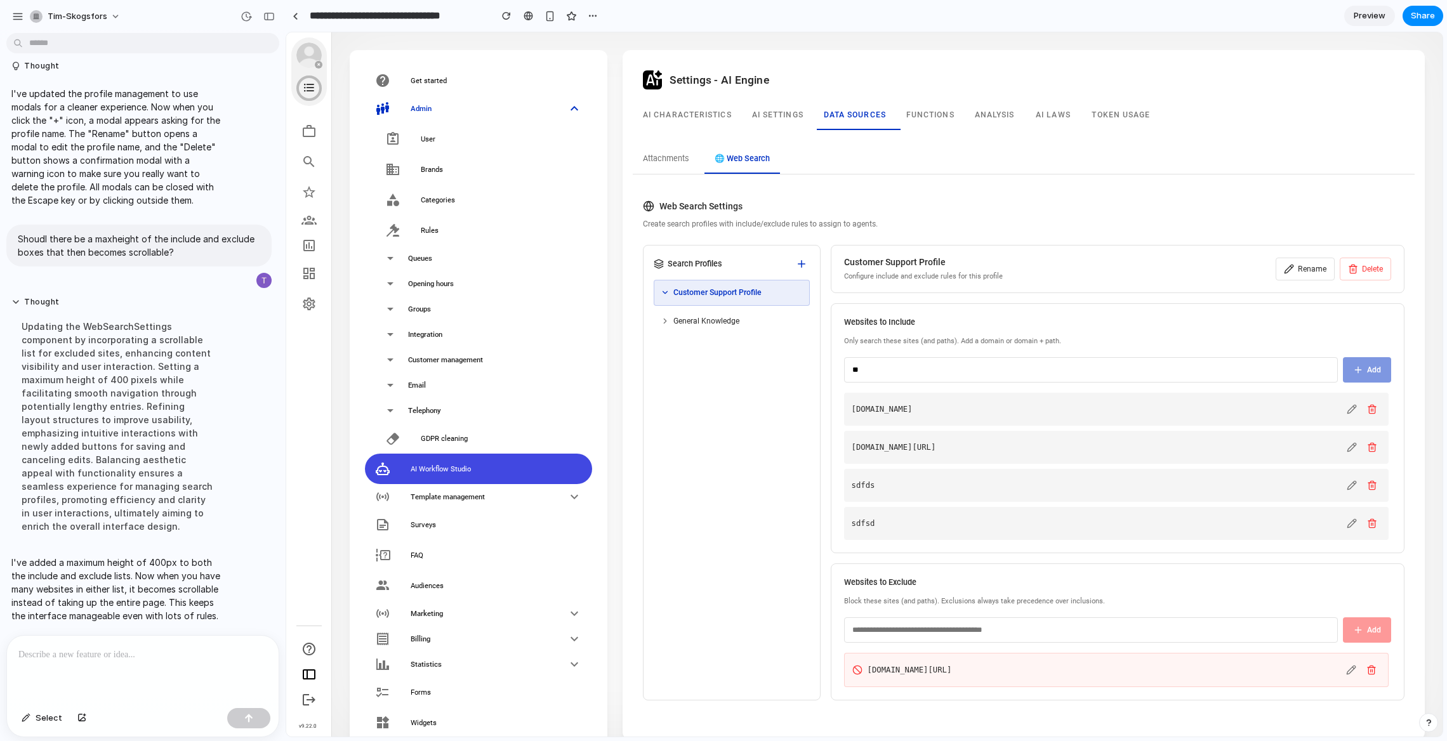
type input "***"
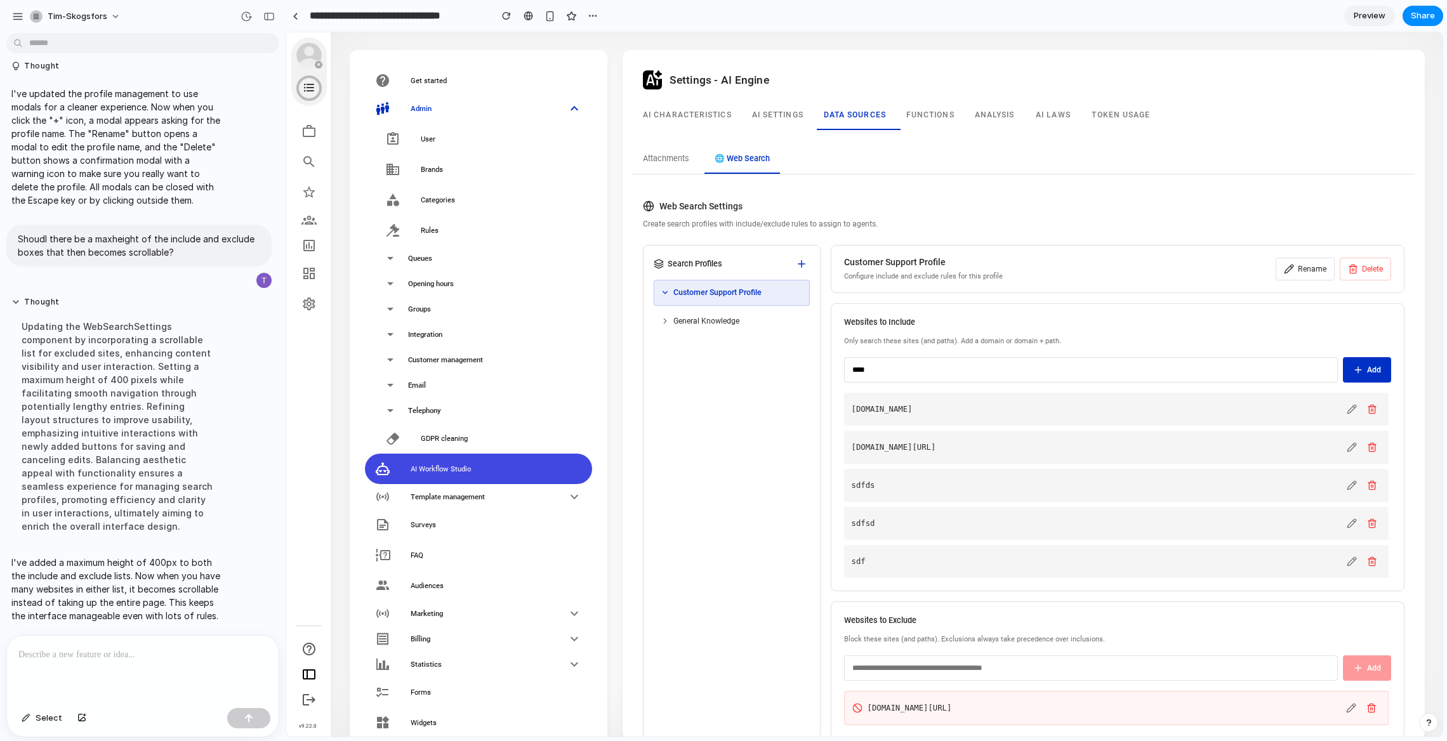
type input "*****"
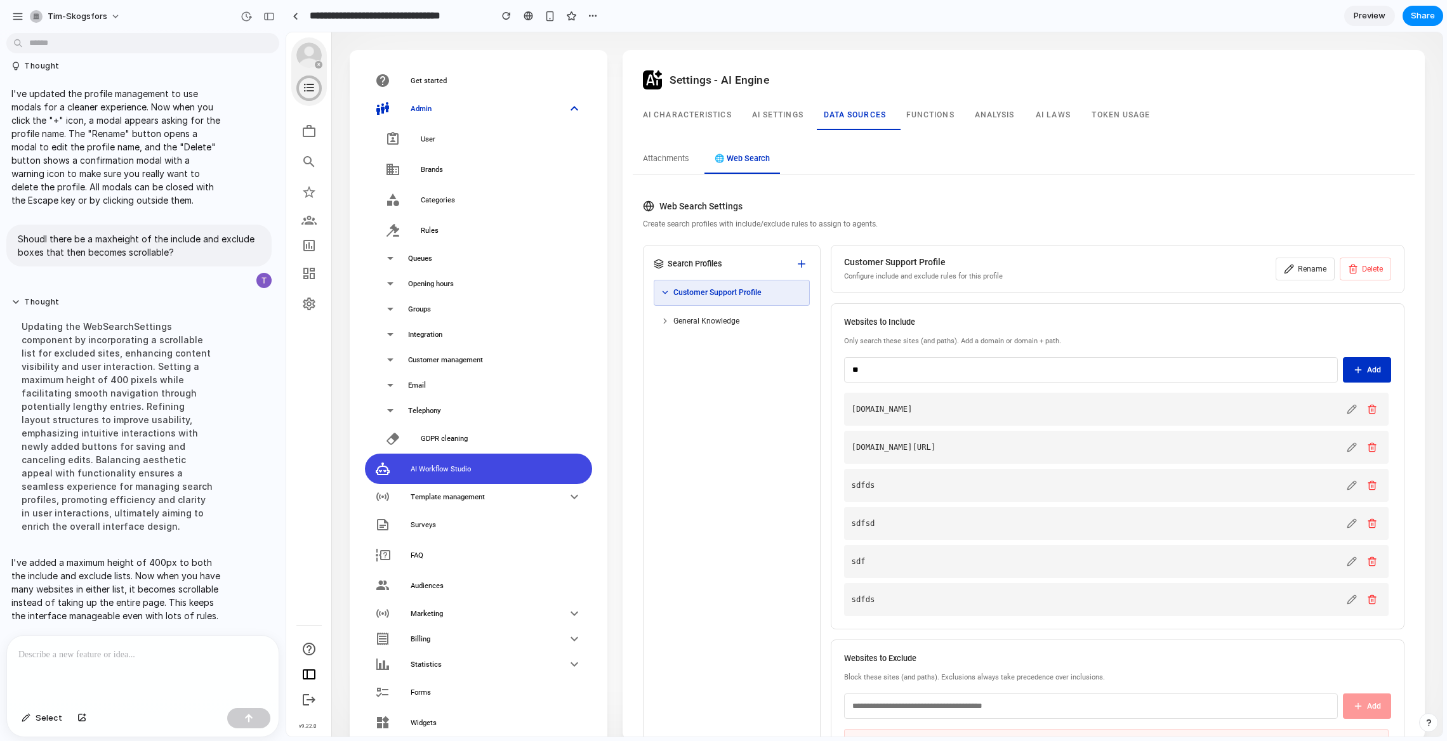
type input "***"
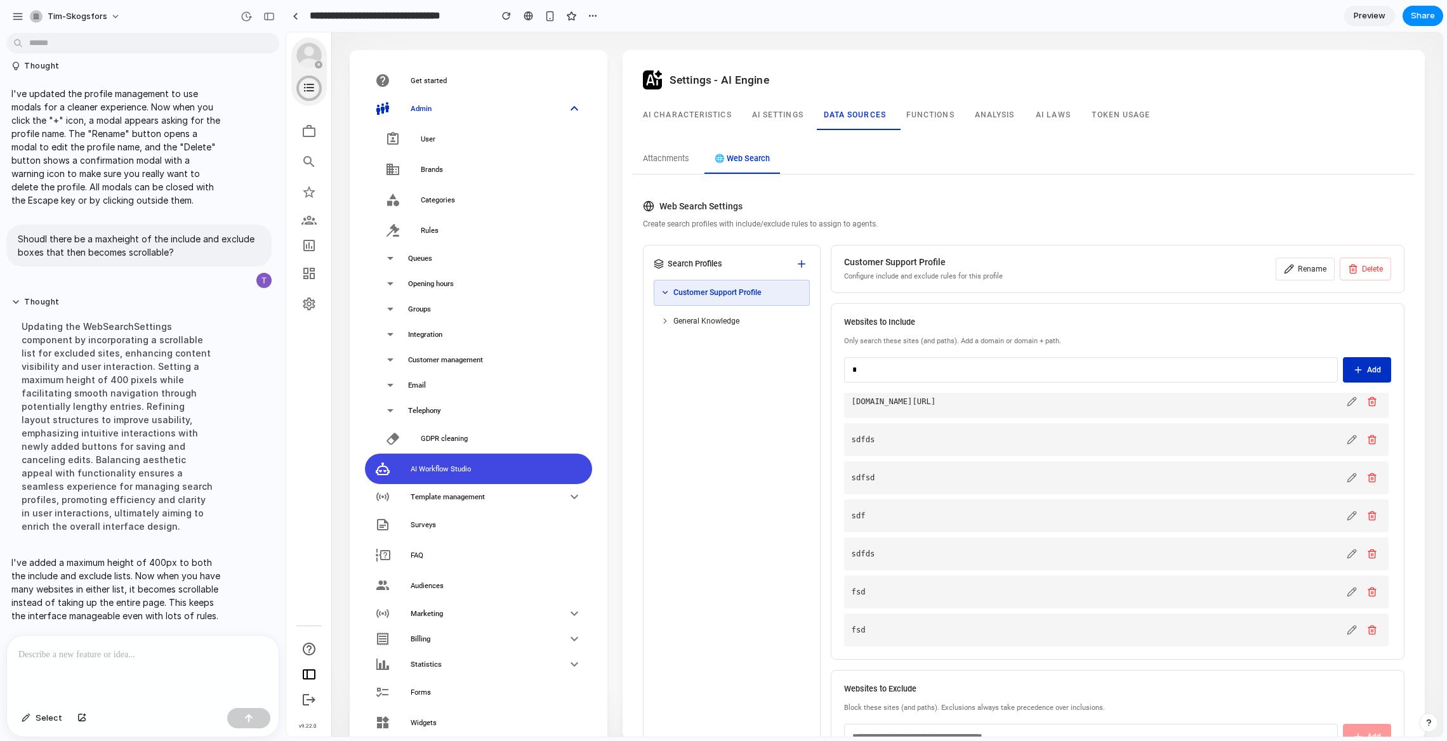
scroll to position [93, 0]
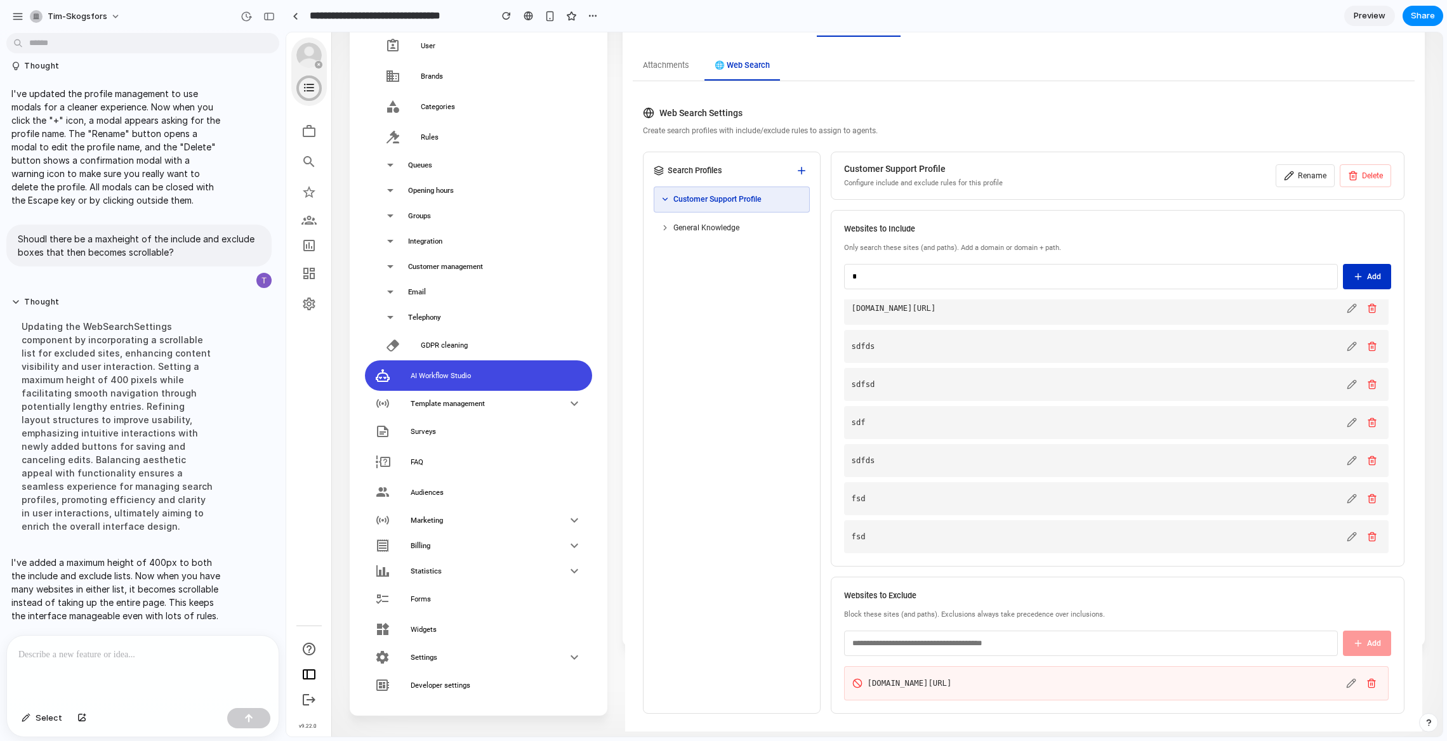
type input "*"
click at [1075, 79] on div "Attachments 🌐 Web Search" at bounding box center [1024, 66] width 783 height 29
click at [711, 219] on div "General Knowledge" at bounding box center [732, 227] width 156 height 25
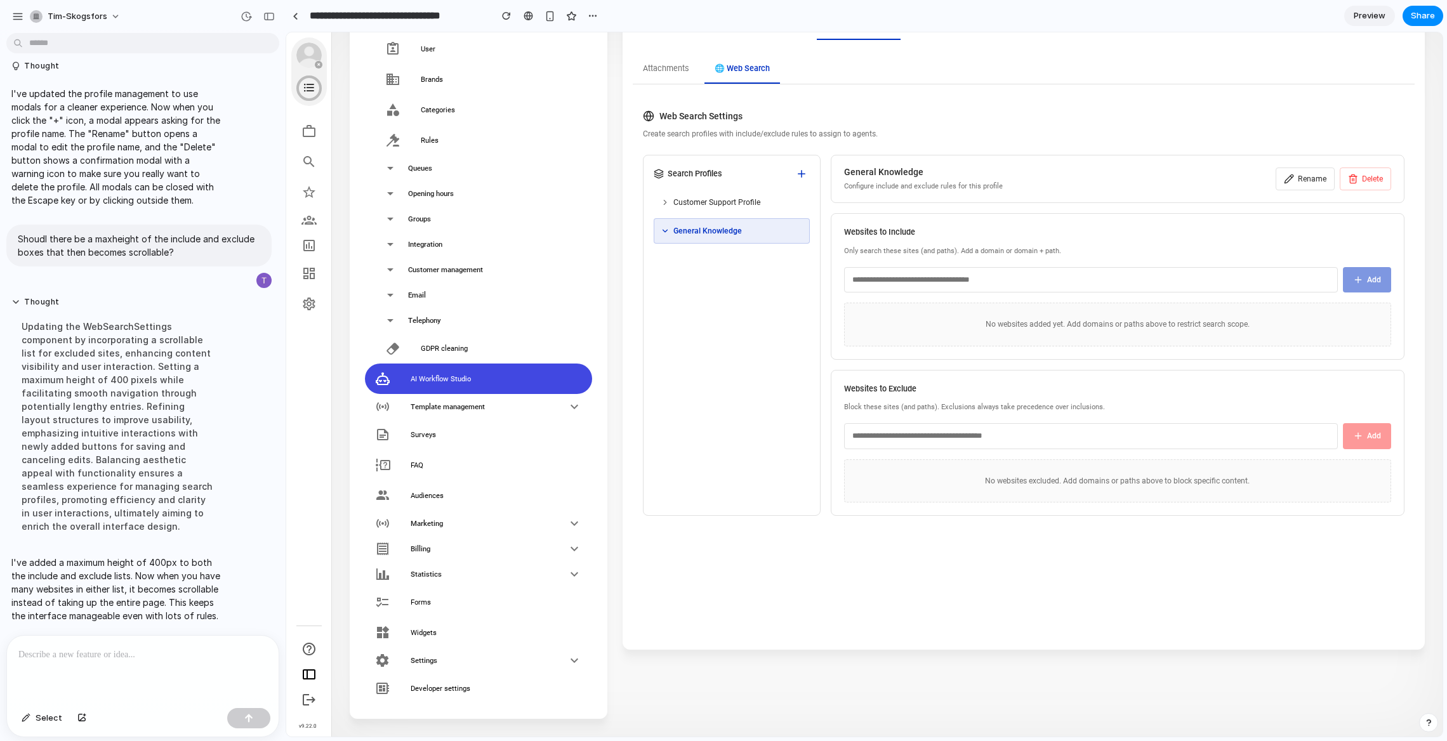
scroll to position [90, 0]
click at [665, 230] on icon at bounding box center [665, 231] width 4 height 3
click at [665, 206] on icon at bounding box center [665, 202] width 9 height 9
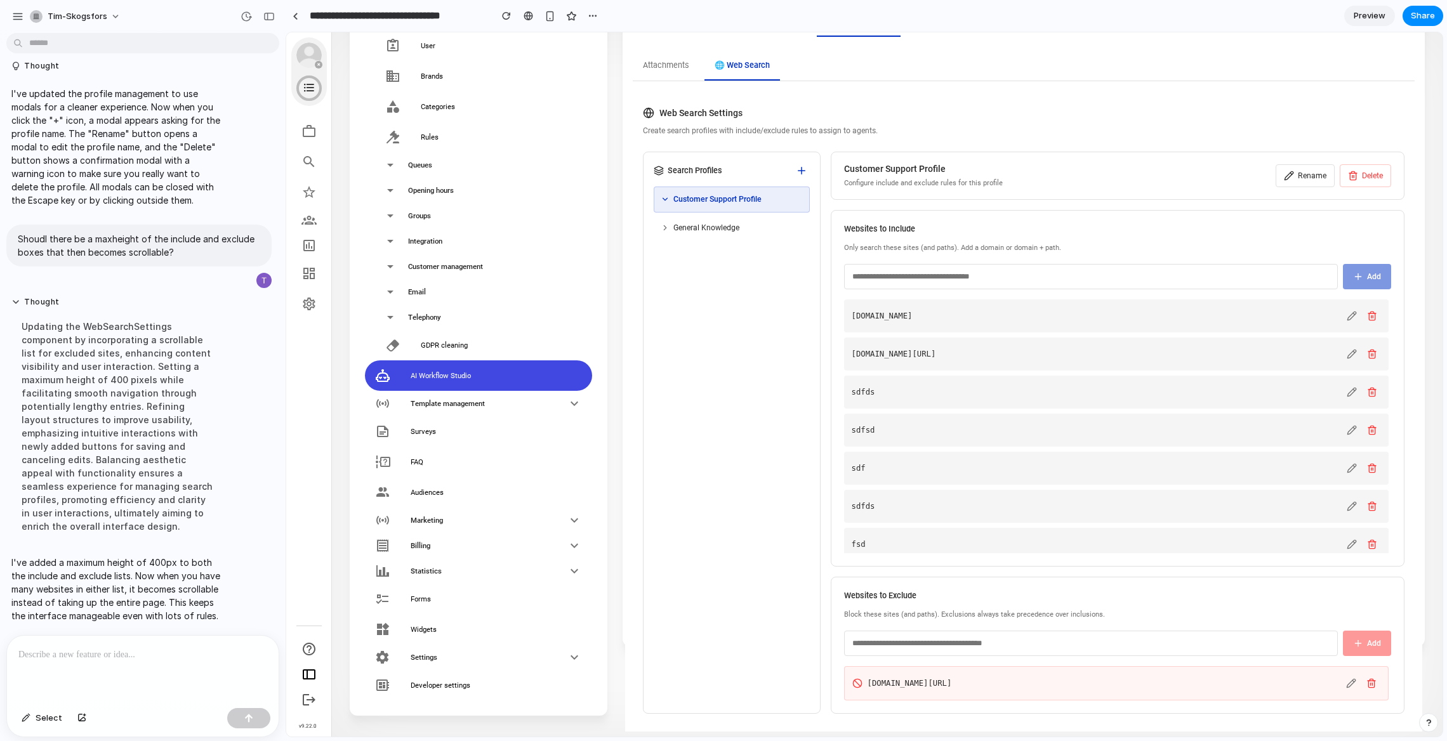
scroll to position [0, 0]
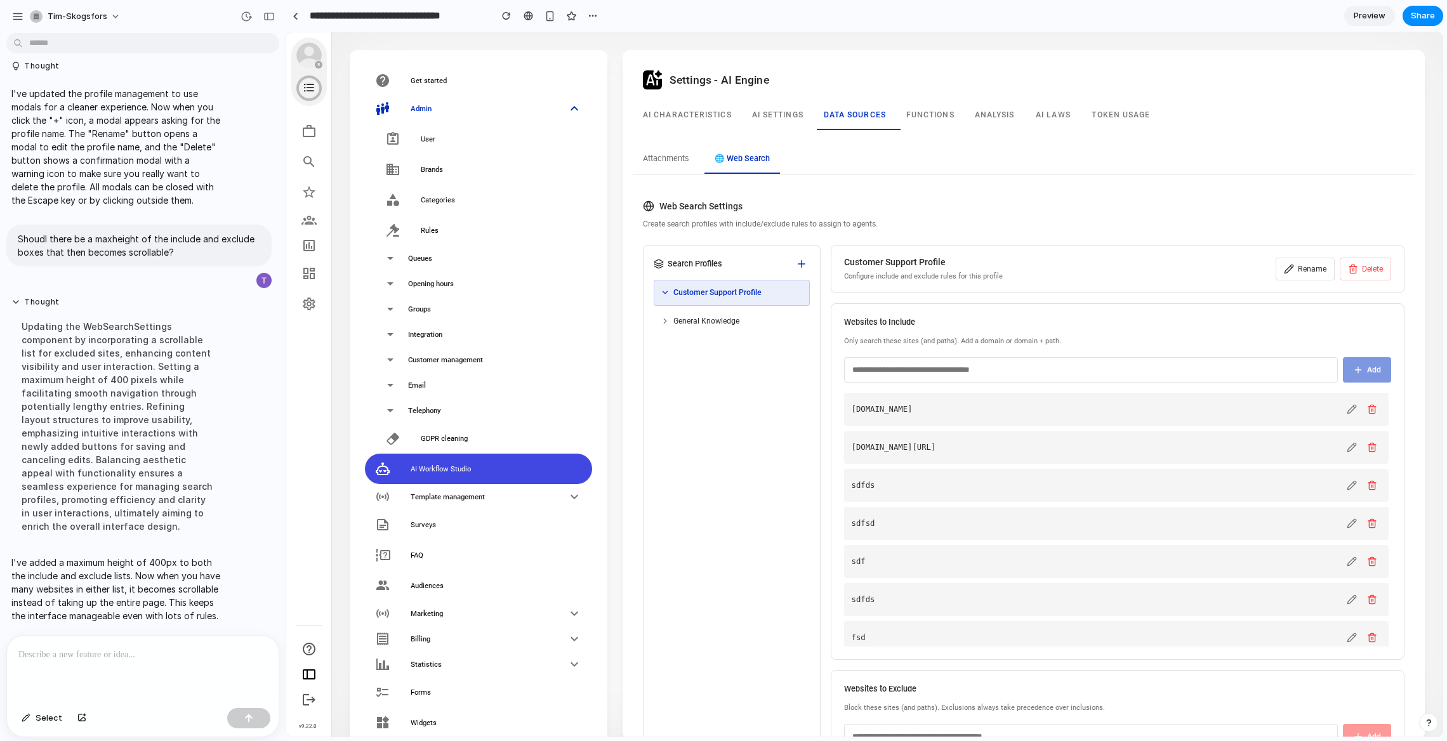
click at [670, 162] on button "Attachments" at bounding box center [666, 159] width 67 height 29
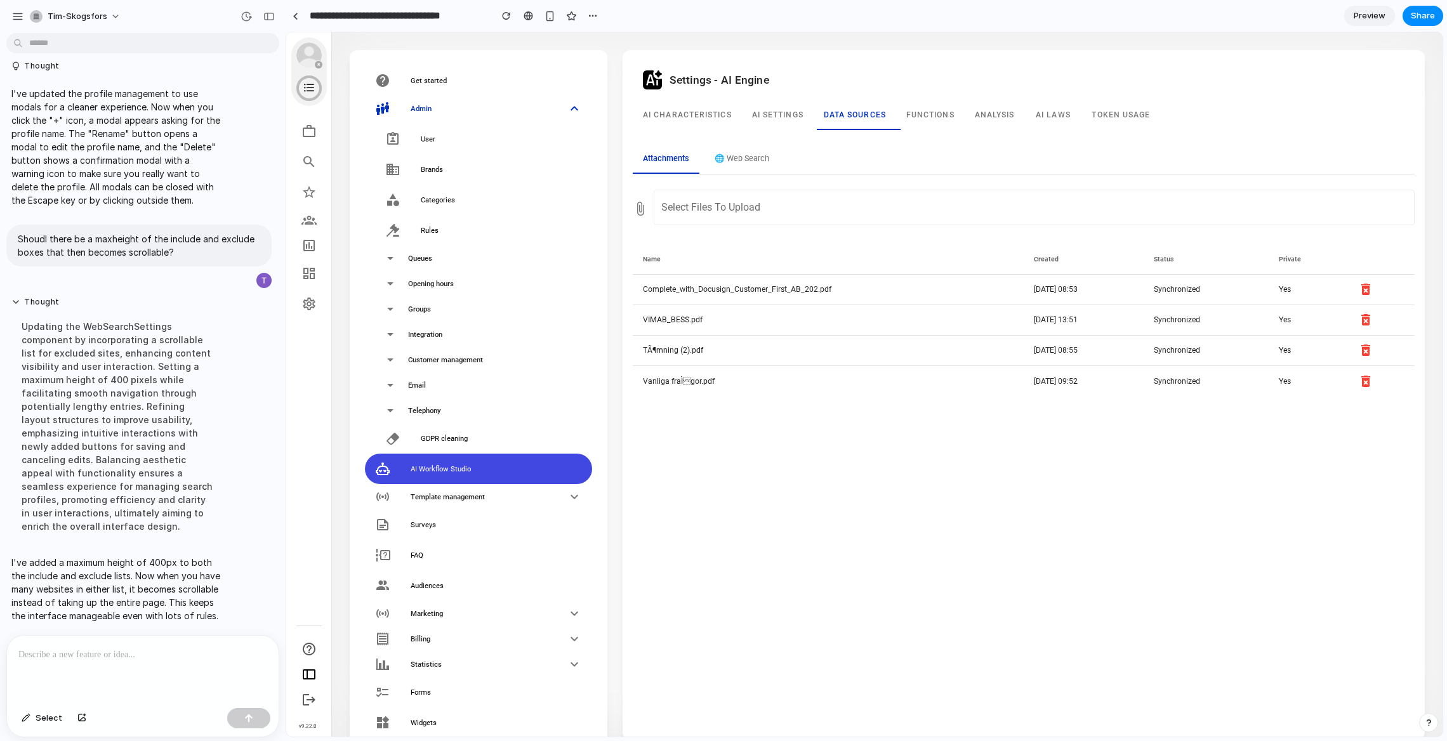
click at [739, 166] on button "🌐 Web Search" at bounding box center [742, 159] width 75 height 29
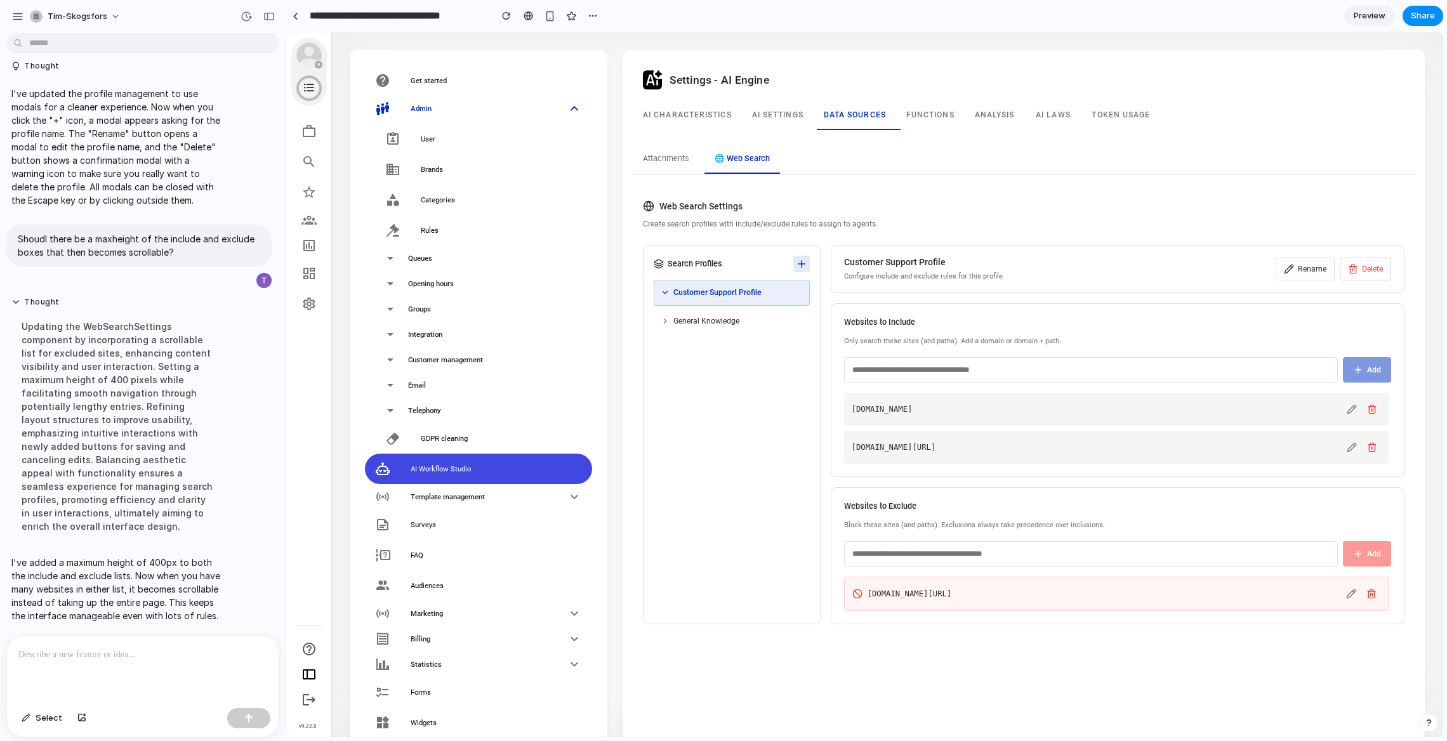
click at [796, 265] on icon at bounding box center [801, 263] width 11 height 11
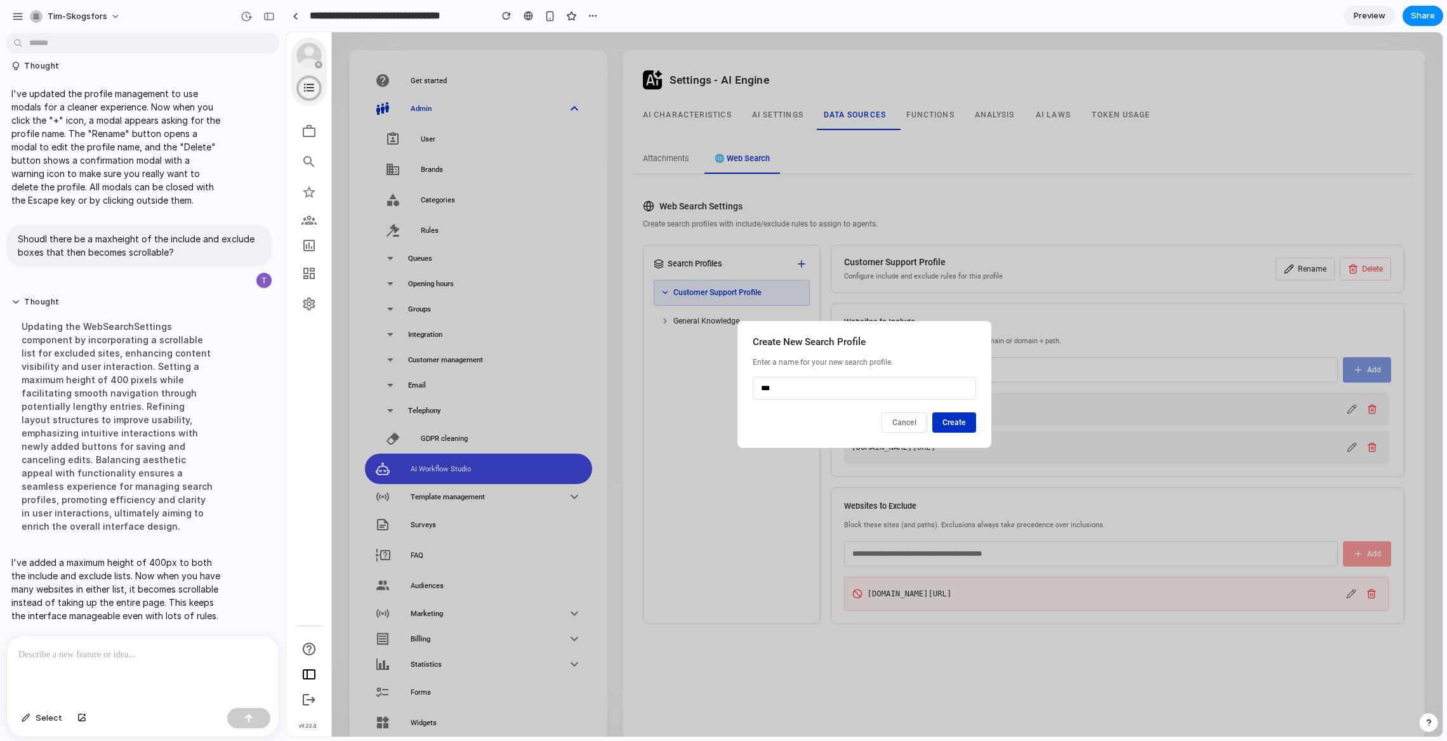
type input "***"
click at [949, 421] on button "Create" at bounding box center [954, 423] width 44 height 20
